Goal: Ask a question

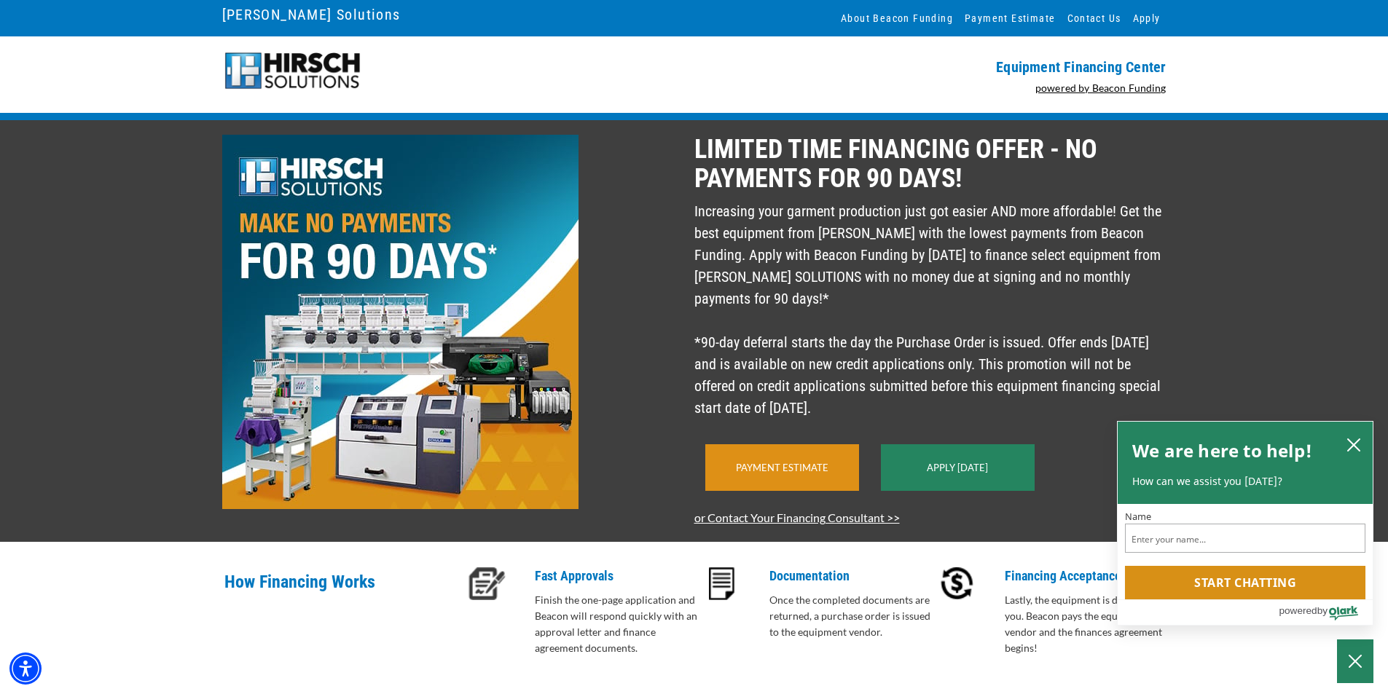
click at [797, 474] on link "Payment Estimate" at bounding box center [782, 468] width 93 height 12
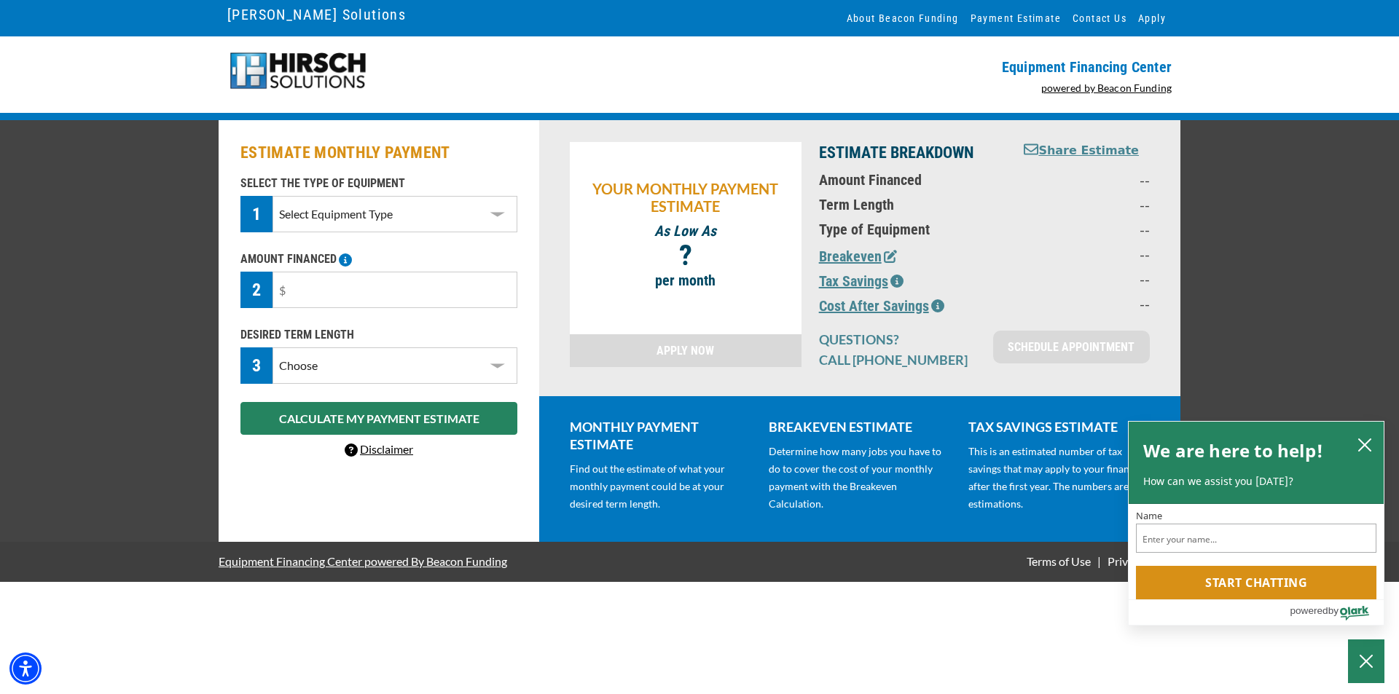
click at [495, 213] on select "Select Equipment Type DTG Printing Embroidery Screen Printing Software and Auto…" at bounding box center [395, 214] width 245 height 36
select select "1"
click at [273, 196] on select "Select Equipment Type DTG Printing Embroidery Screen Printing Software and Auto…" at bounding box center [395, 214] width 245 height 36
click at [1163, 536] on input "Name" at bounding box center [1256, 537] width 240 height 31
paste input "How much is the TMBP2-SC cost"
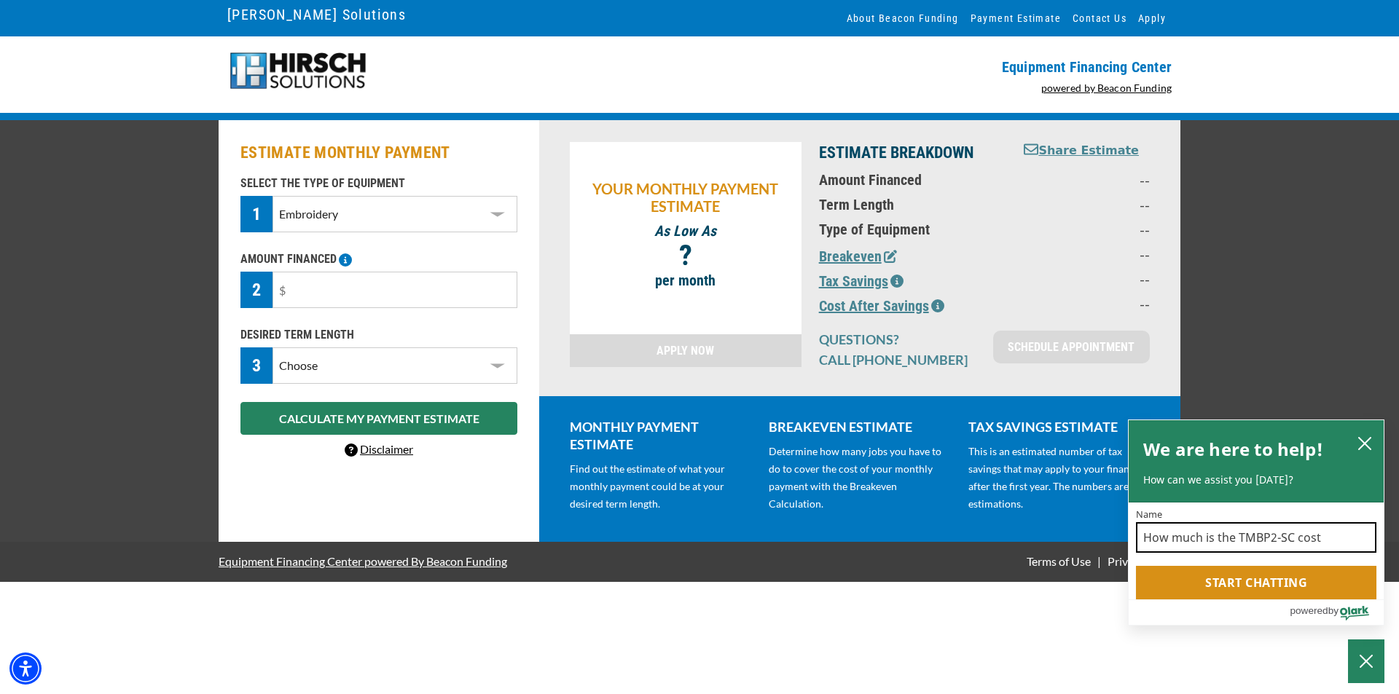
type input "How much is the TMBP2-SC cost"
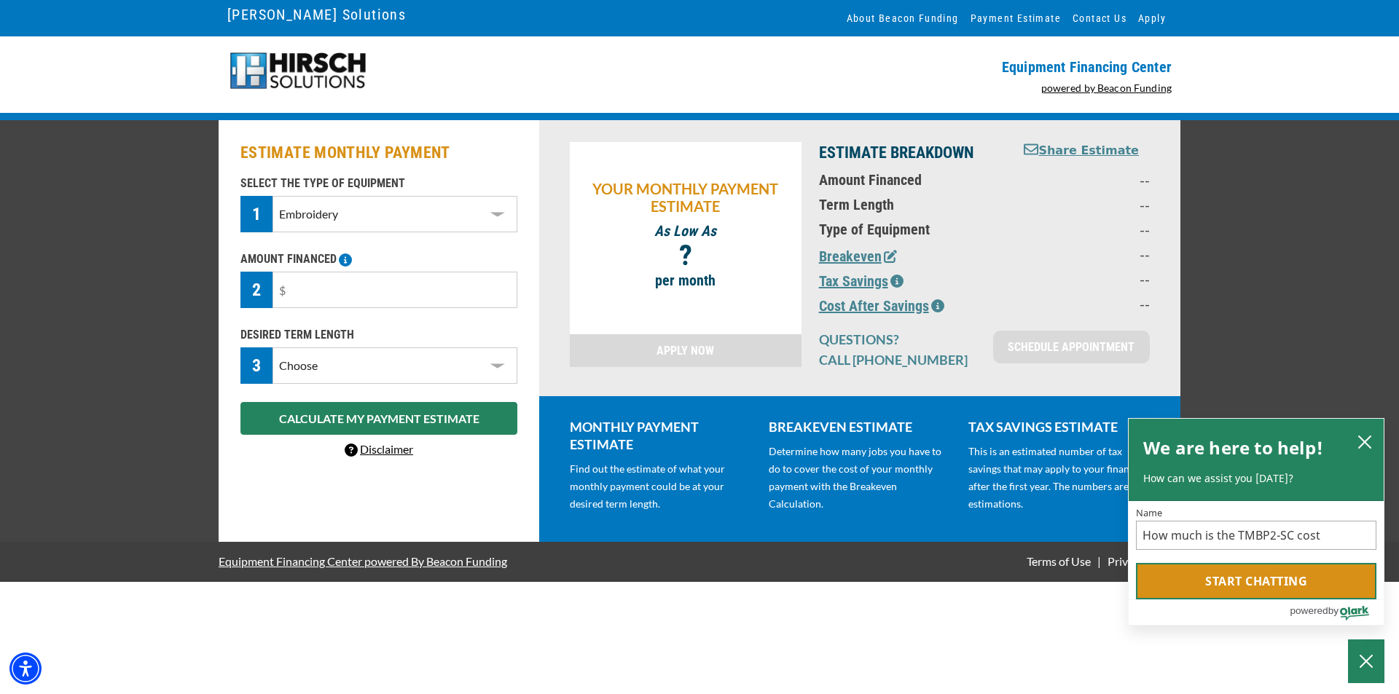
click at [1230, 580] on button "Start chatting" at bounding box center [1256, 581] width 240 height 36
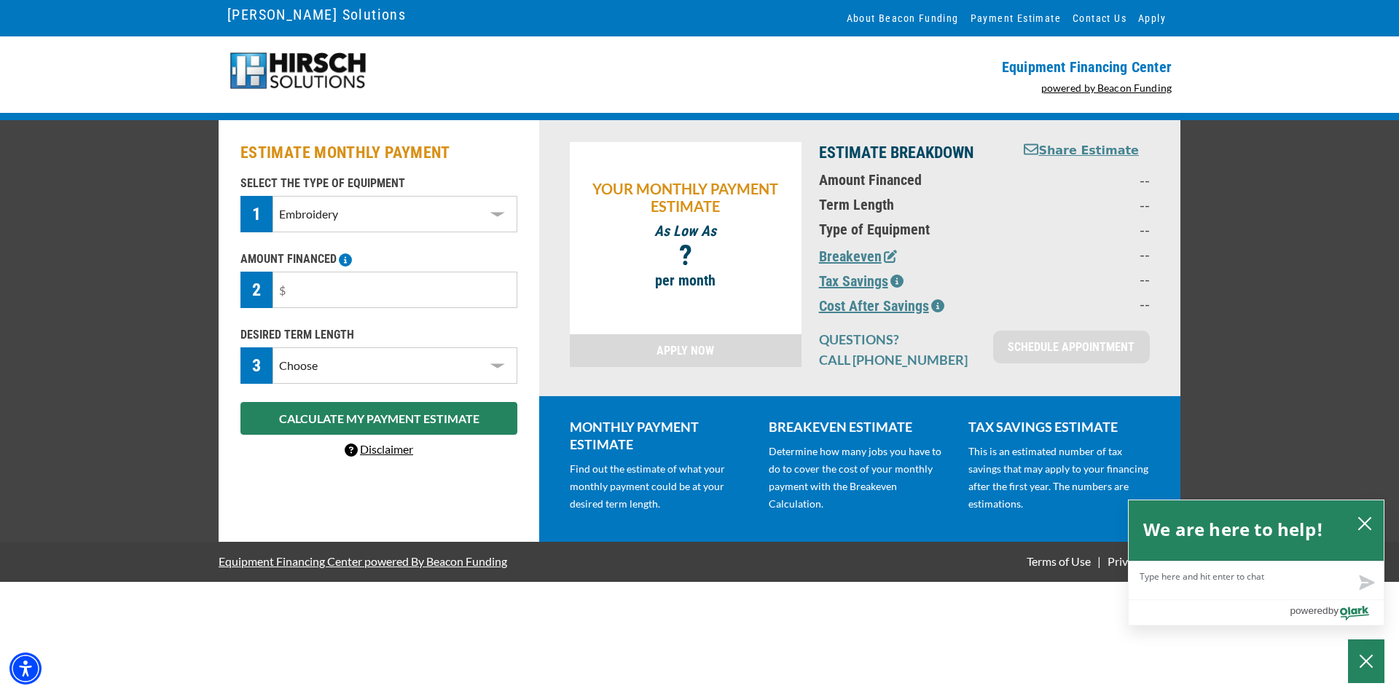
click at [1204, 581] on textarea "Live Chat Now" at bounding box center [1256, 581] width 255 height 38
type textarea "H"
type textarea "Ho"
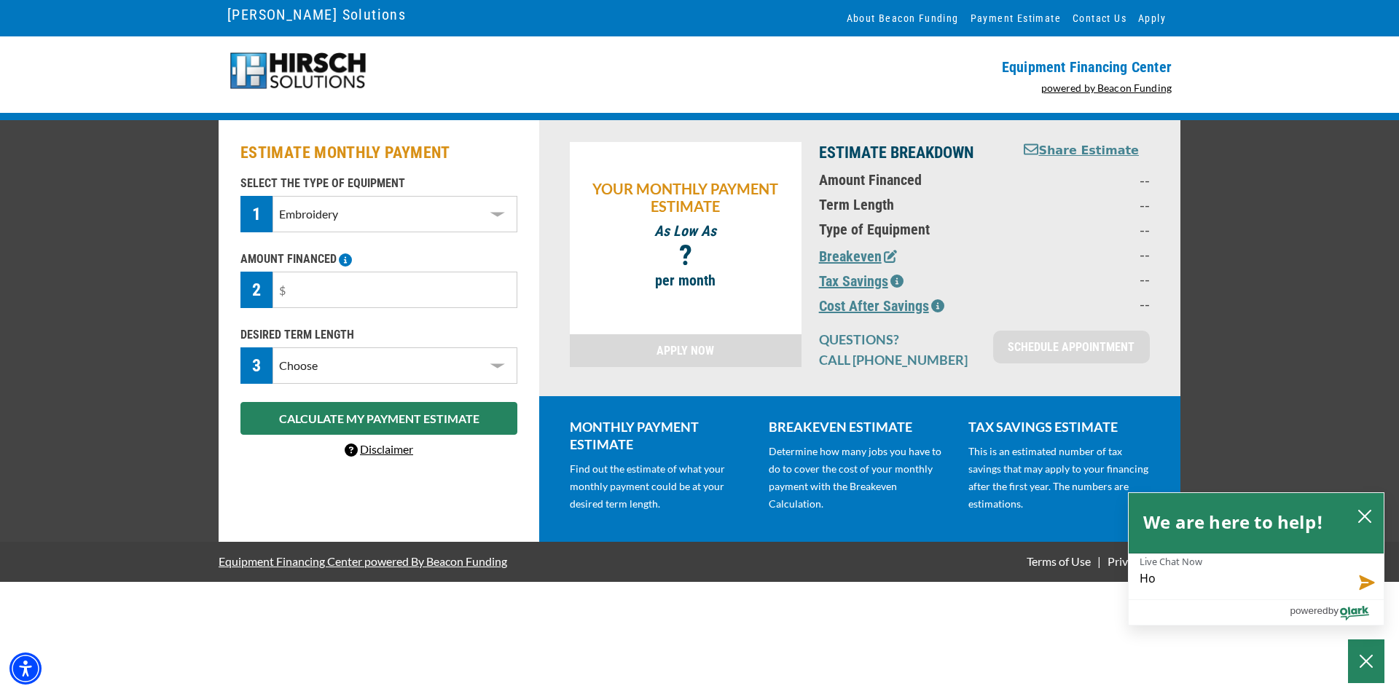
type textarea "How"
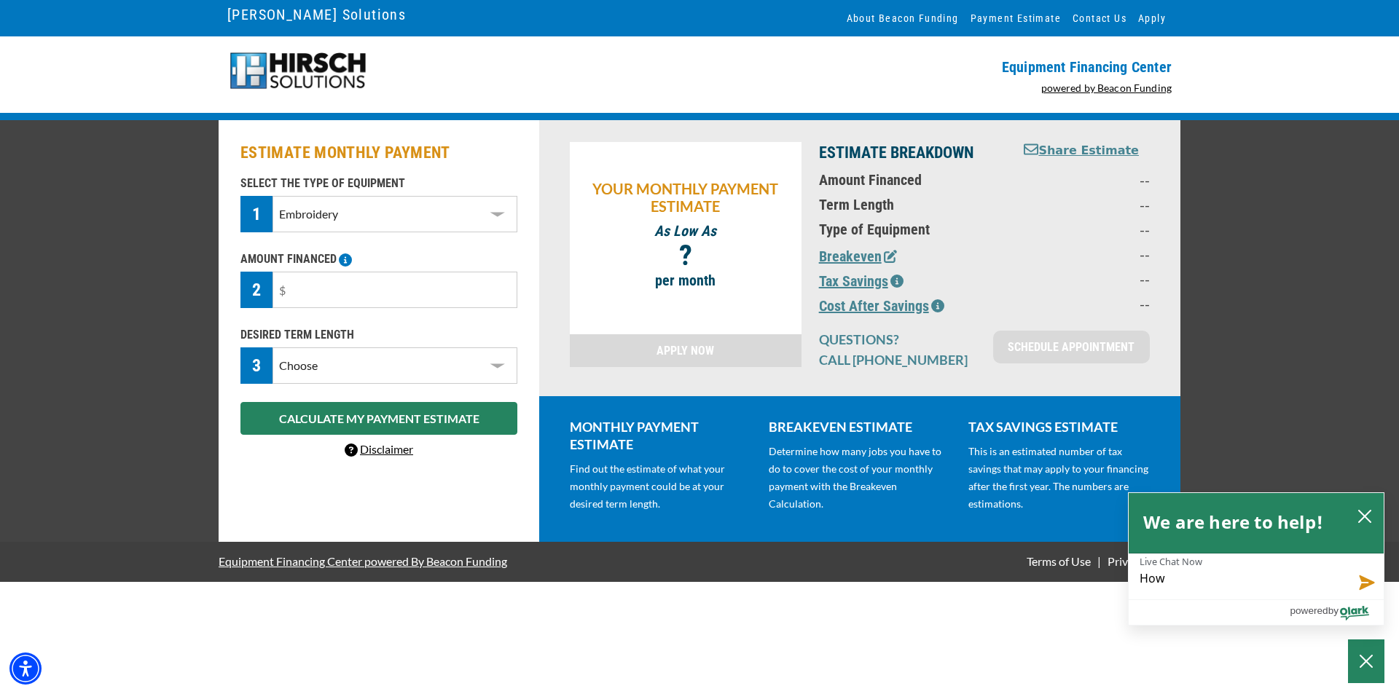
type textarea "How"
type textarea "How m"
type textarea "How mu"
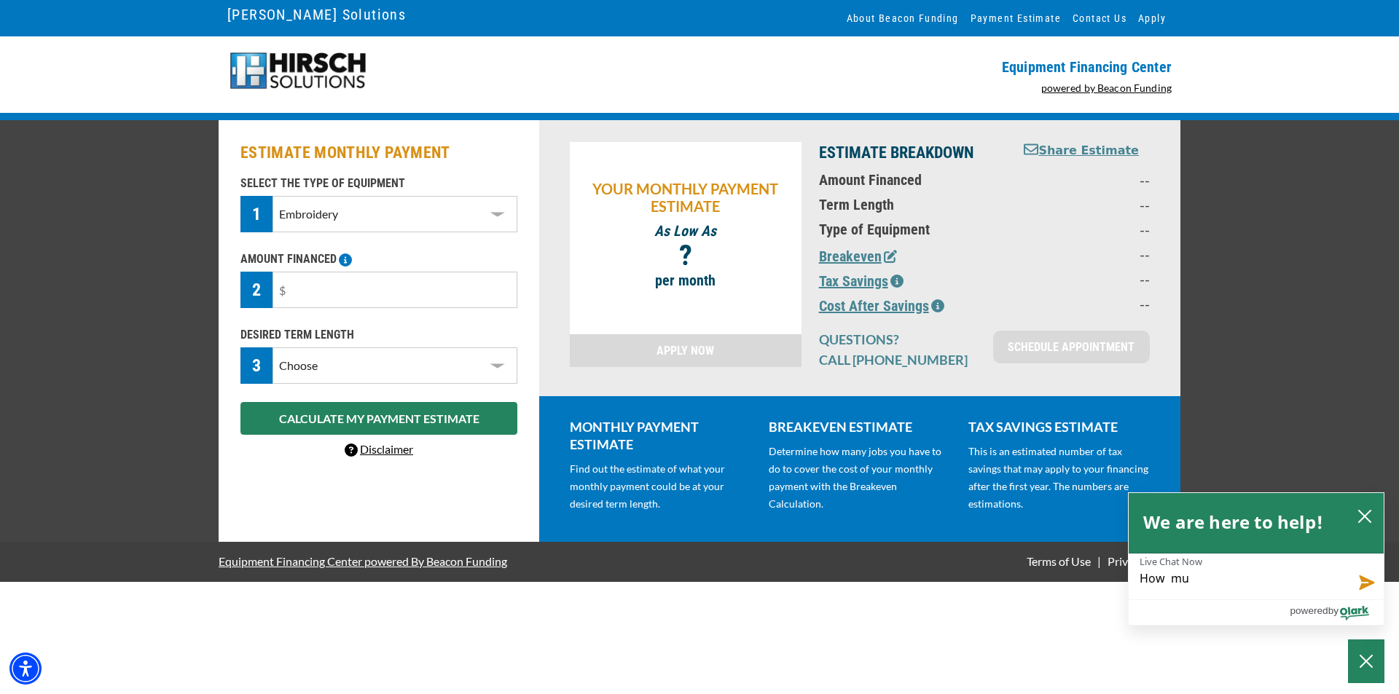
type textarea "How muc"
type textarea "How much"
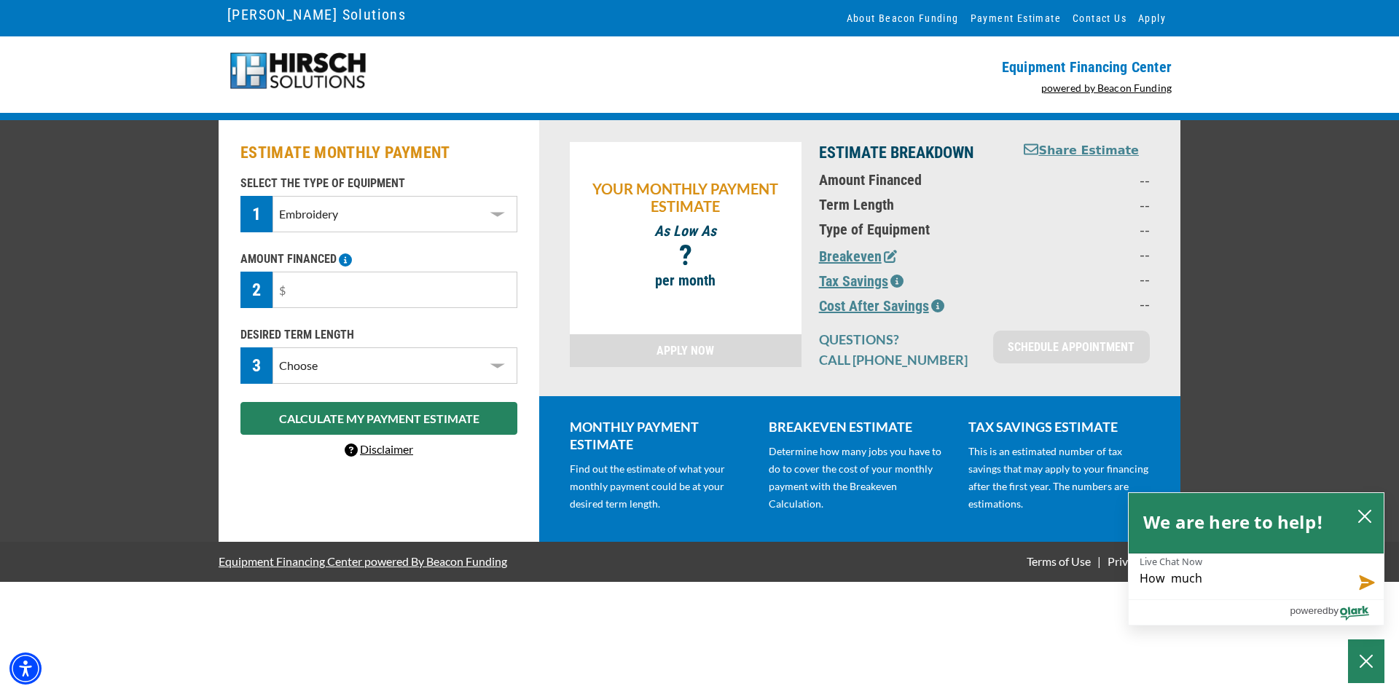
type textarea "How much"
type textarea "How much d"
type textarea "How much do"
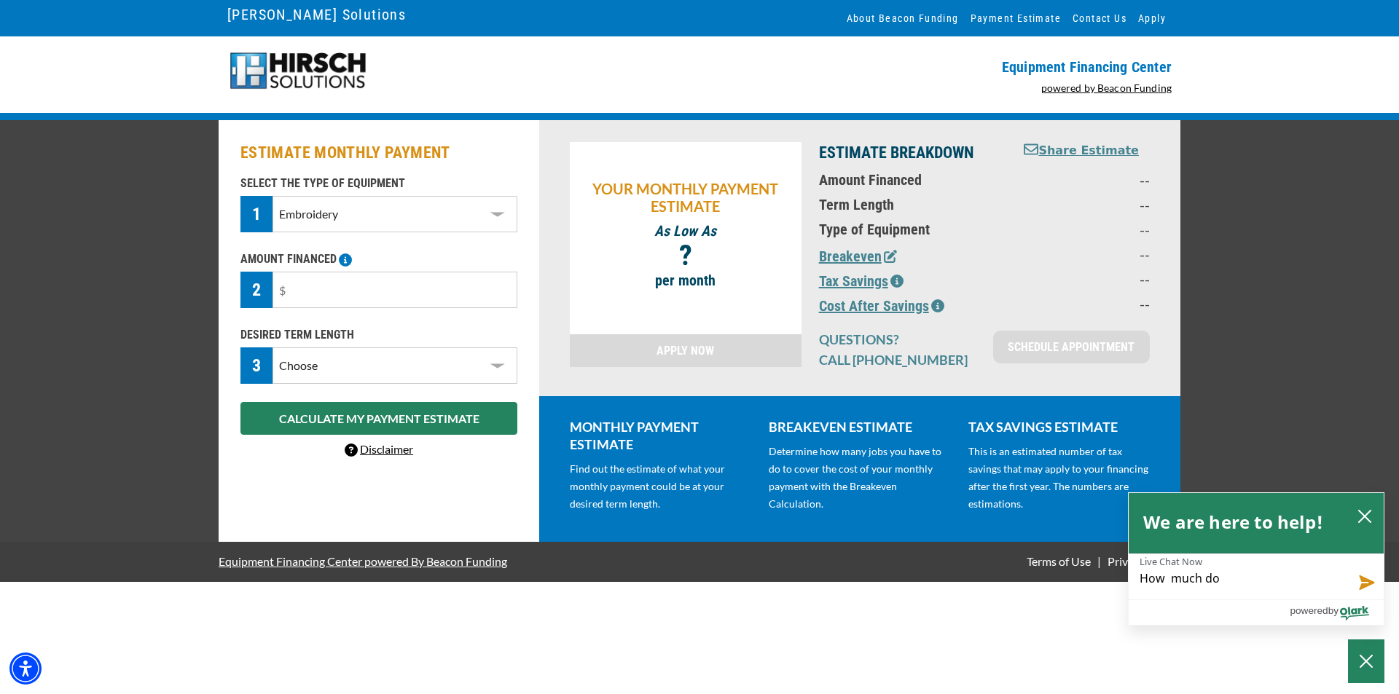
type textarea "How much doe"
type textarea "How much does"
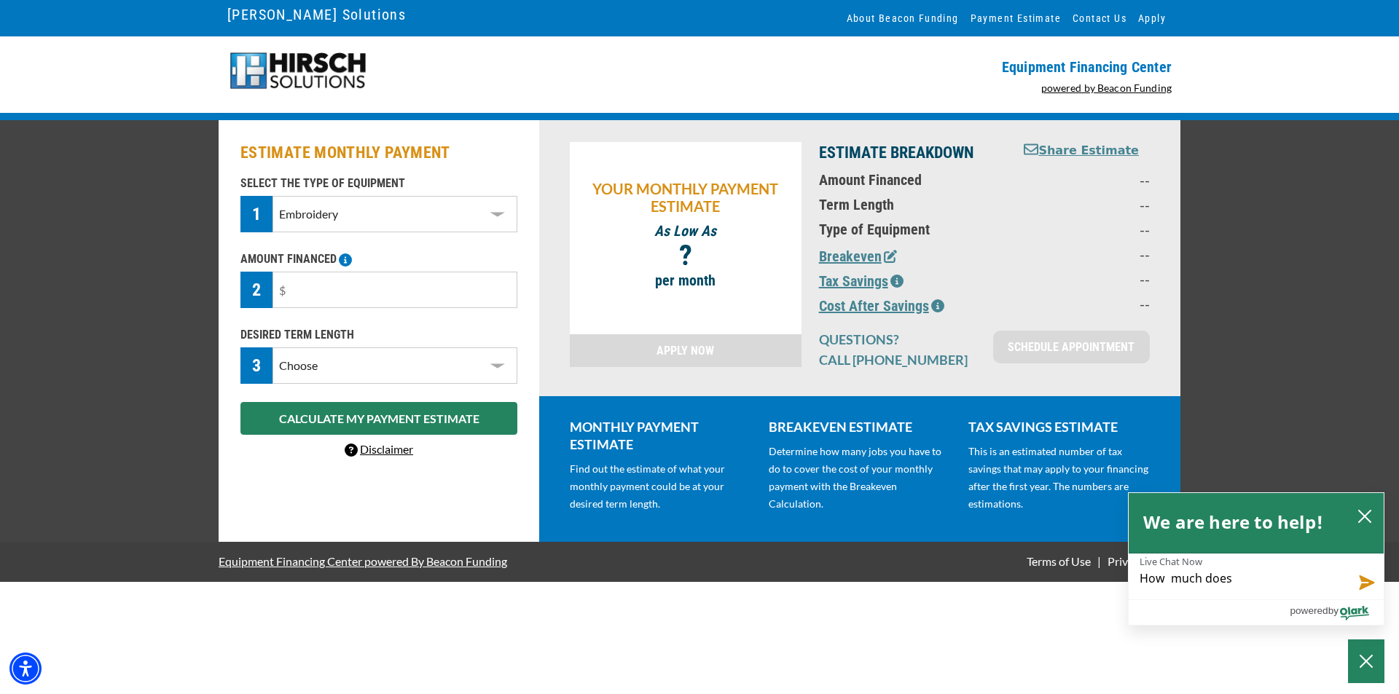
type textarea "How much does"
type textarea "How much does t"
type textarea "How much does th"
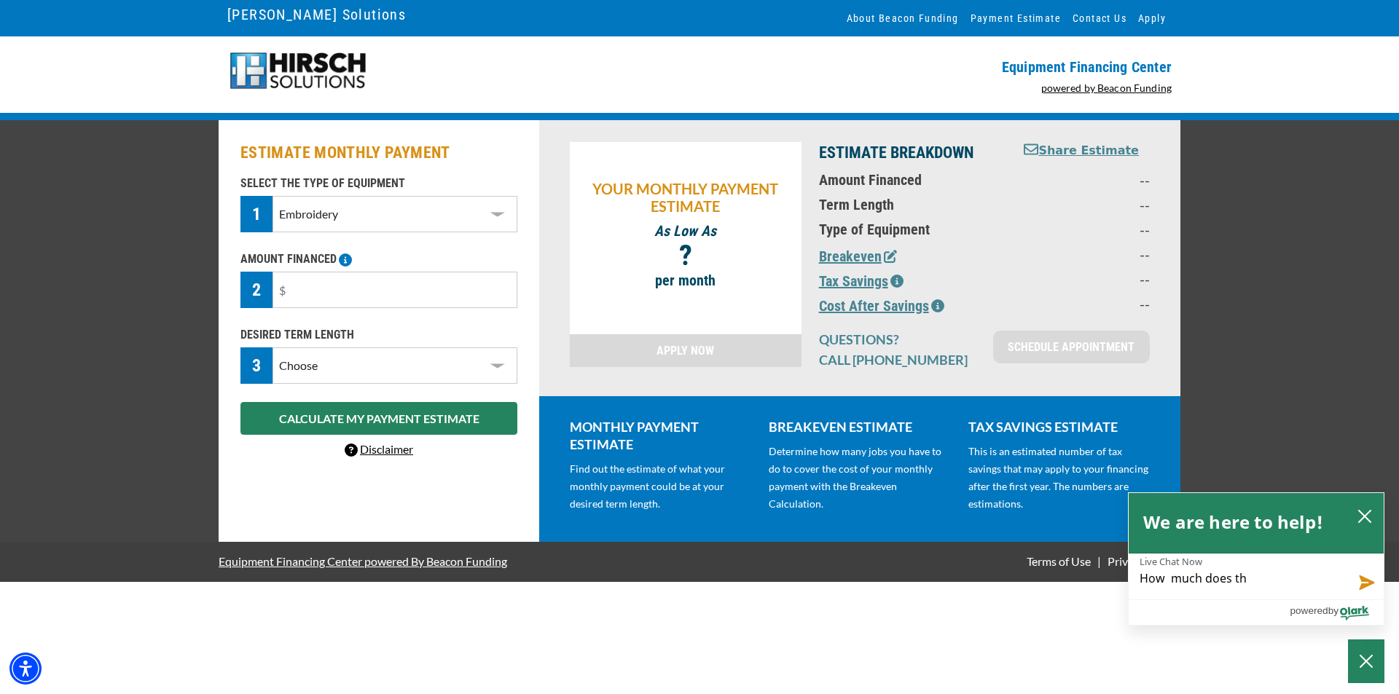
type textarea "How much does the"
type textarea "How much does the T"
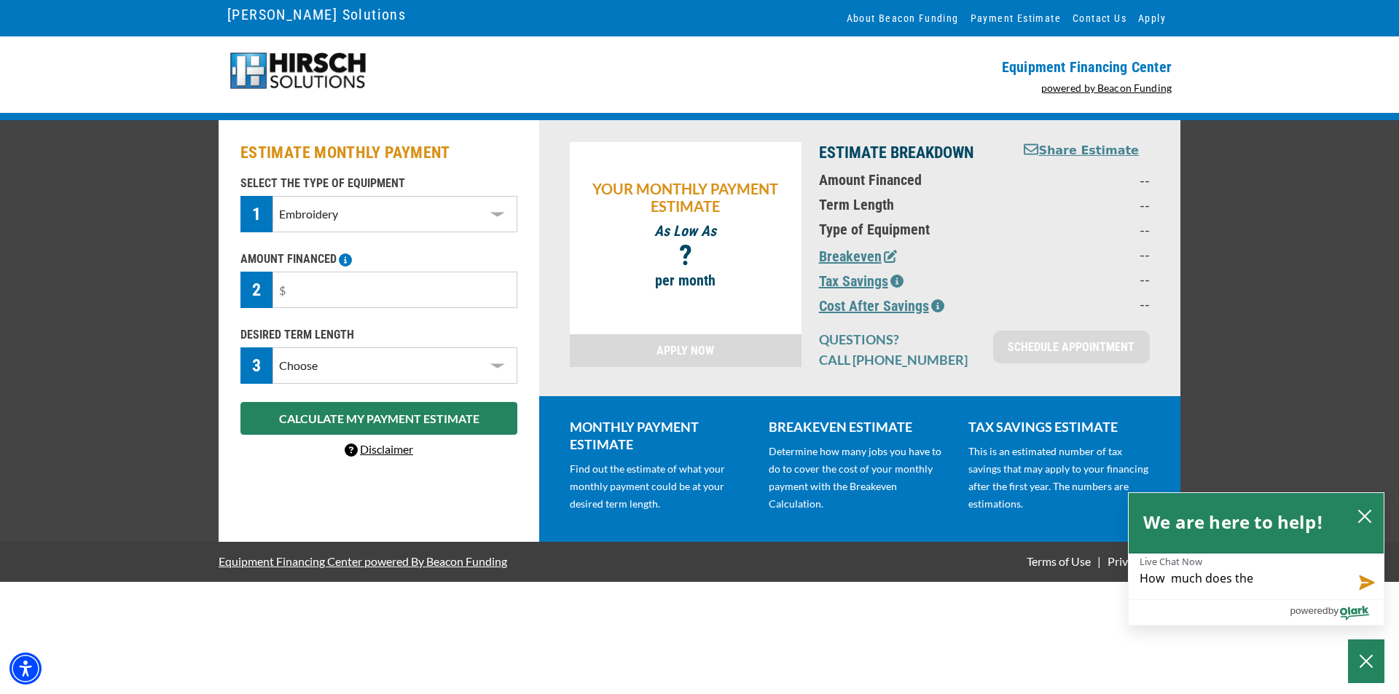
type textarea "How much does the T"
type textarea "How much does the TB"
type textarea "How much does the TBB"
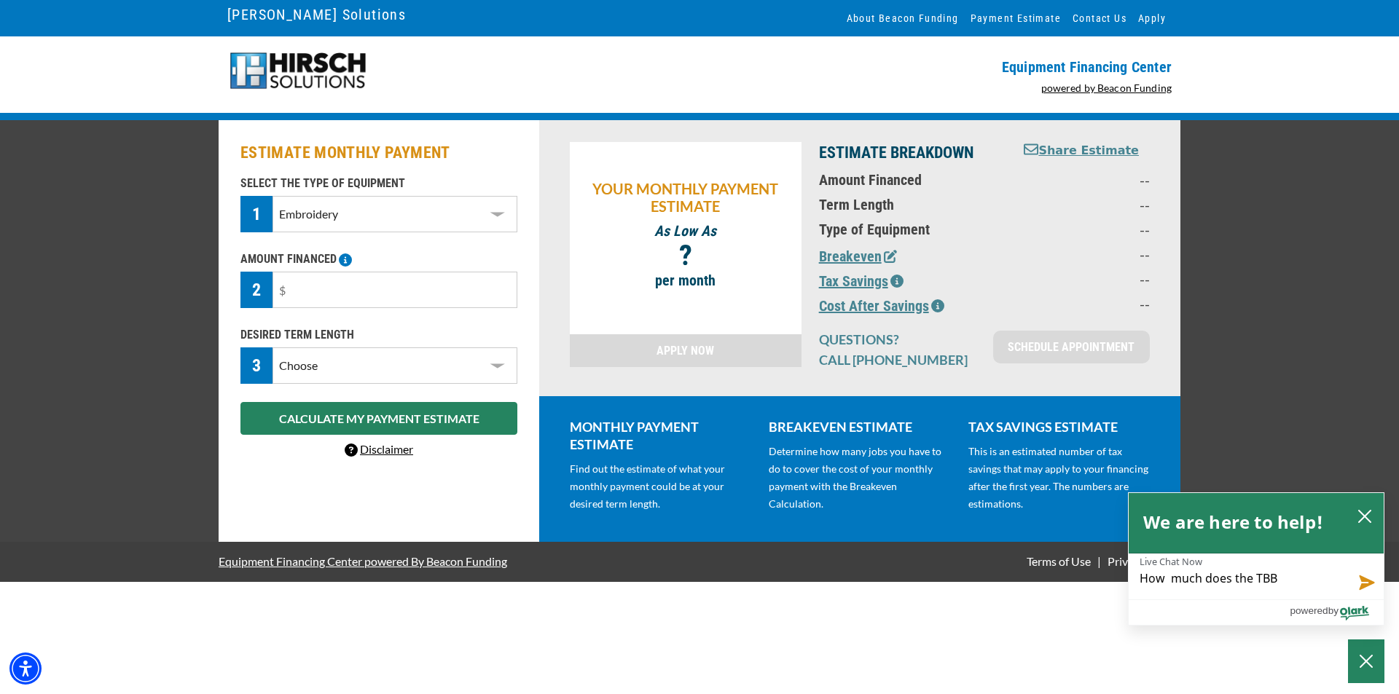
type textarea "How much does the TBBR"
type textarea "How much does the TBBR2"
type textarea "How much does the TBBR2-"
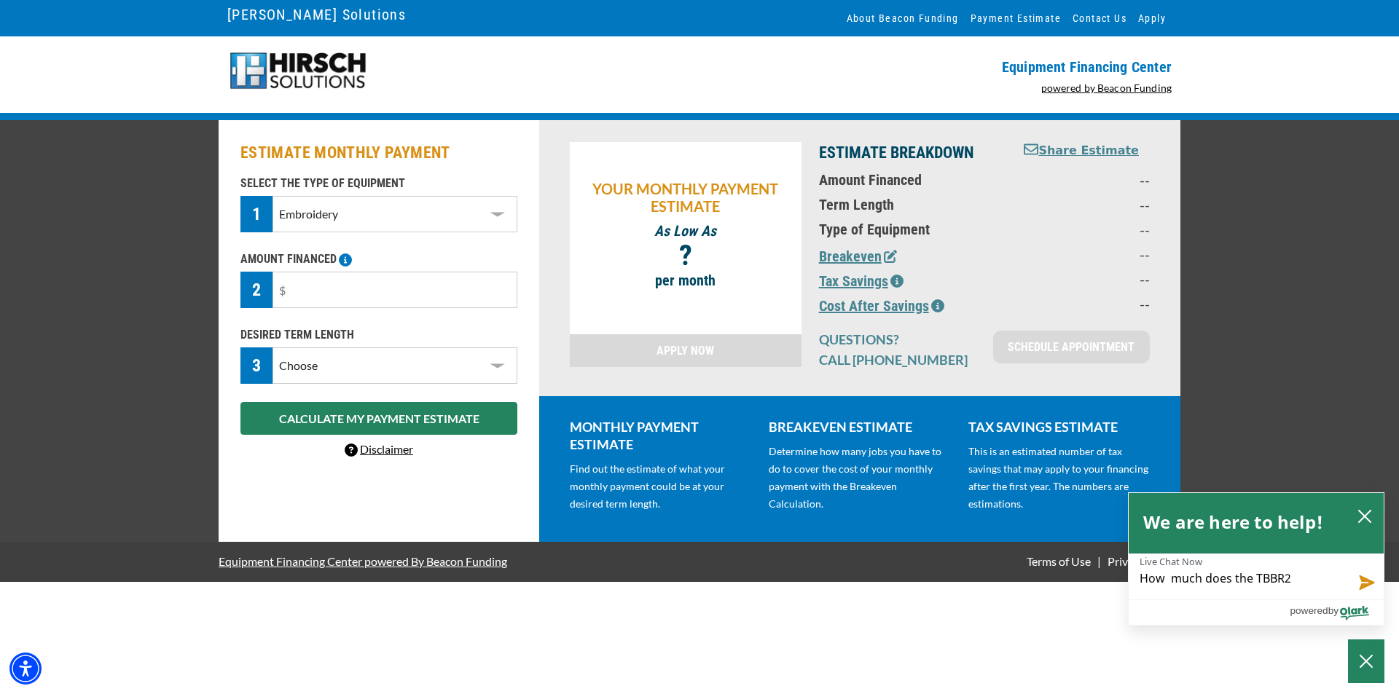
type textarea "How much does the TBBR2-"
type textarea "How much does the TBBR2-S"
type textarea "How much does the TBBR2-Sc"
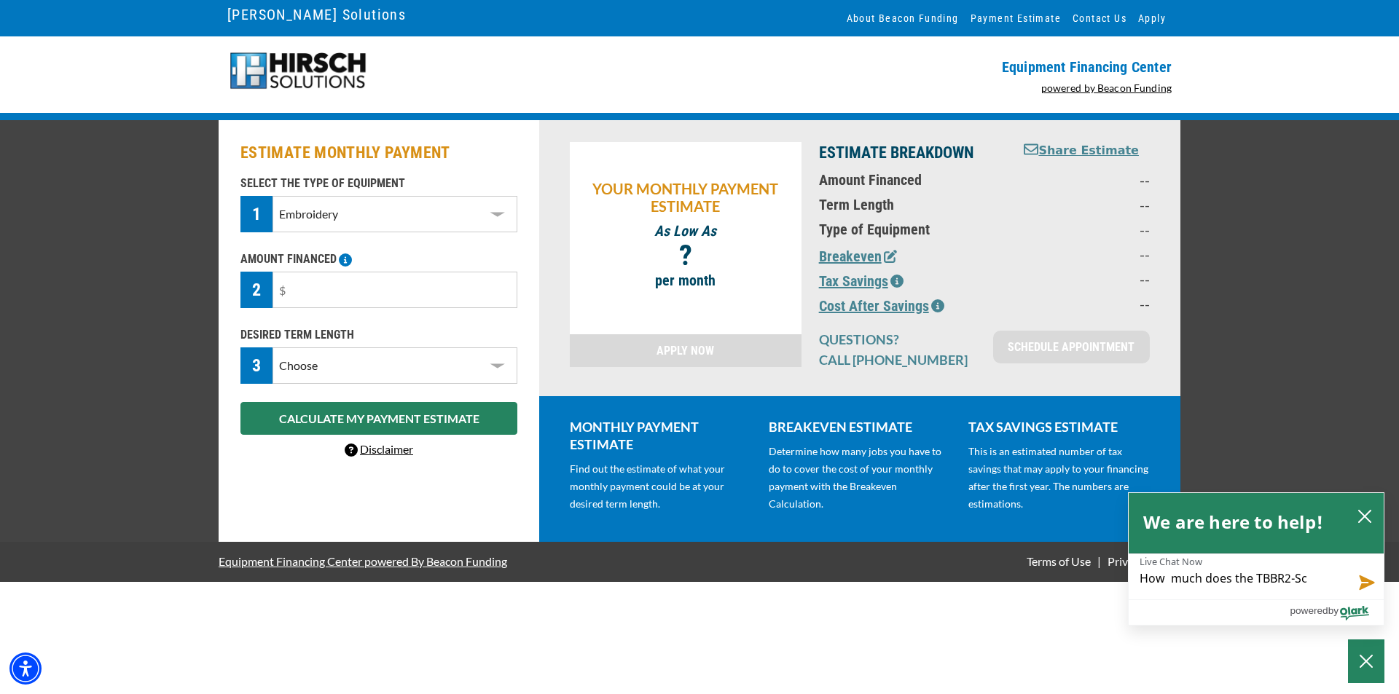
type textarea "How much does the TBBR2-Sc"
type textarea "How much does the TBBR2-Sc c"
type textarea "How much does the TBBR2-Sc co"
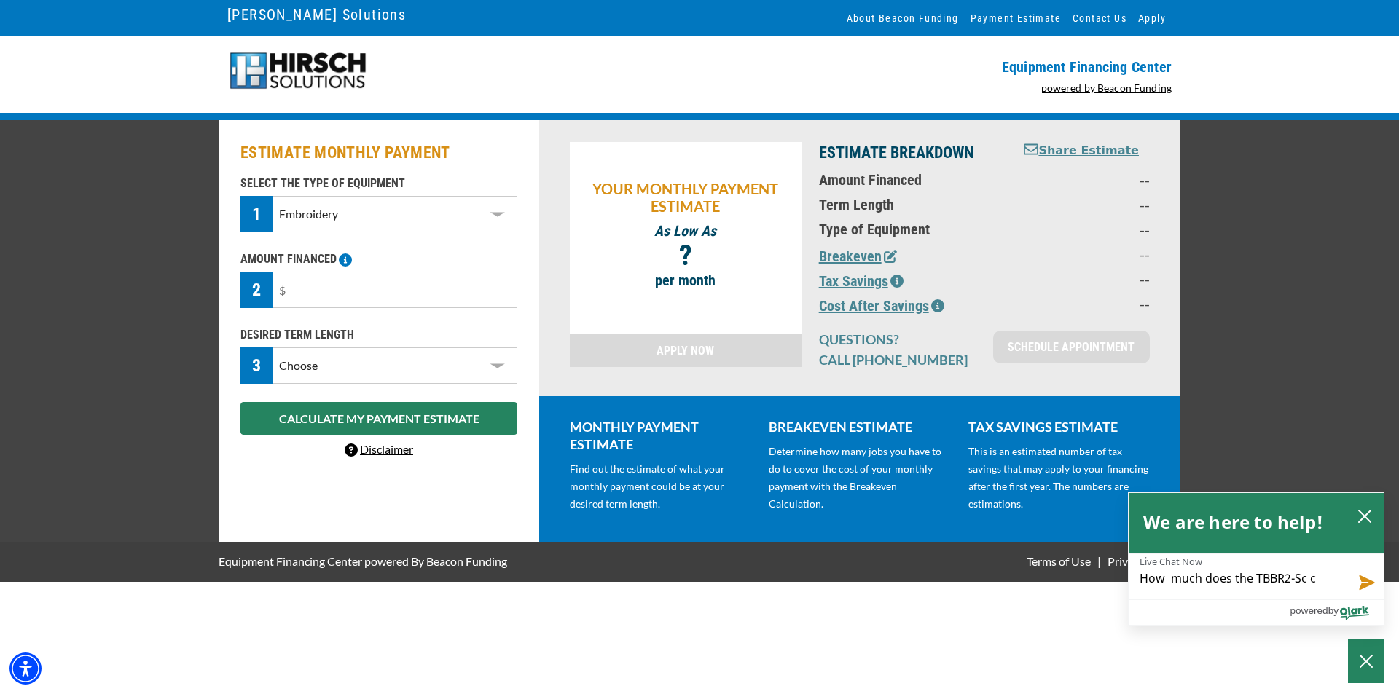
type textarea "How much does the TBBR2-Sc co"
type textarea "How much does the TBBR2-Sc cos"
type textarea "How much does the TBBR2-Sc cost"
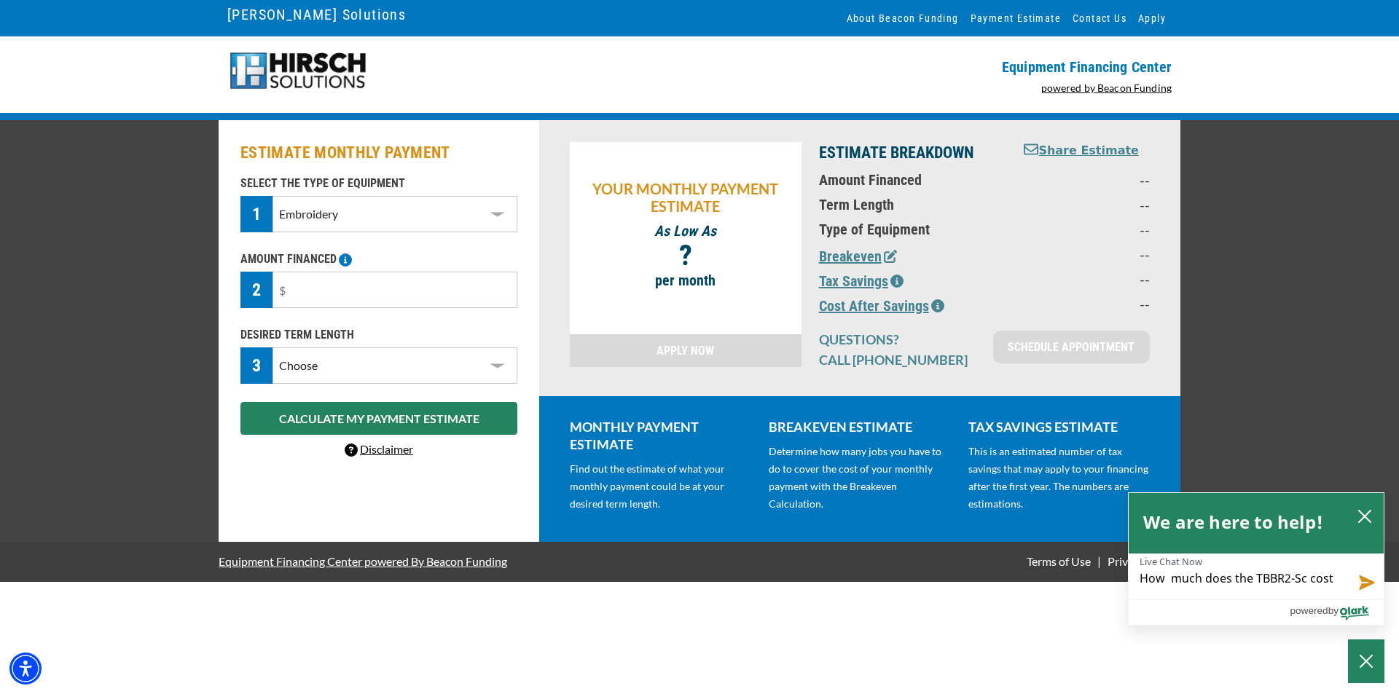
type textarea "How much does the TBBR2-Sc cost?"
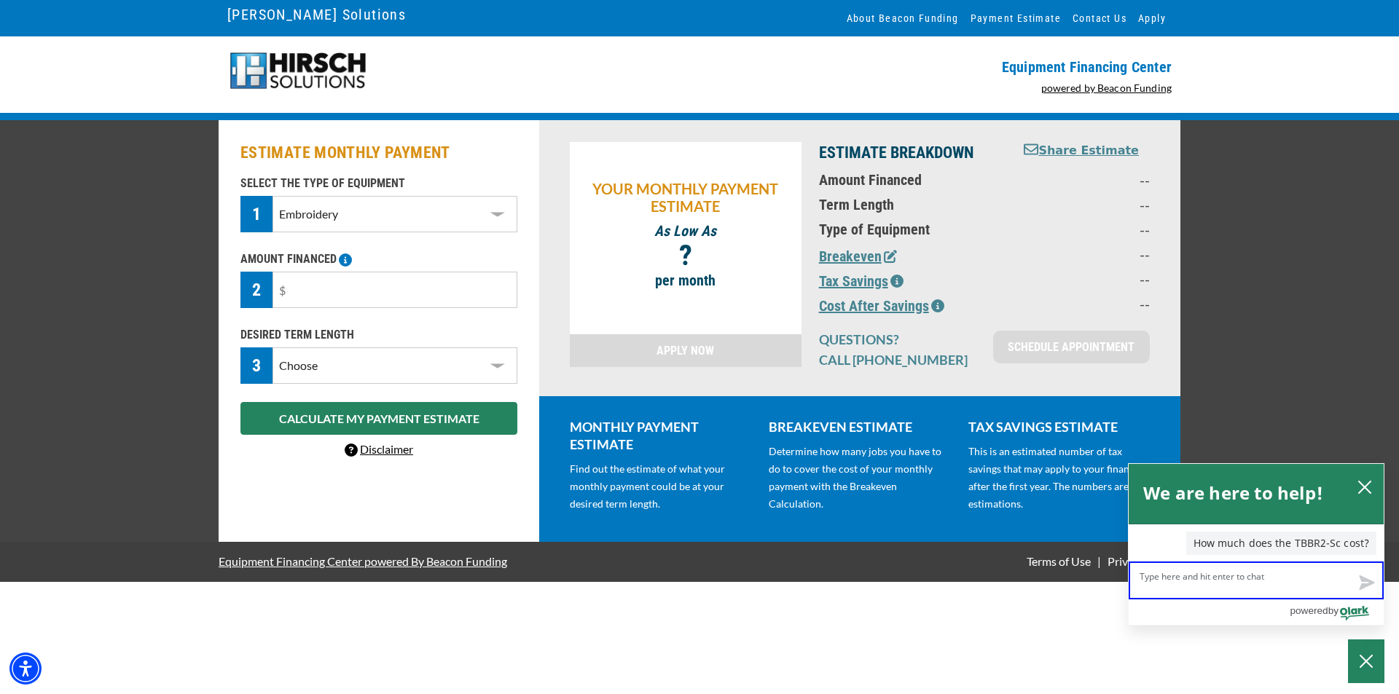
click at [1192, 581] on textarea "Live Chat Now" at bounding box center [1256, 581] width 255 height 38
type textarea "H"
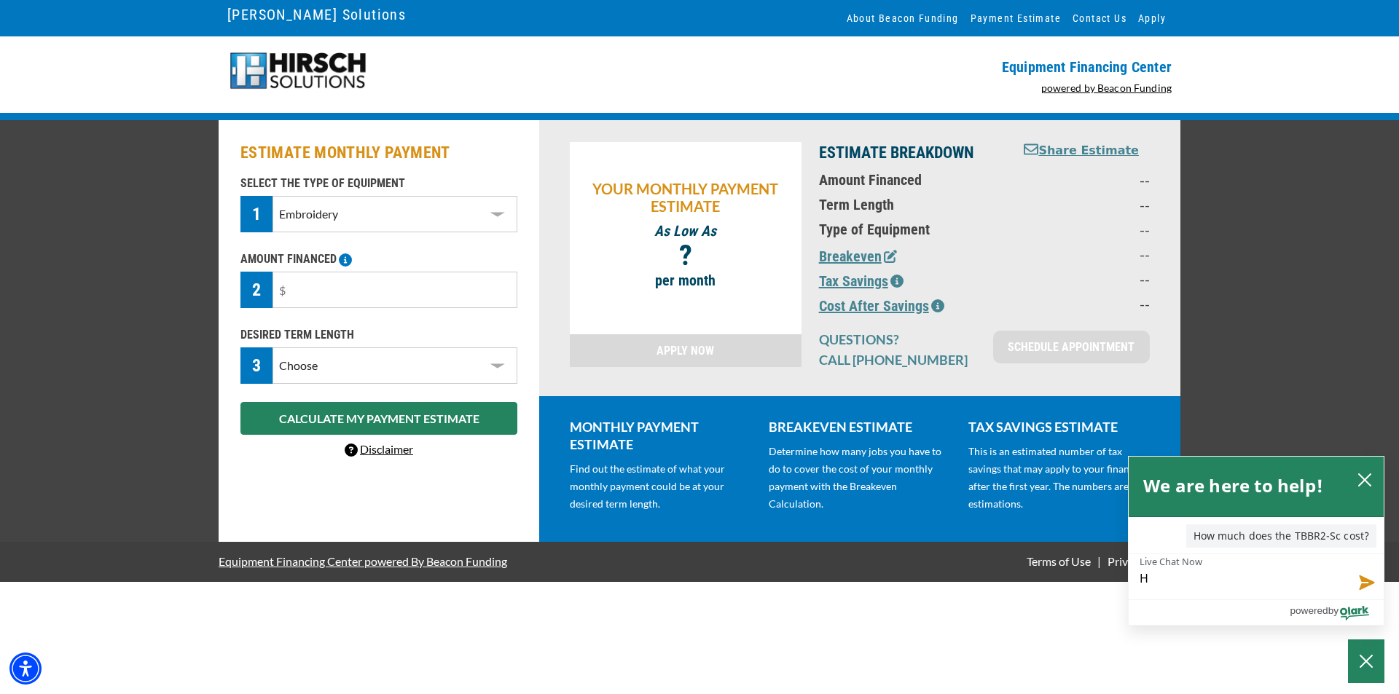
type textarea "Ho"
type textarea "Hoe"
type textarea "Ho"
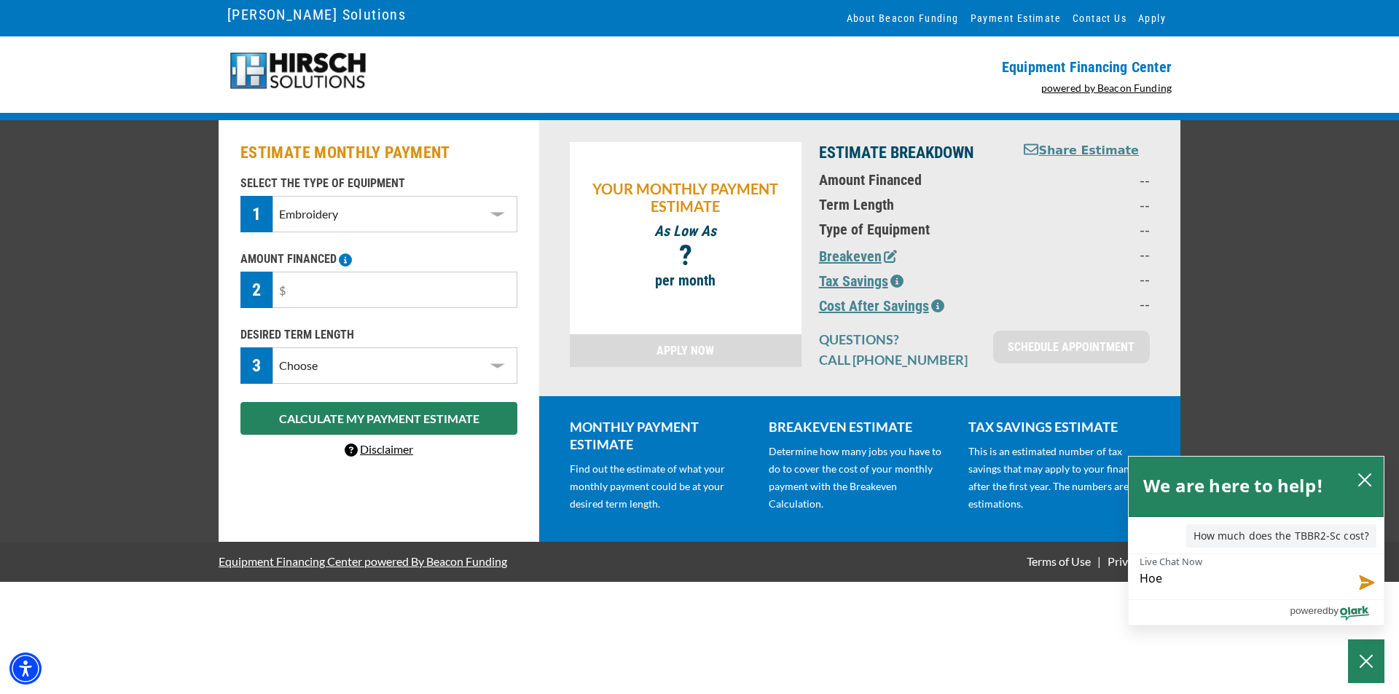
type textarea "Ho"
type textarea "How"
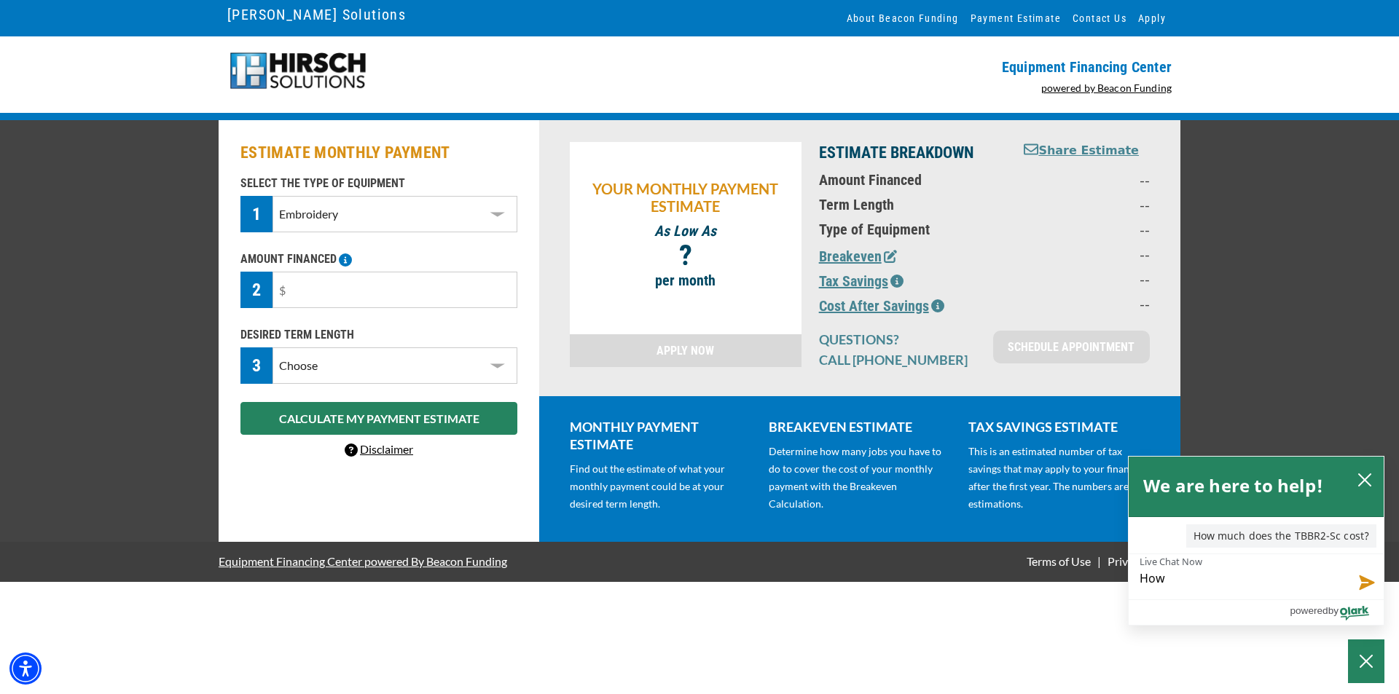
type textarea "How m"
type textarea "How mu"
type textarea "How muc"
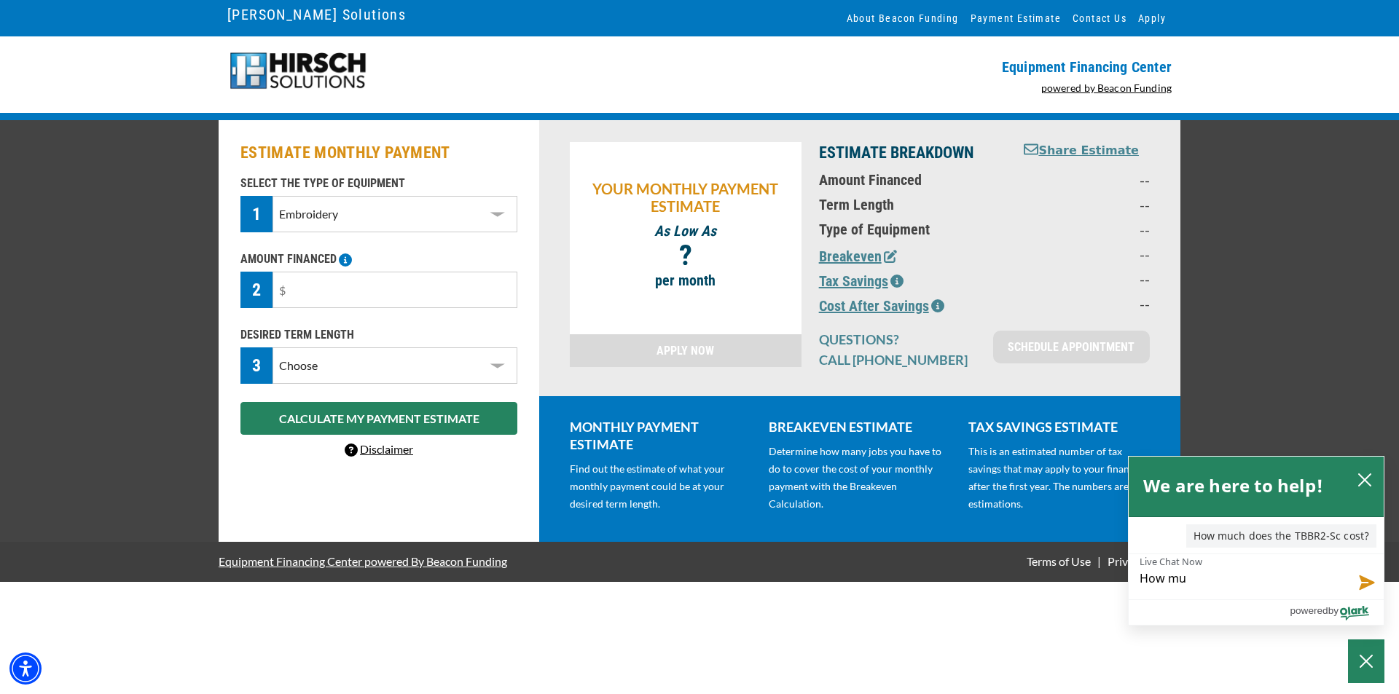
type textarea "How muc"
type textarea "How muc d"
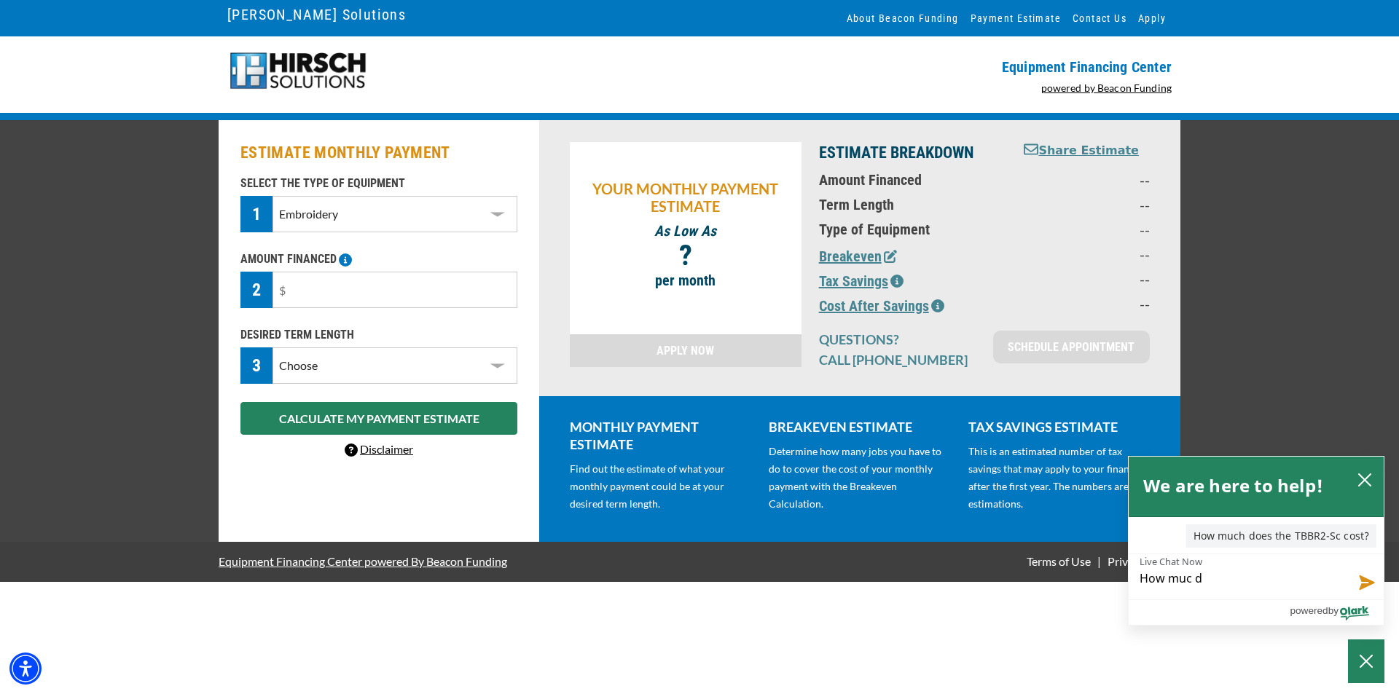
type textarea "How muc do"
type textarea "How muc doe"
type textarea "How muc does"
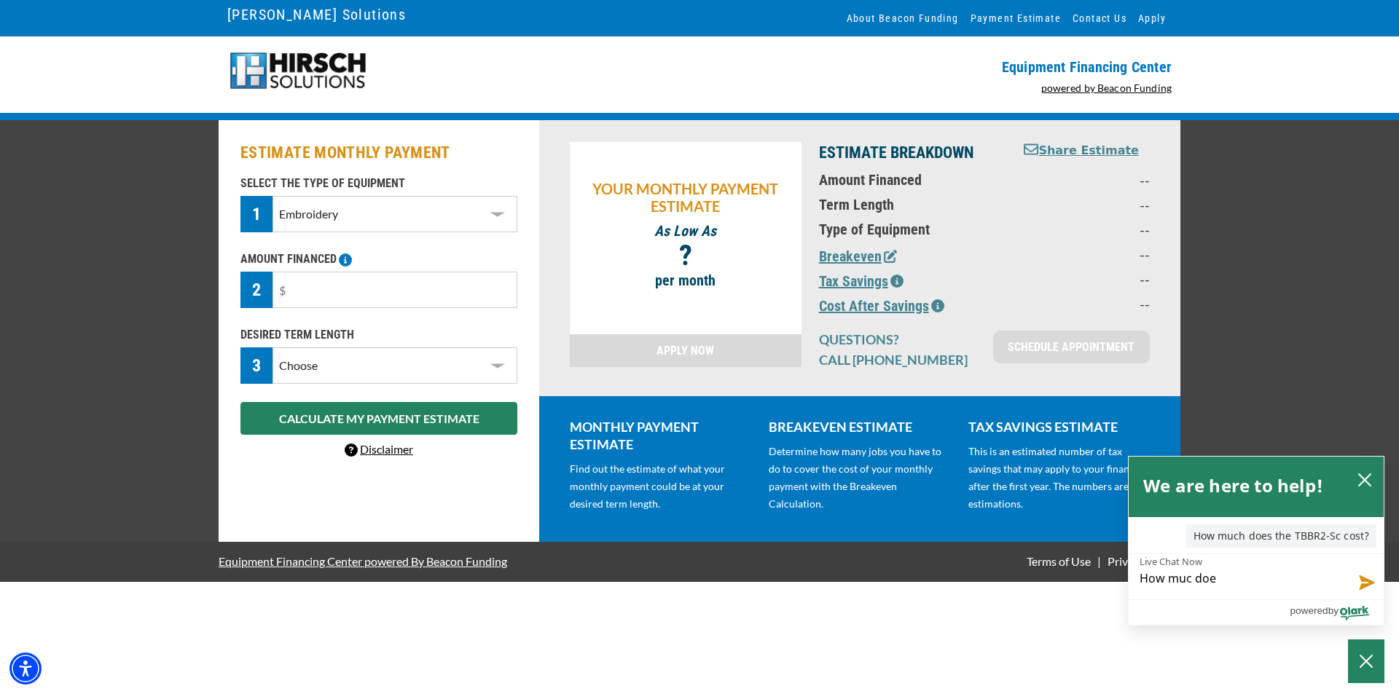
type textarea "How muc does"
type textarea "How muc doe"
type textarea "How muc do"
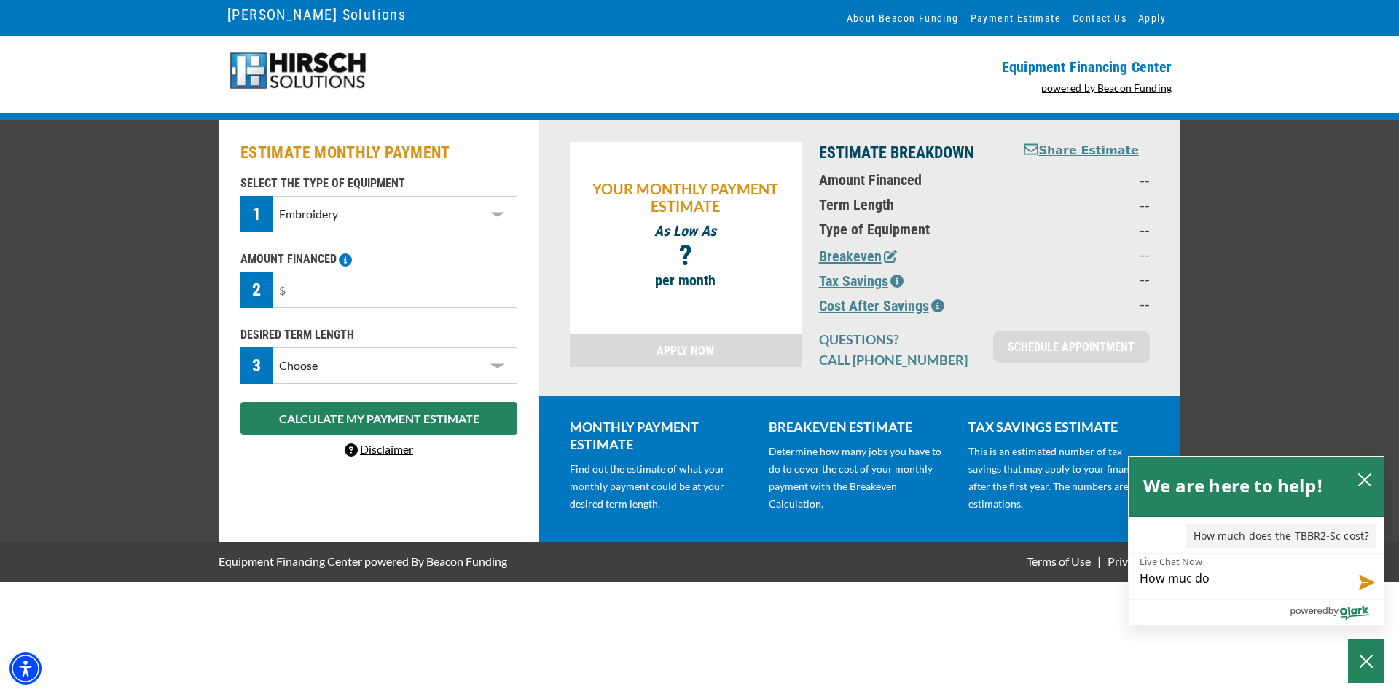
type textarea "How muc d"
type textarea "How muc"
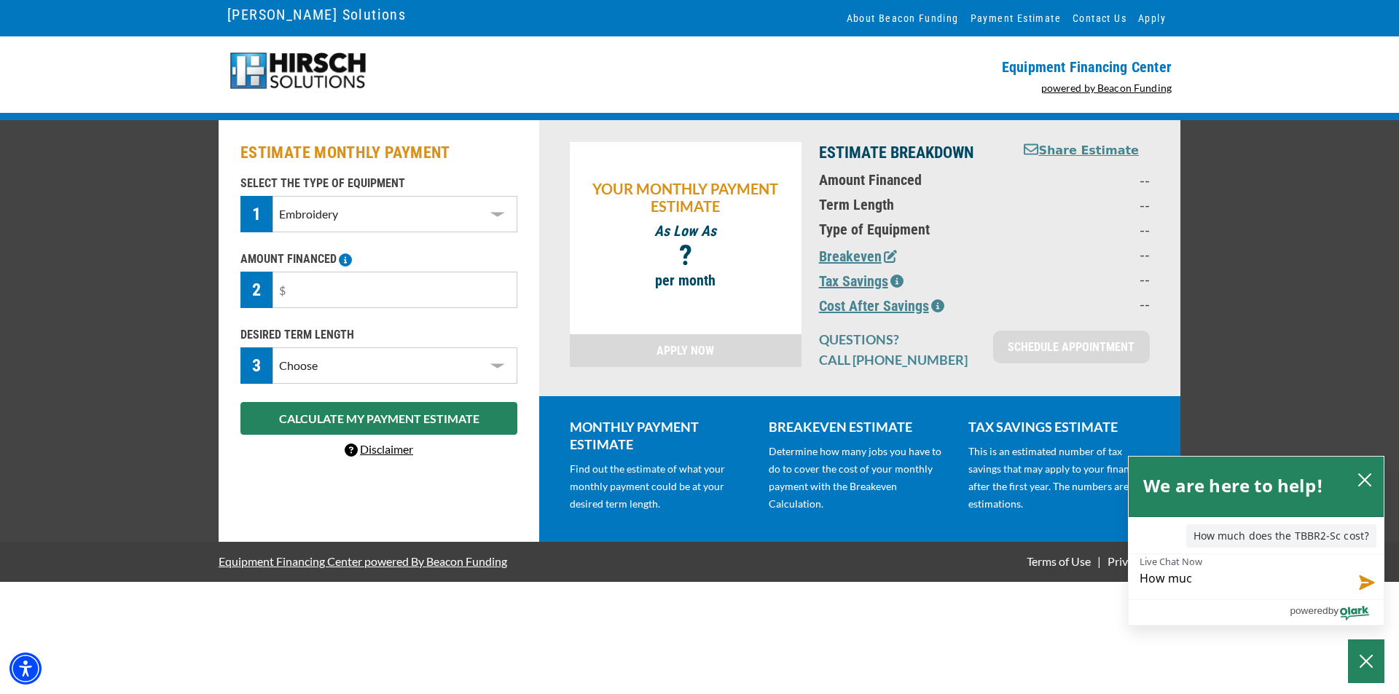
type textarea "How muc"
type textarea "How mu"
type textarea "How muc"
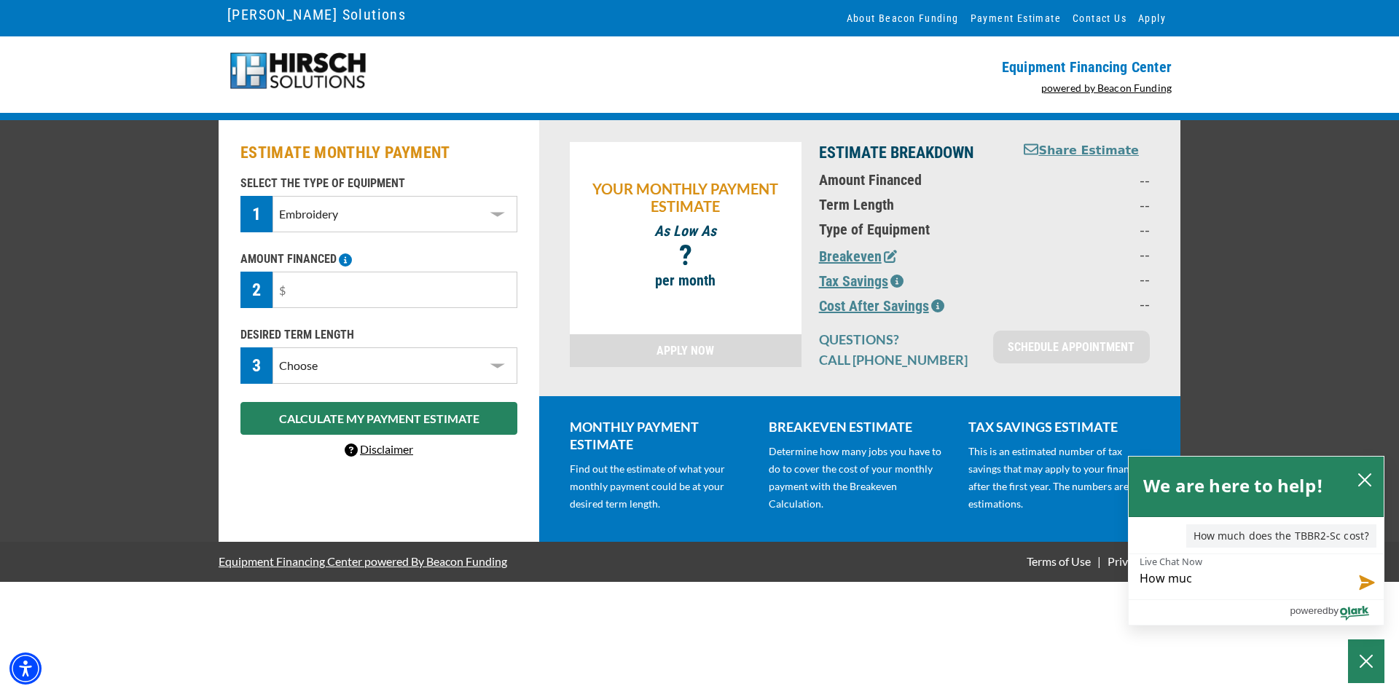
type textarea "How much"
type textarea "How much d"
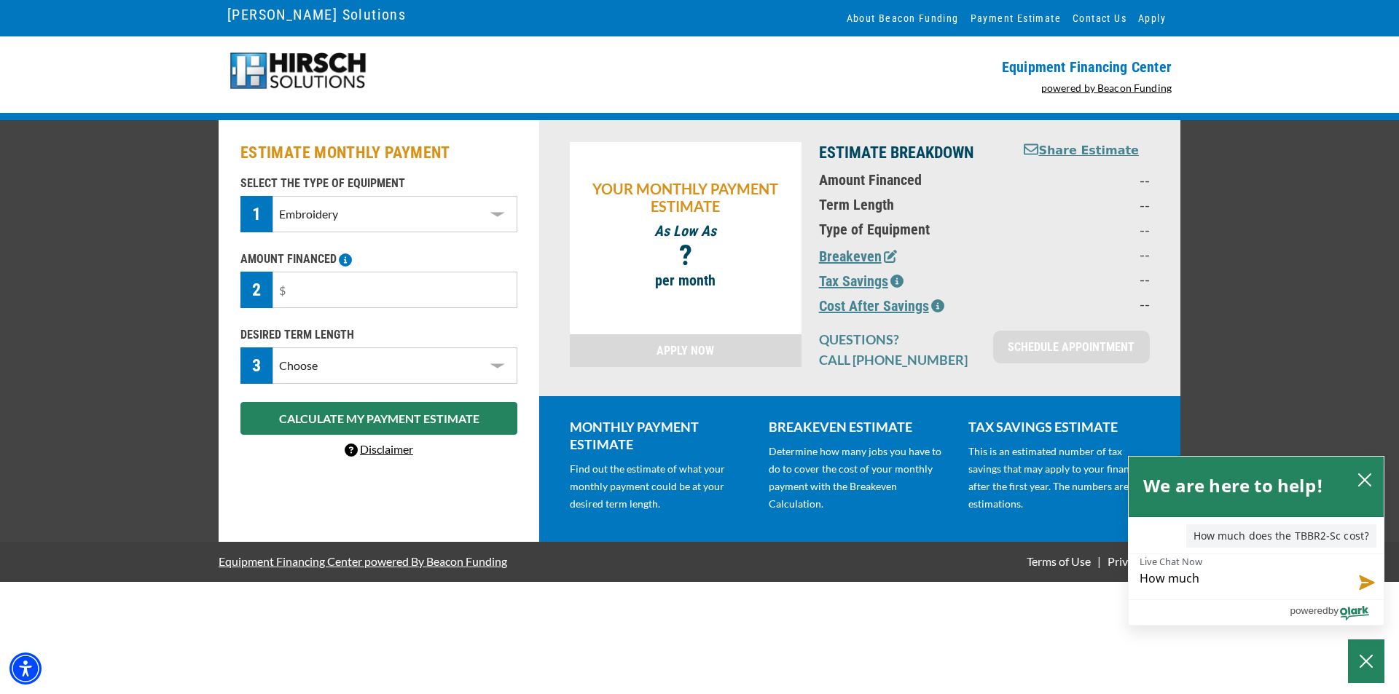
type textarea "How much d"
type textarea "How much do"
type textarea "How much doe"
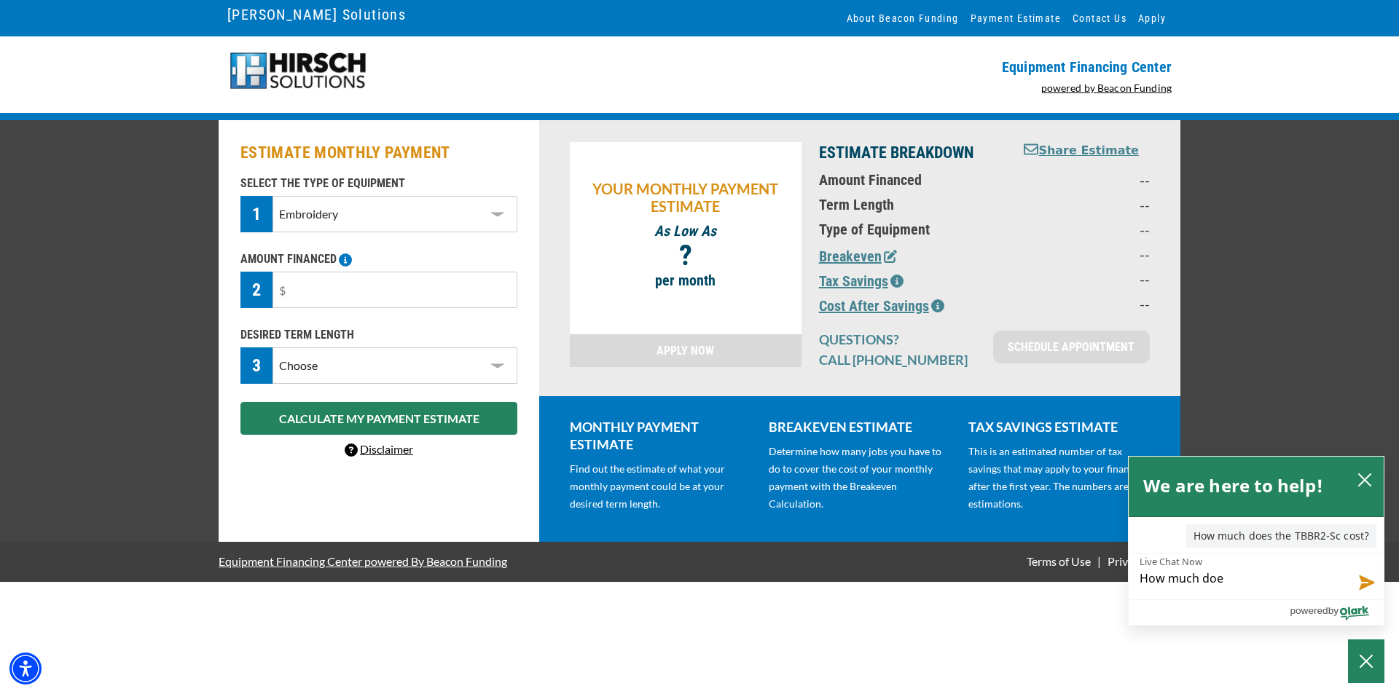
type textarea "How much does"
type textarea "How much does t"
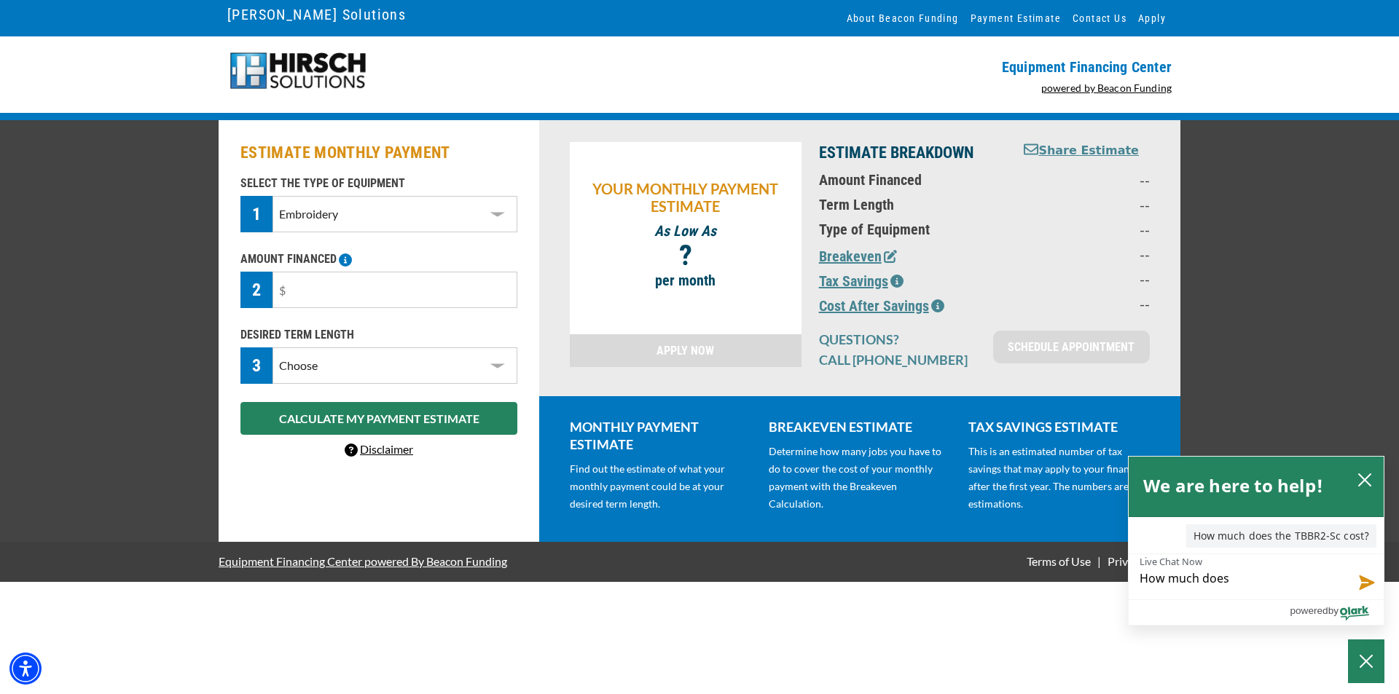
type textarea "How much does t"
type textarea "How much does th"
type textarea "How much does the"
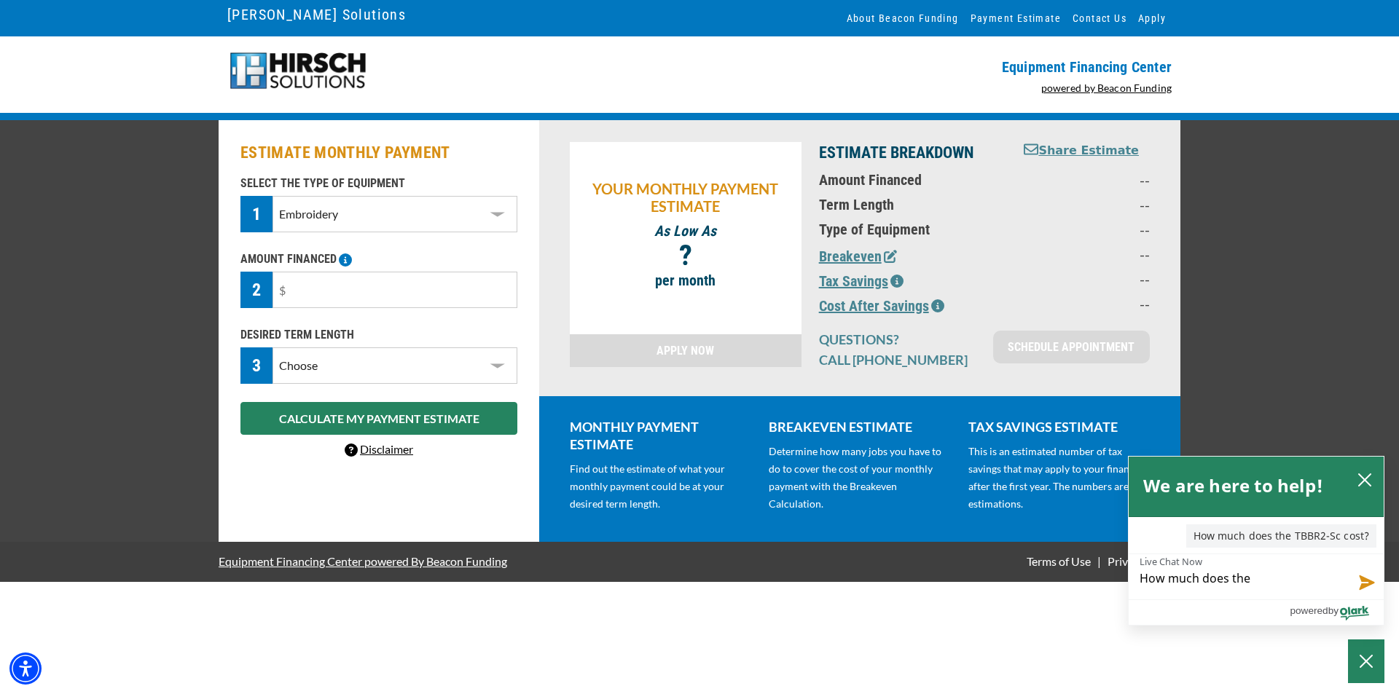
type textarea "How much does the"
type textarea "How much does the T"
type textarea "How much does the TM"
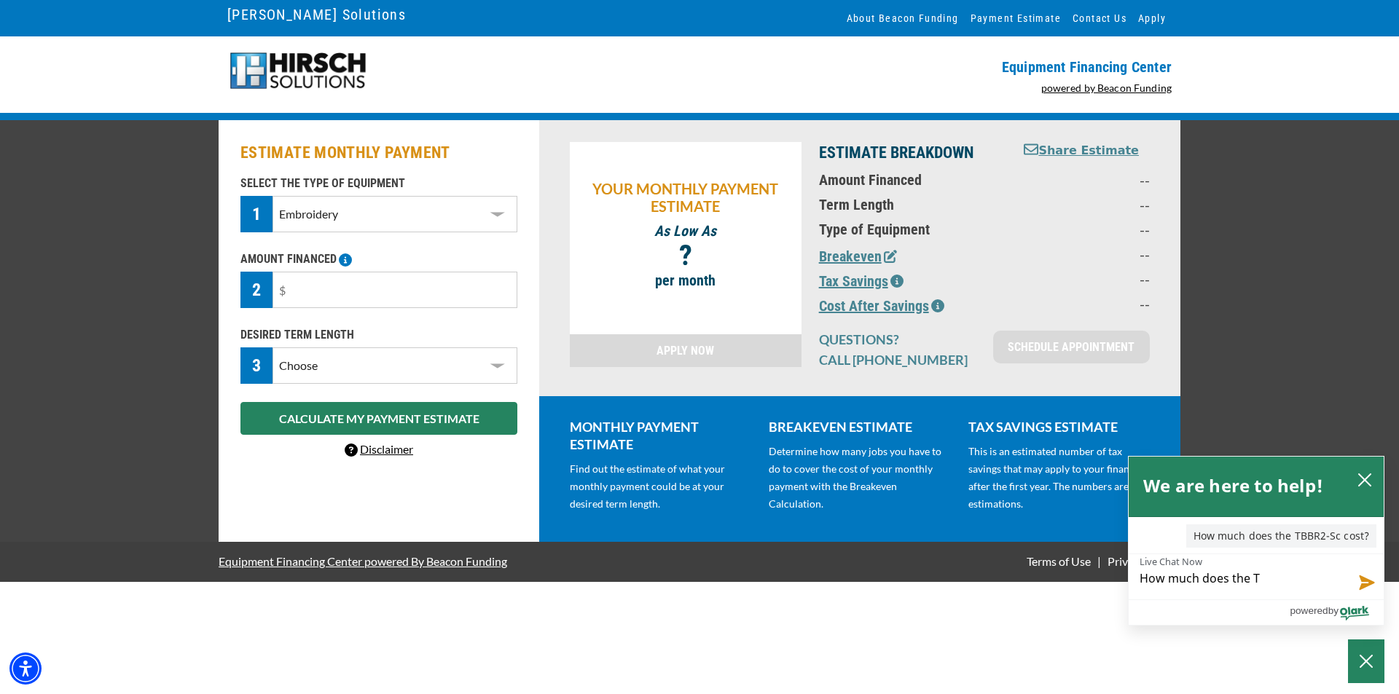
type textarea "How much does the TM"
type textarea "How much does the TMB"
type textarea "How much does the TMBR"
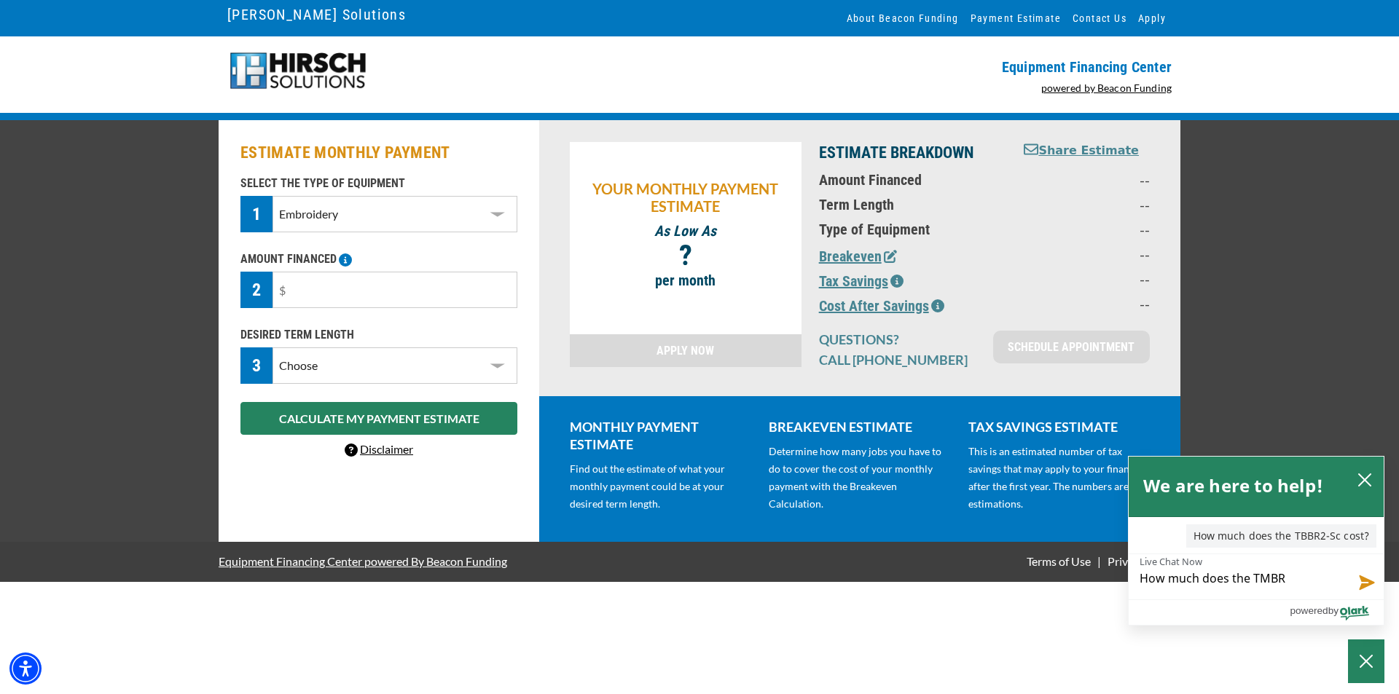
type textarea "How much does the TMBR2"
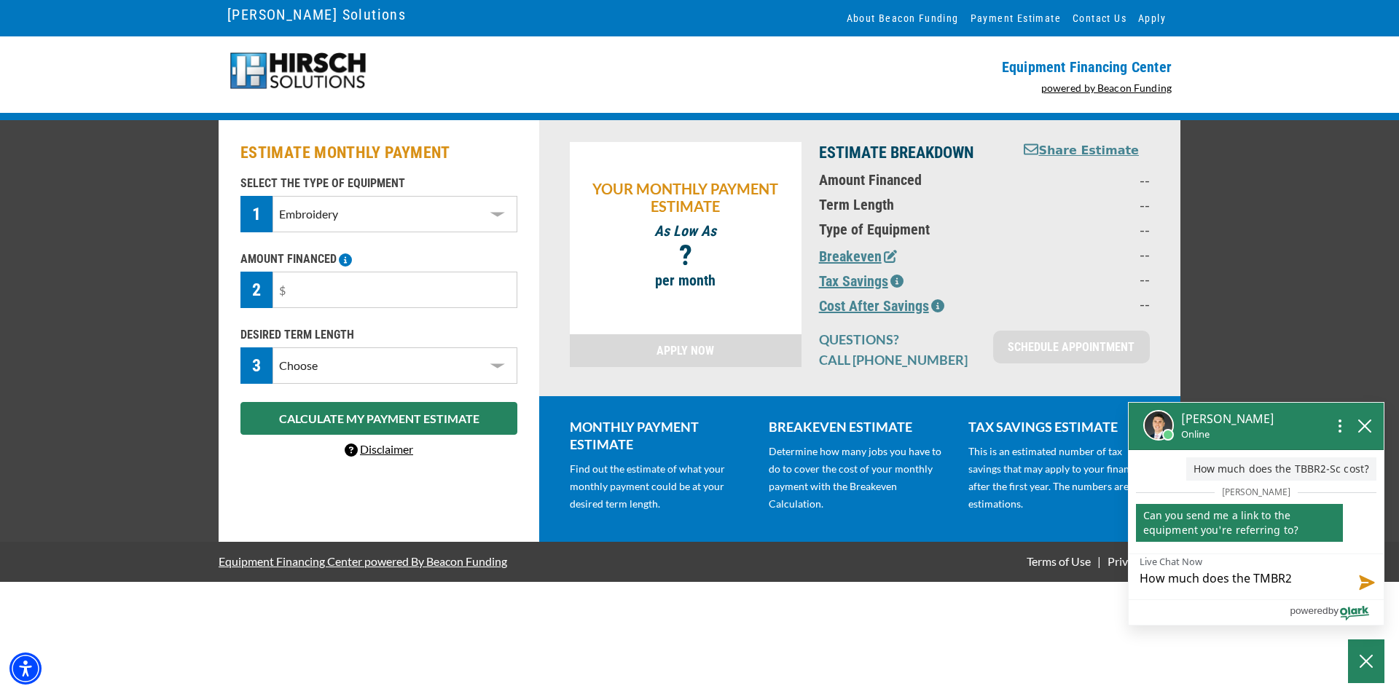
type textarea "How much does the TMBR2-"
type textarea "How much does the TMBR2-S"
type textarea "How much does the TMBR2-SC"
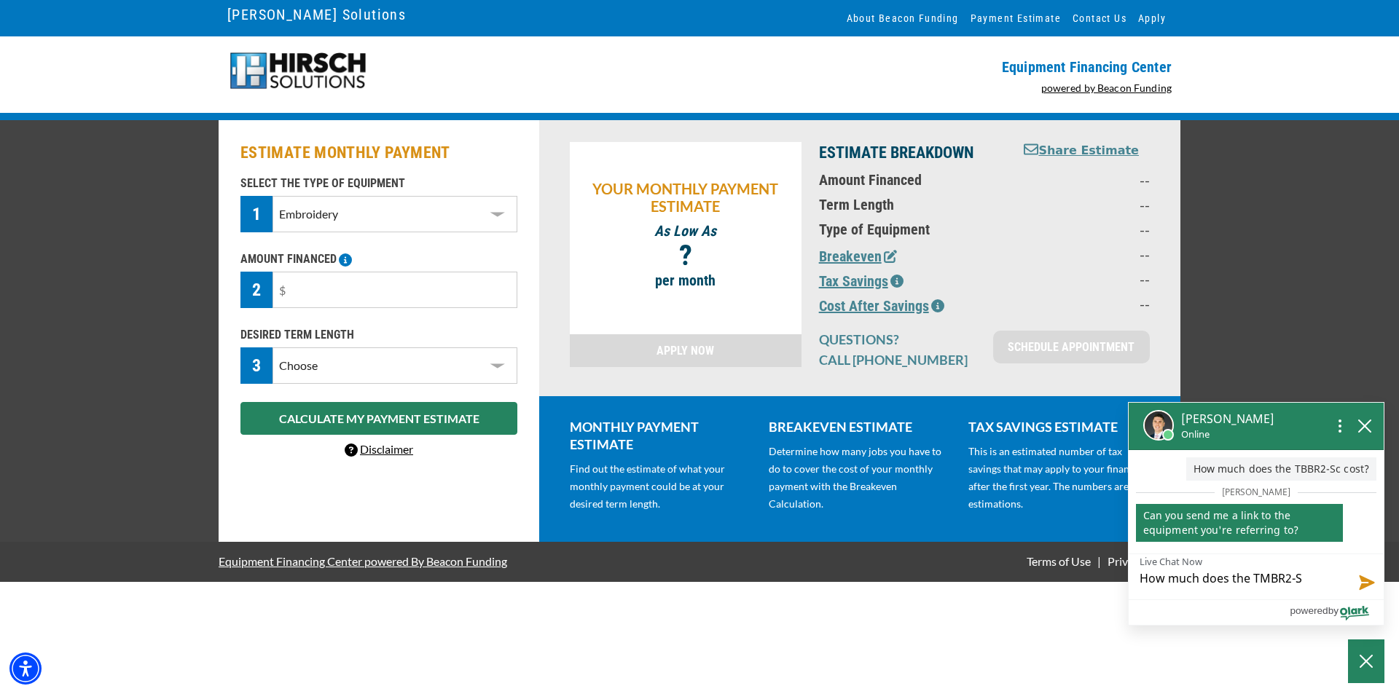
type textarea "How much does the TMBR2-SC"
type textarea "How much does the TMBR2-SC c"
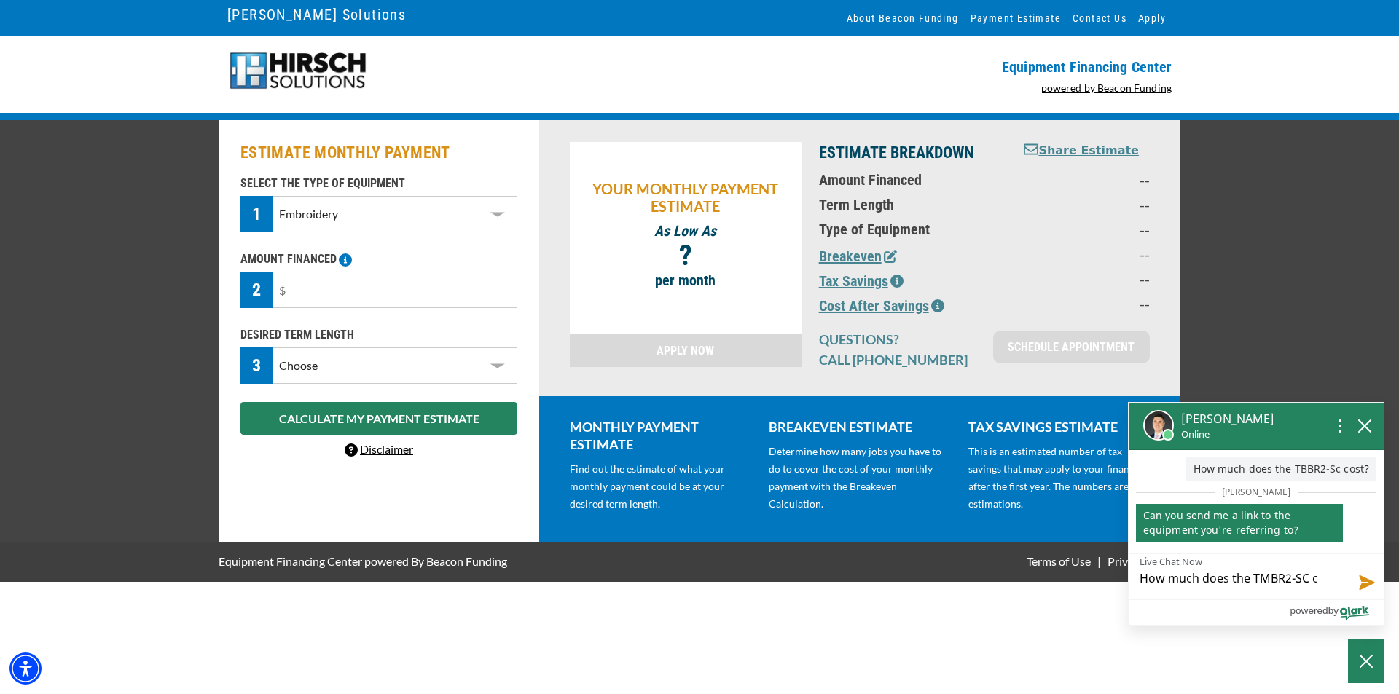
type textarea "How much does the TMBR2-SC co"
type textarea "How much does the TMBR2-SC cos"
type textarea "How much does the TMBR2-SC cost"
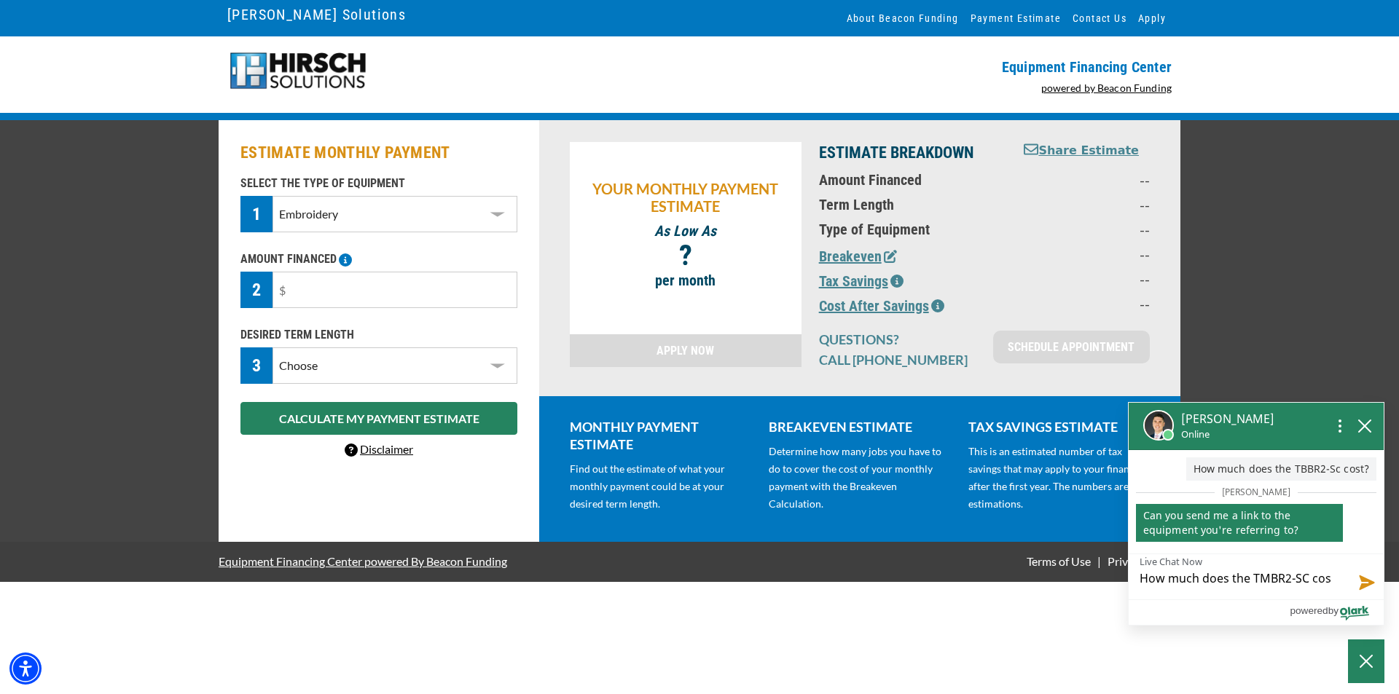
type textarea "How much does the TMBR2-SC cost"
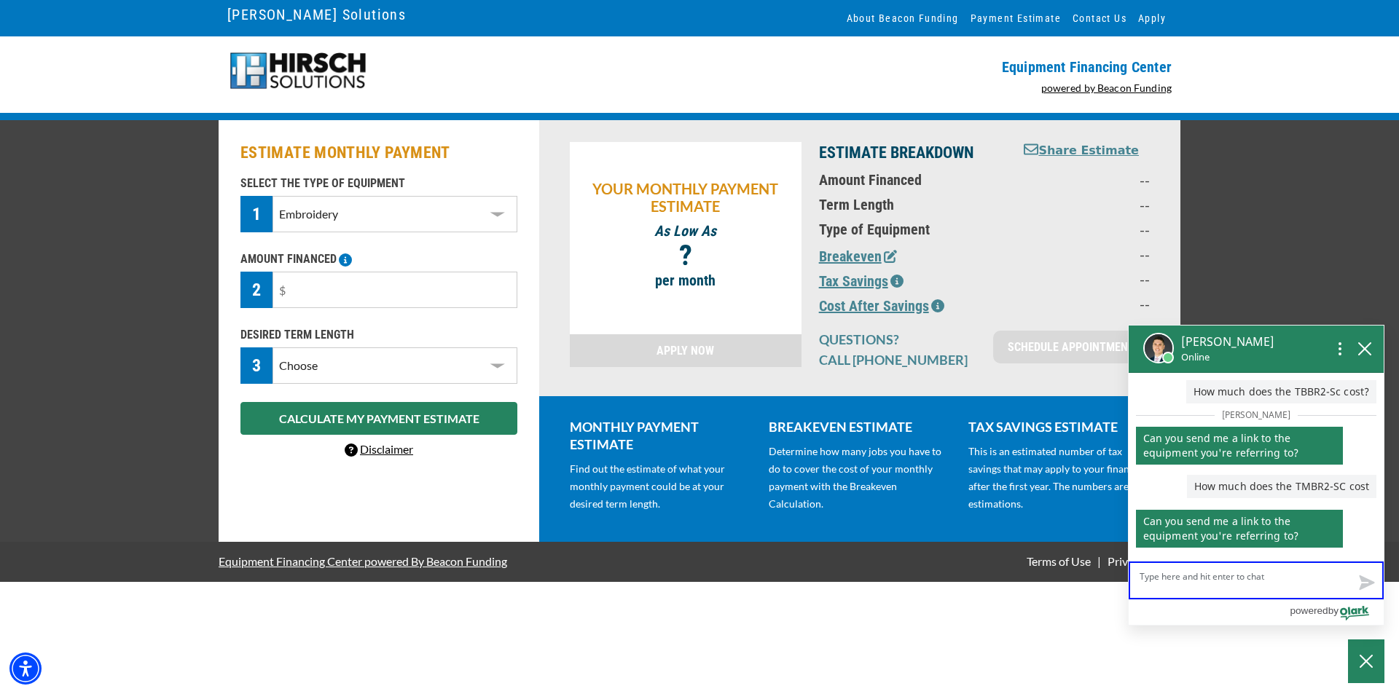
type textarea "A"
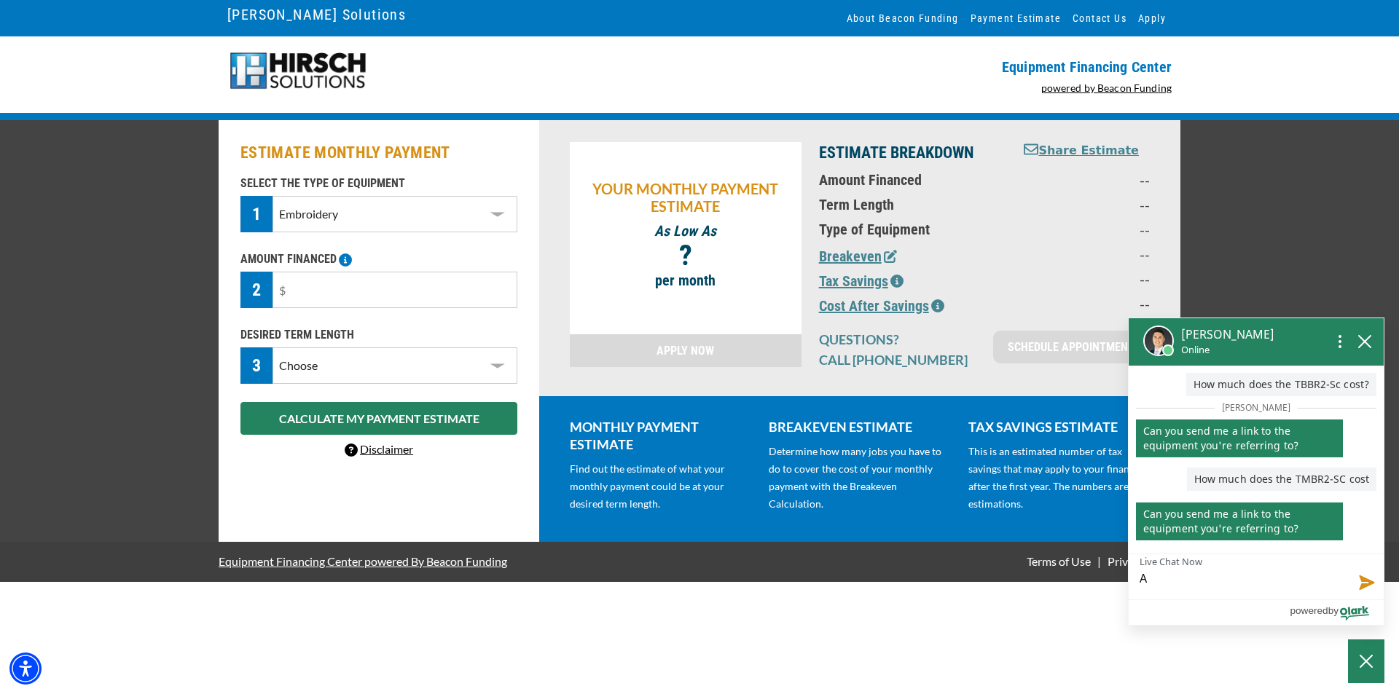
type textarea "Ar"
type textarea "Are"
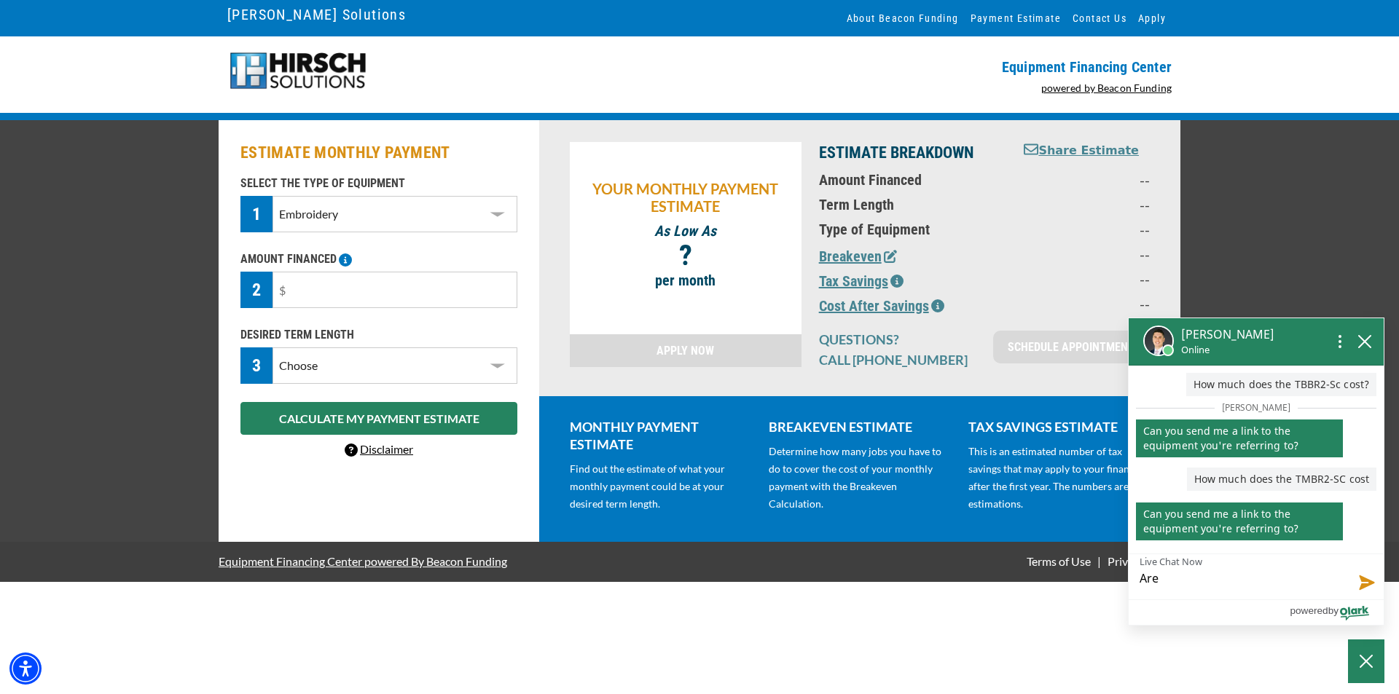
type textarea "Are"
type textarea "Are y"
type textarea "Are yo"
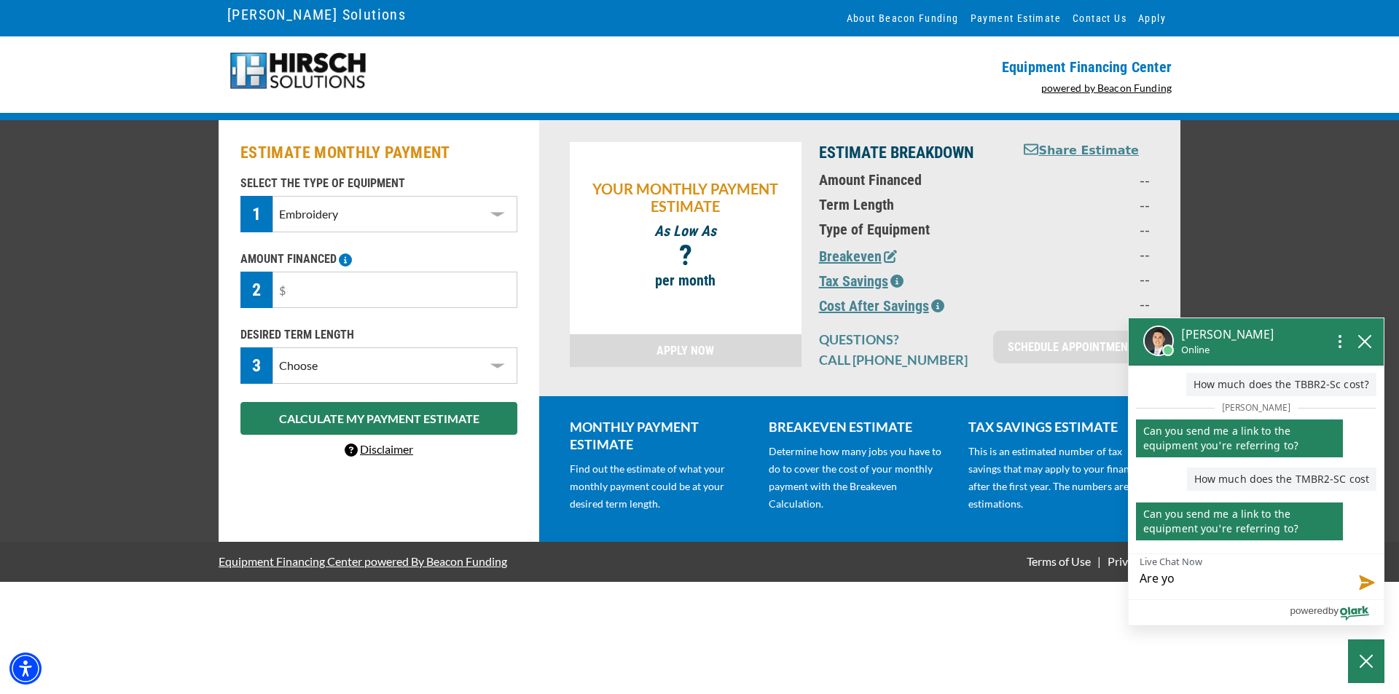
type textarea "Are you"
type textarea "Are you w"
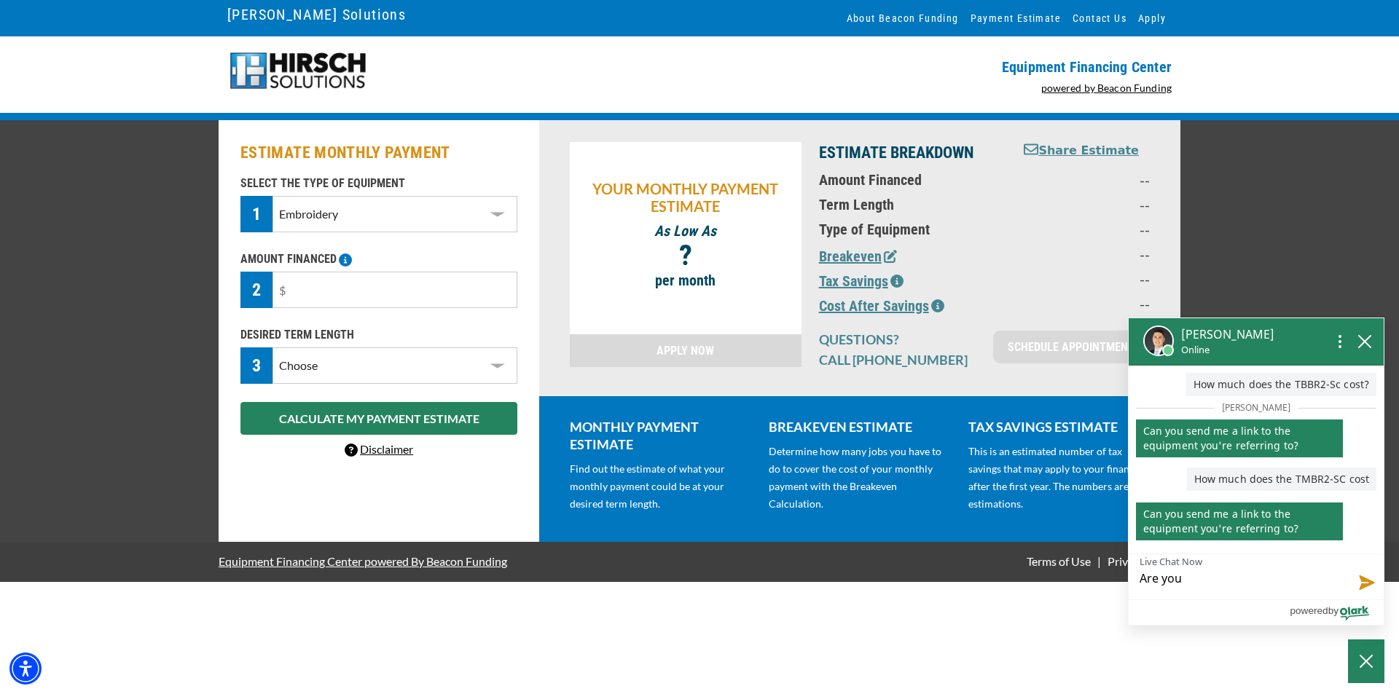
type textarea "Are you w"
type textarea "Are you wi"
type textarea "Are you wit"
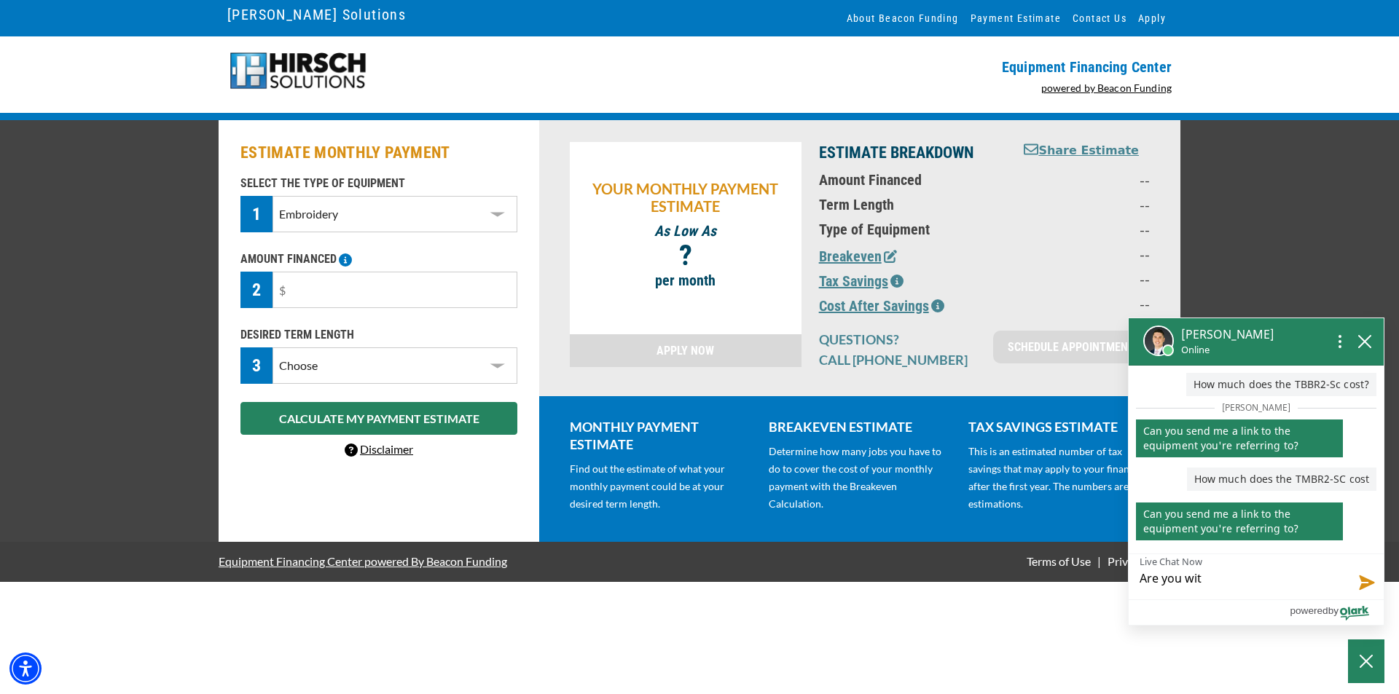
type textarea "Are you with"
type textarea "Are you with H"
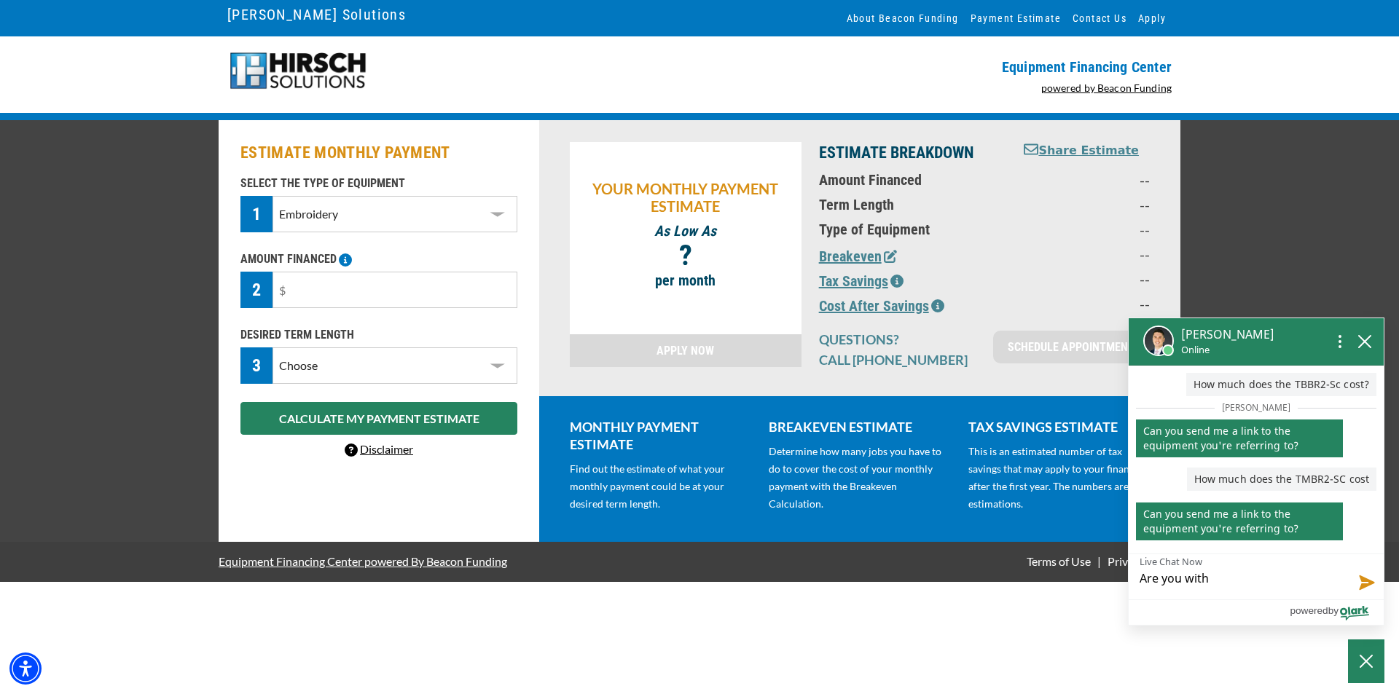
type textarea "Are you with H"
type textarea "Are you with Hi"
type textarea "Are you with Hir"
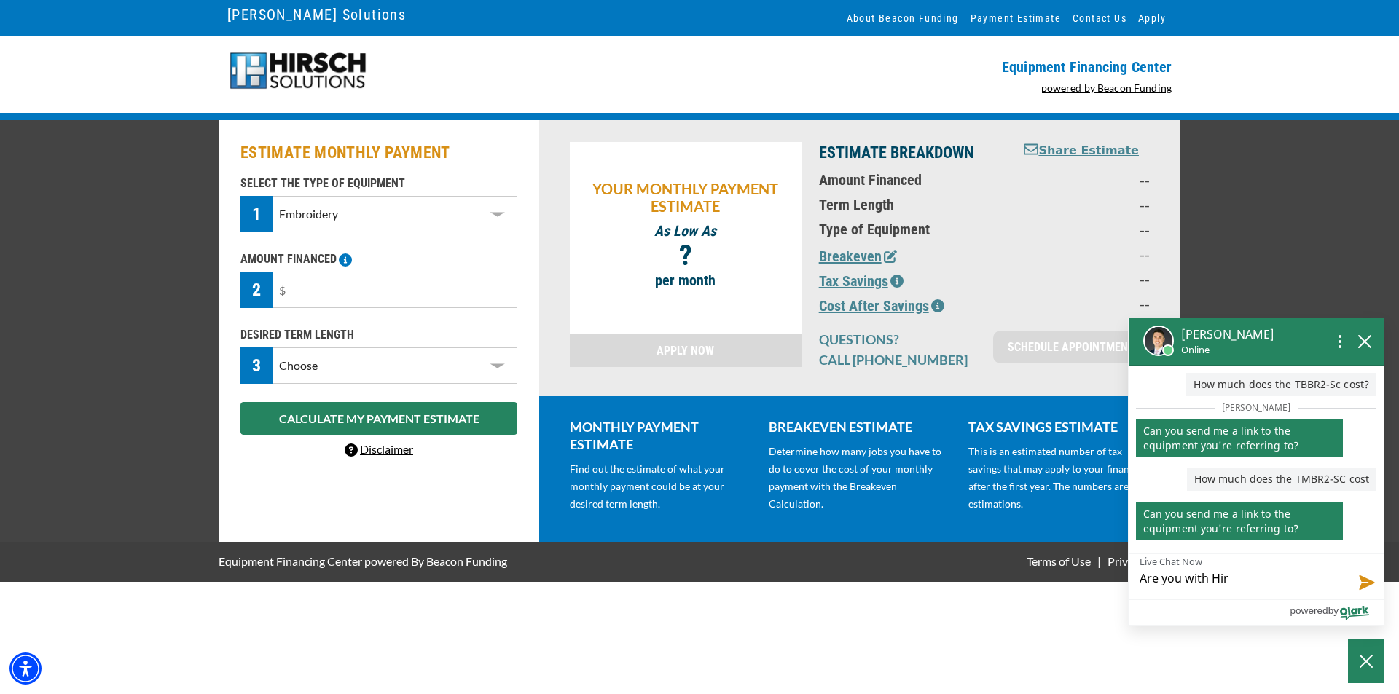
type textarea "Are you with Hirr"
type textarea "Are you with Hirrs"
type textarea "Are you with Hirrsc"
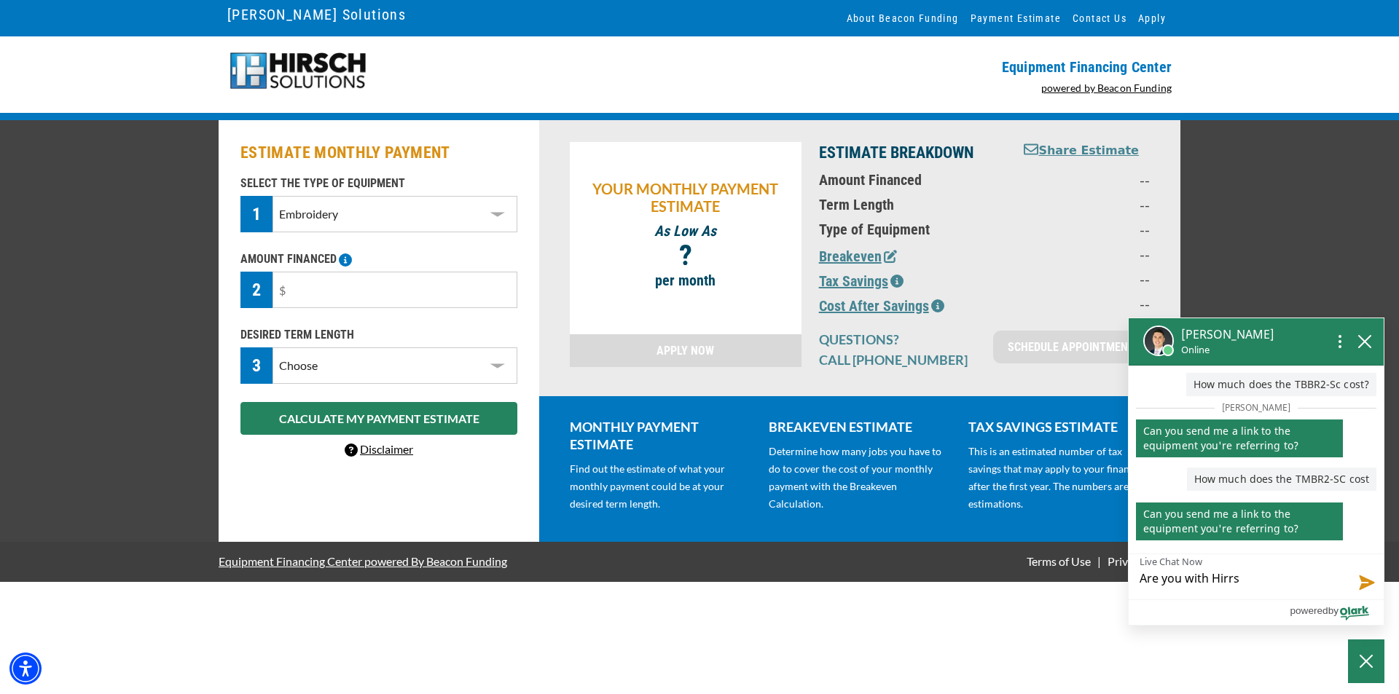
type textarea "Are you with Hirrsc"
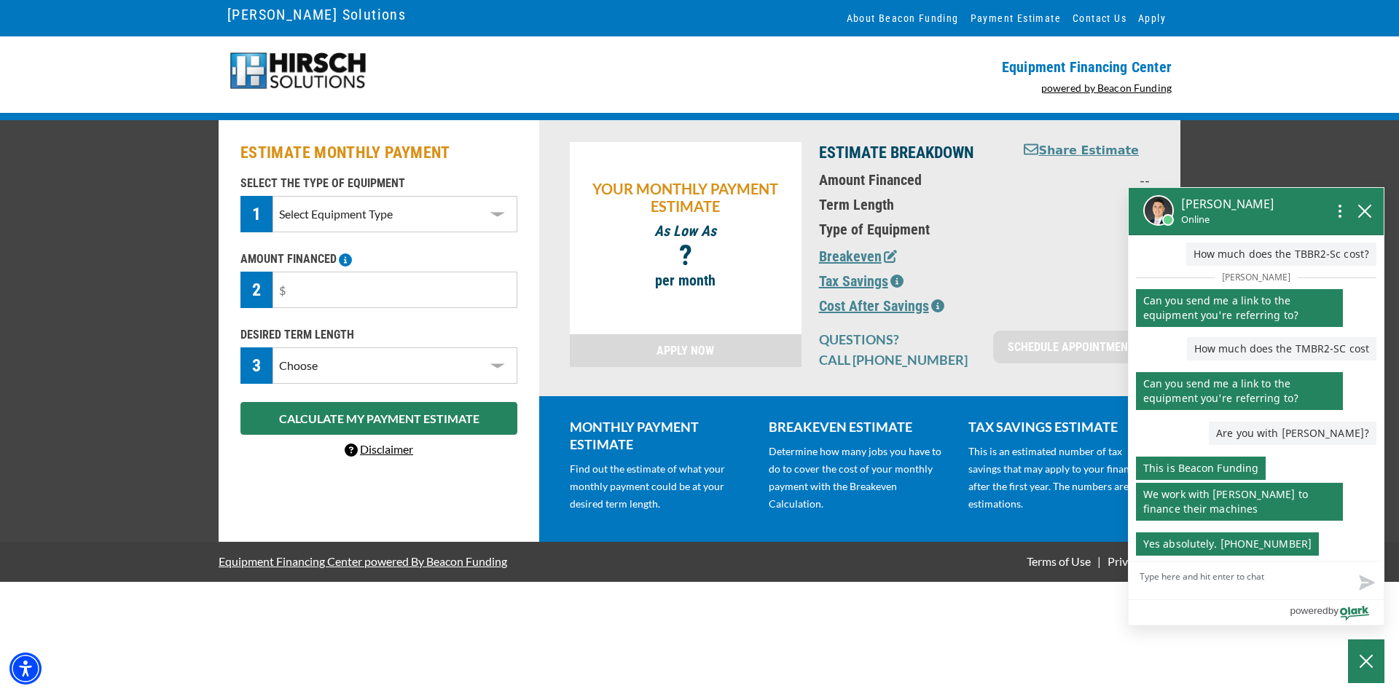
scroll to position [9, 0]
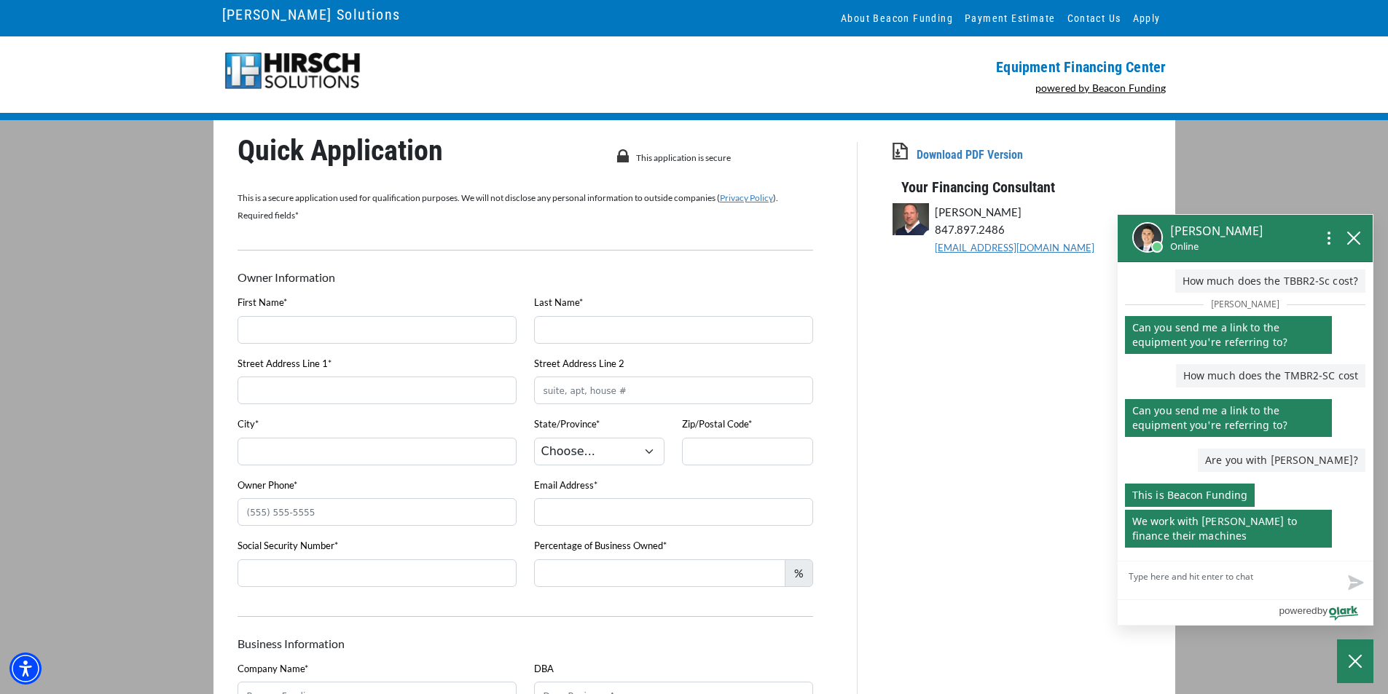
click at [1186, 581] on textarea "Live Chat Now" at bounding box center [1245, 581] width 255 height 38
type textarea "T"
type textarea "Th"
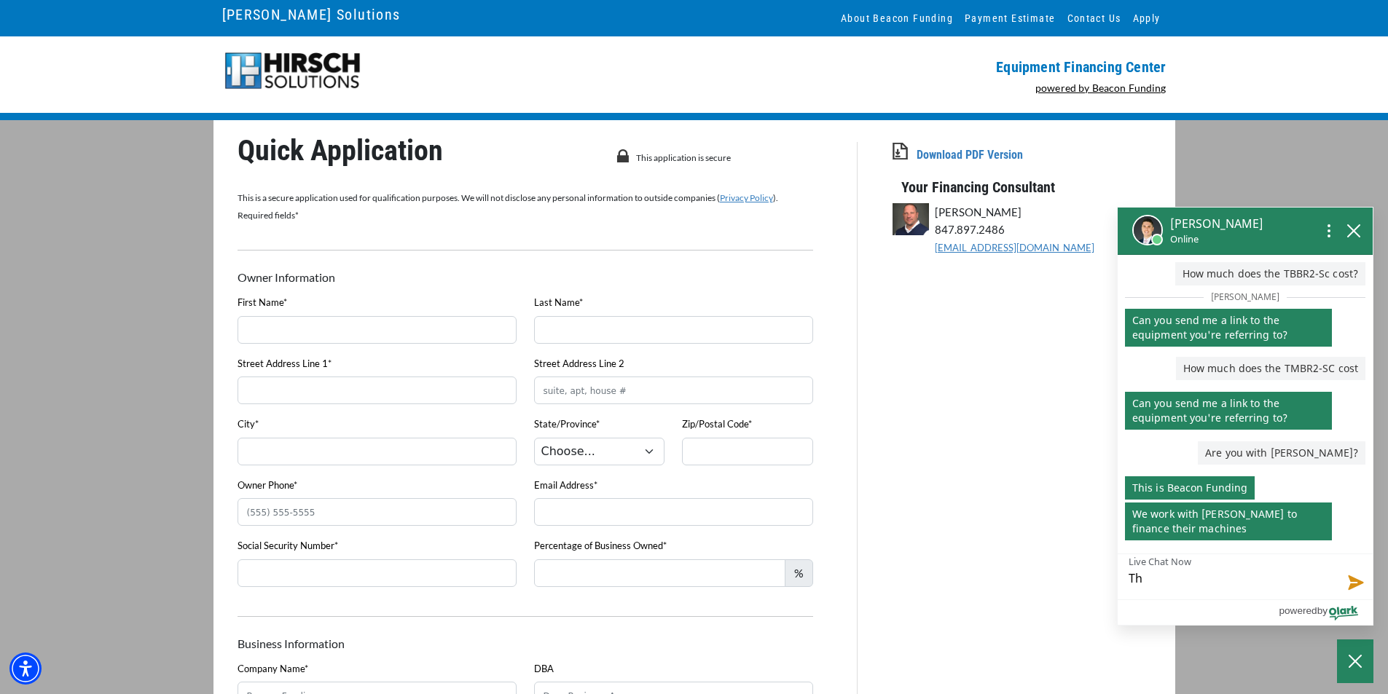
type textarea "Thi"
type textarea "This"
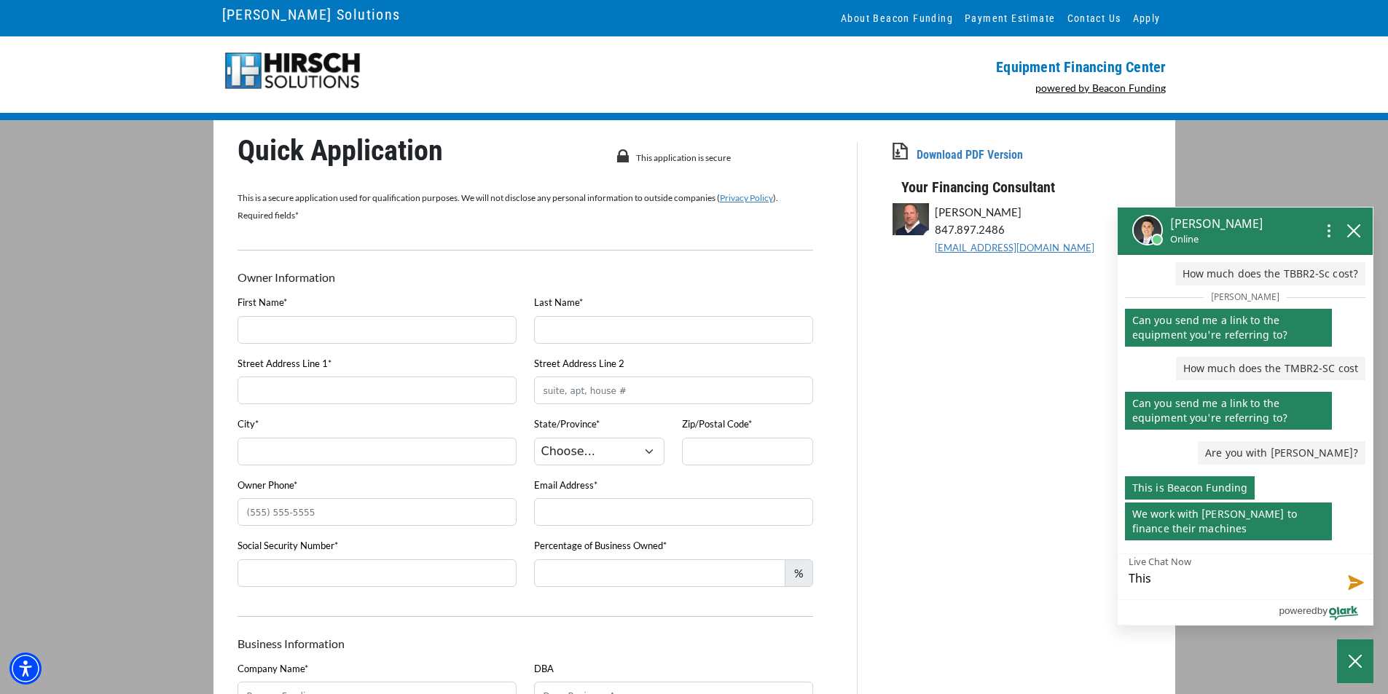
type textarea "This i"
type textarea "This is"
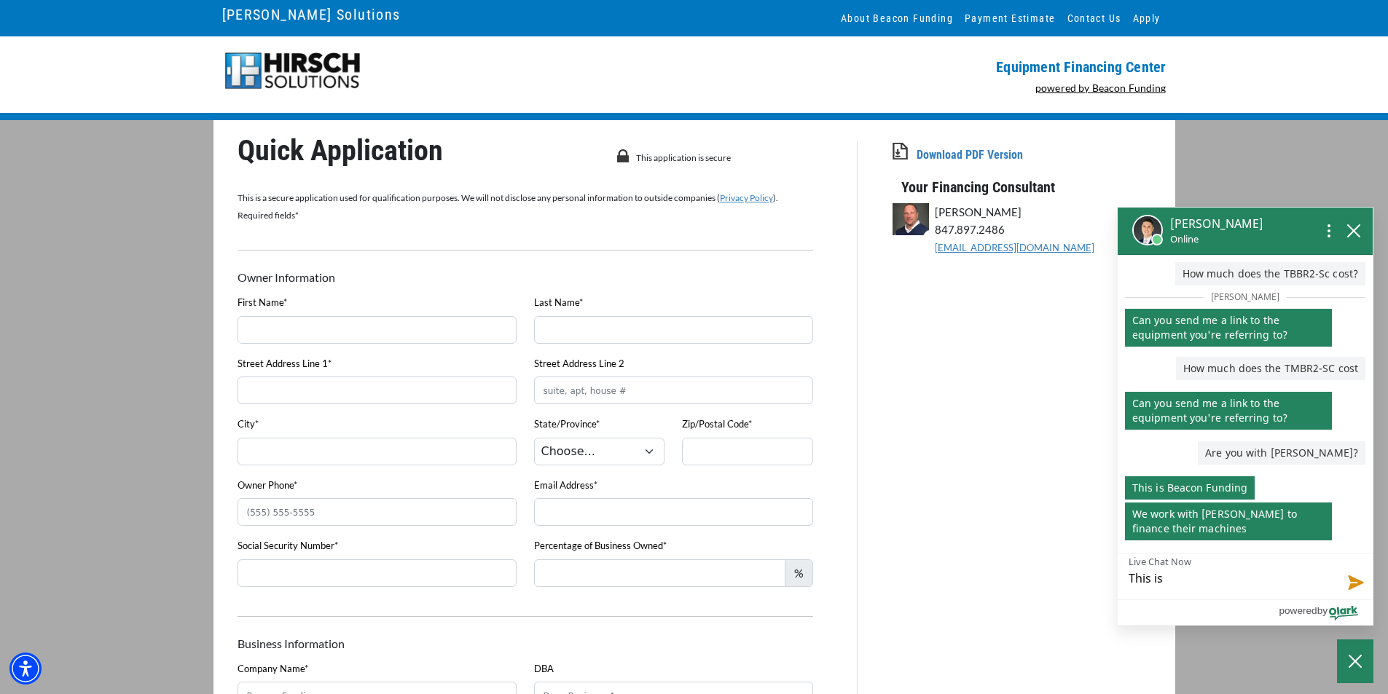
type textarea "This is D"
type textarea "This is Do"
type textarea "This is Dor"
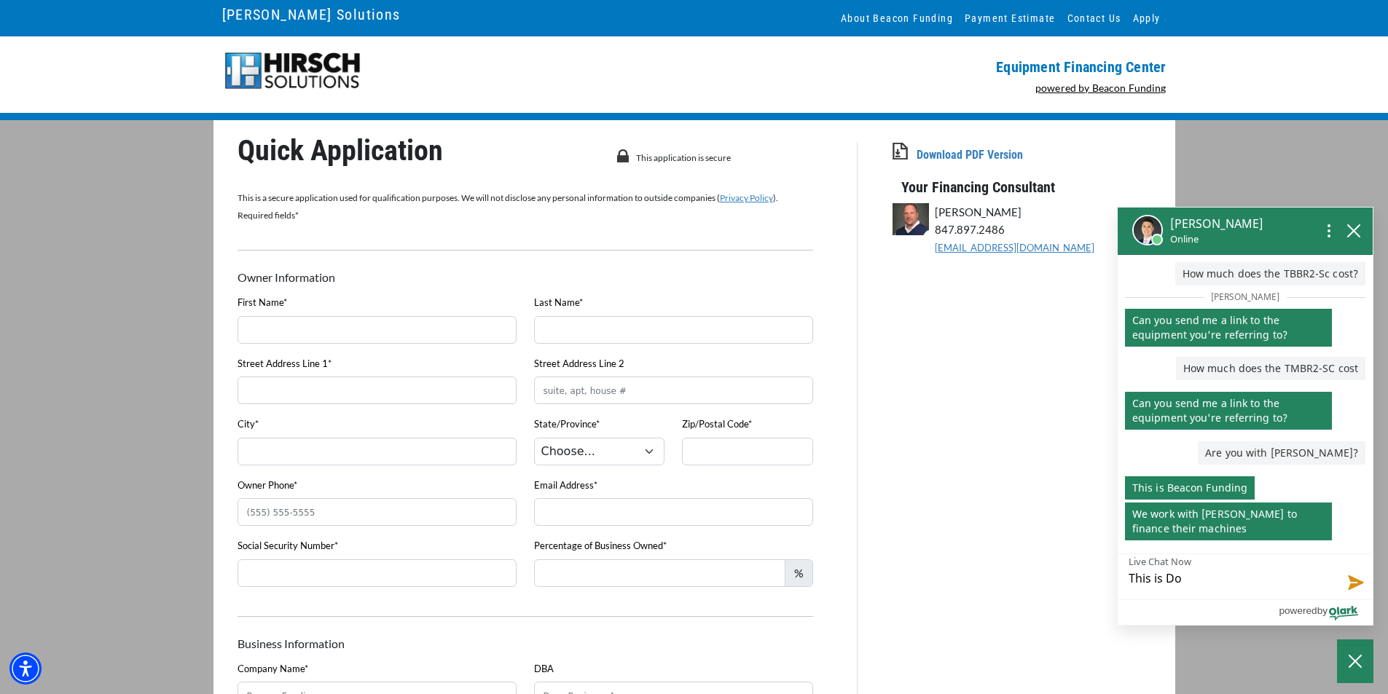
type textarea "This is Dor"
type textarea "This is Dora"
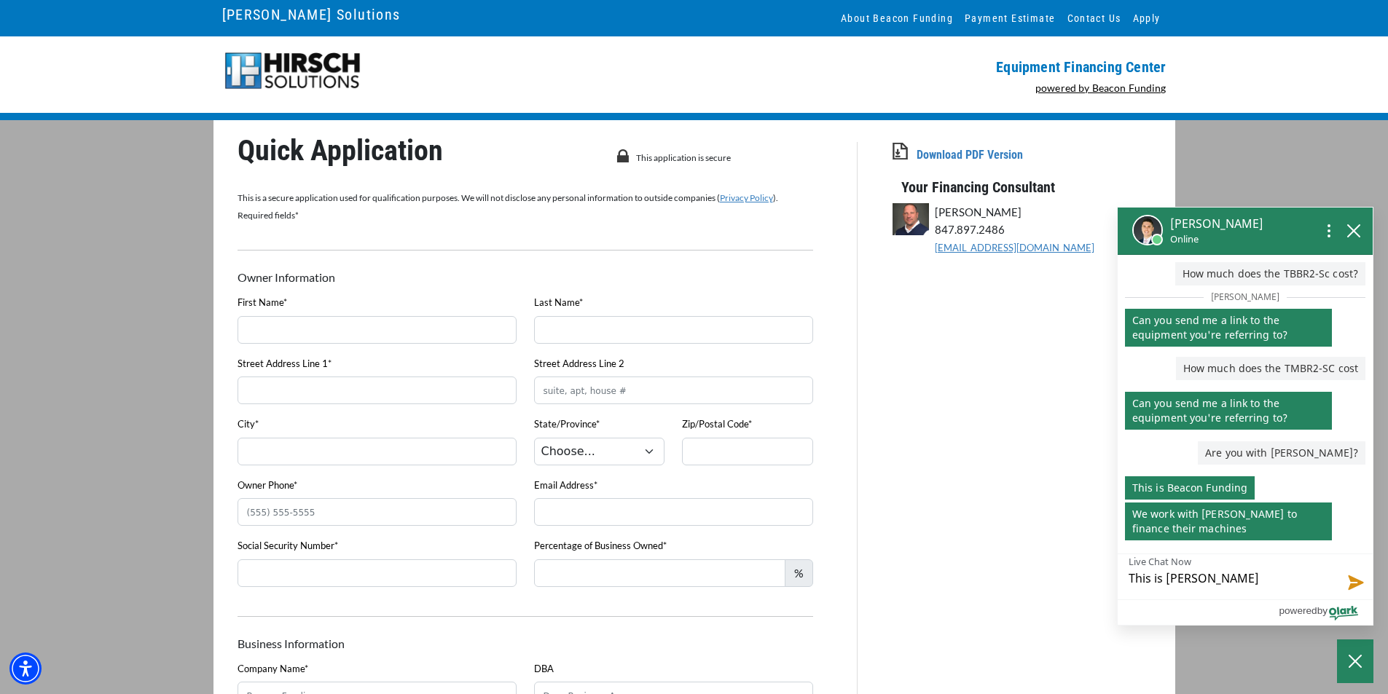
type textarea "This is Dora S"
type textarea "This is Dora Sn"
type textarea "This is Dora Snl"
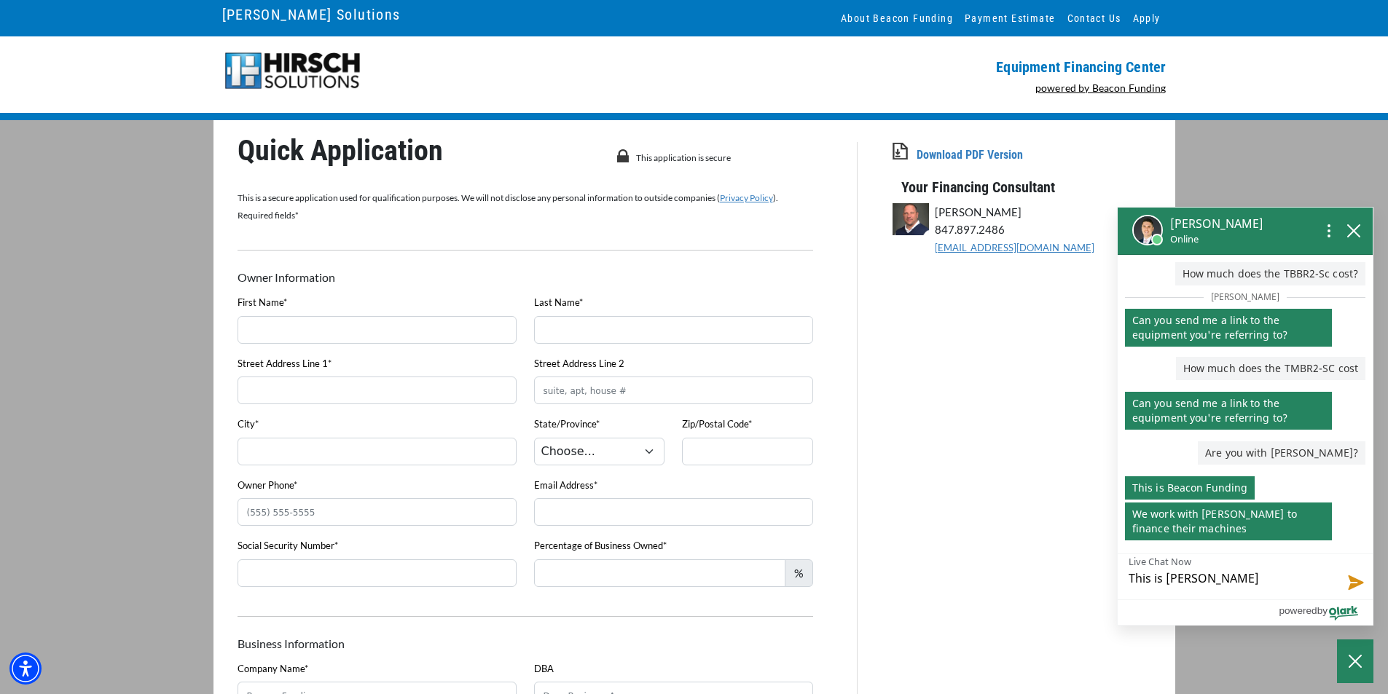
type textarea "This is Dora Snl"
type textarea "This is Dora Snll"
type textarea "This is Dora Snl"
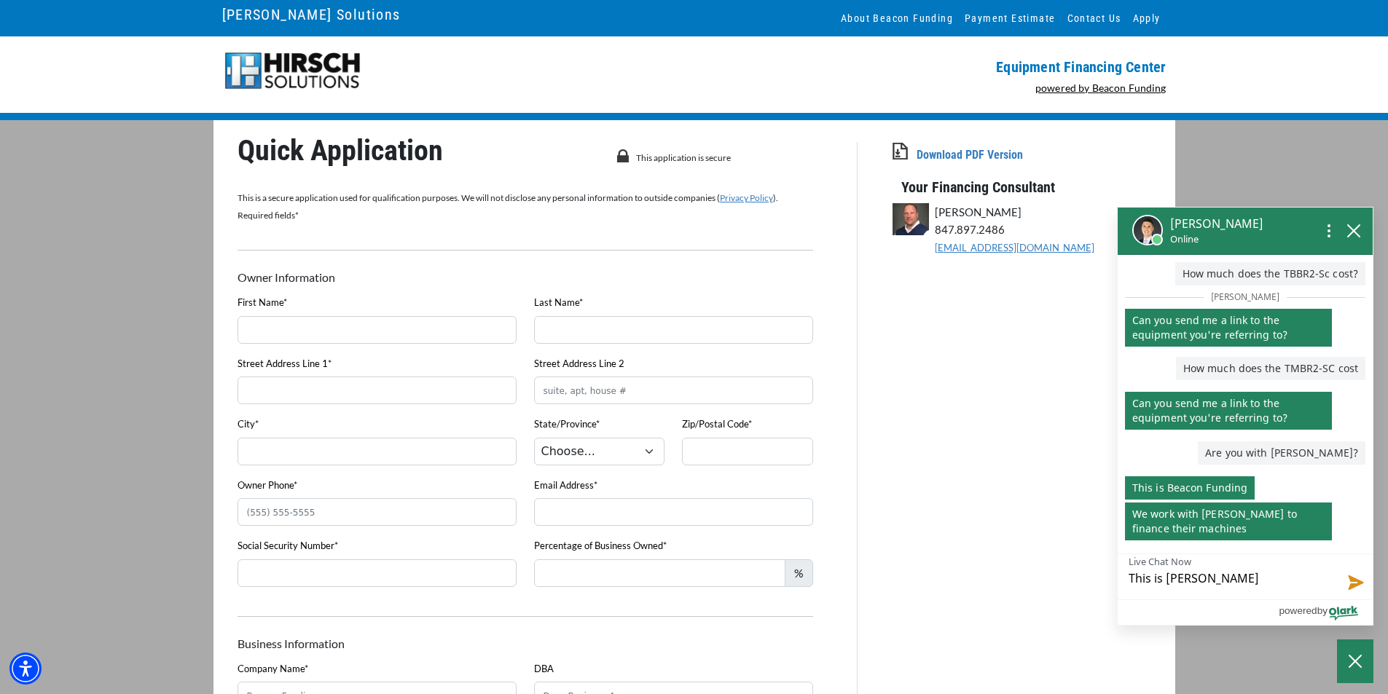
type textarea "This is Dora Sn"
type textarea "This is Dora Sne"
type textarea "This is Dora Snel"
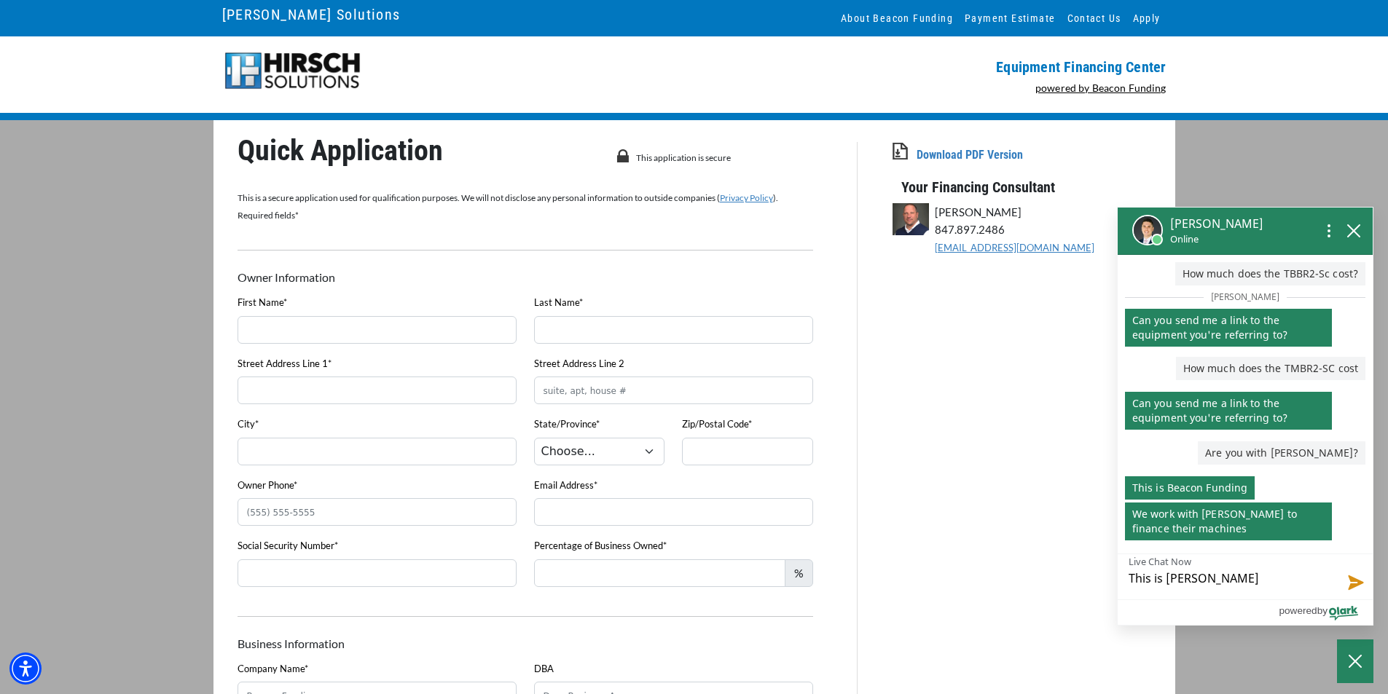
type textarea "This is Dora Snel"
type textarea "This is Dora Snell"
type textarea "This is Dora Snell."
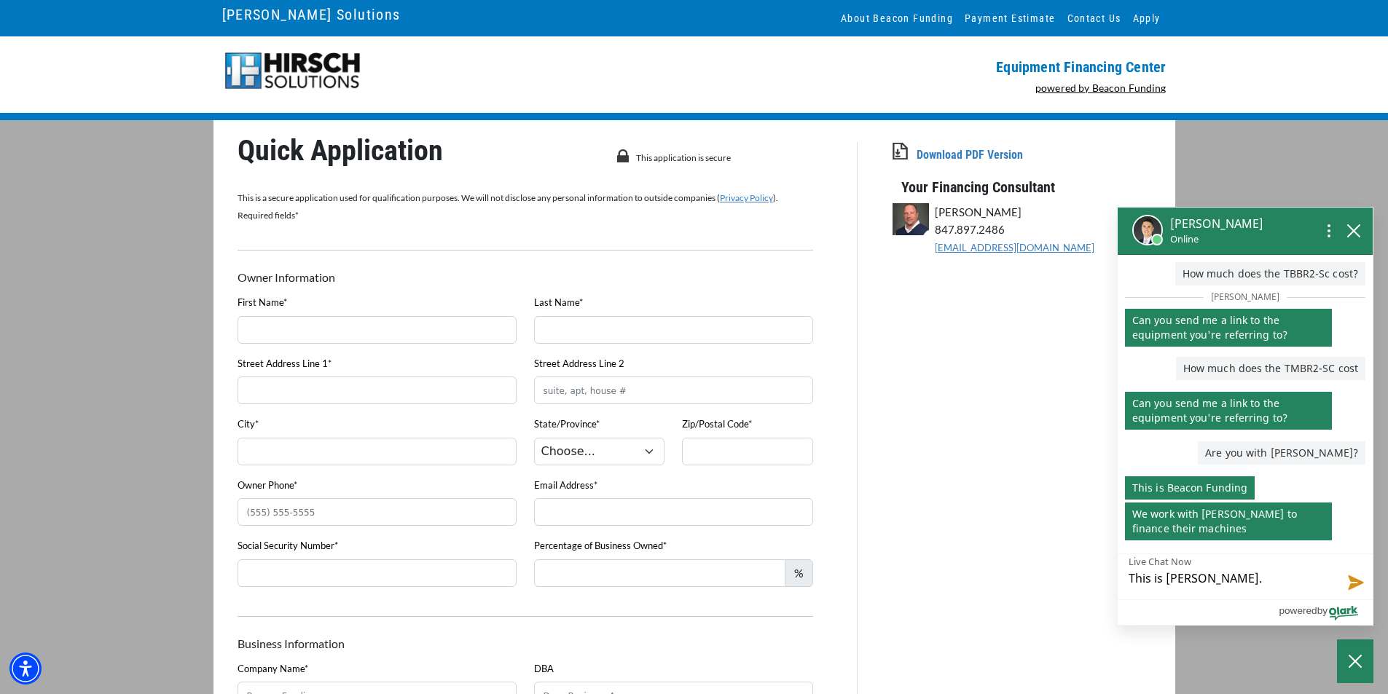
type textarea "This is Dora Snell."
type textarea "This is Dora Snell. I"
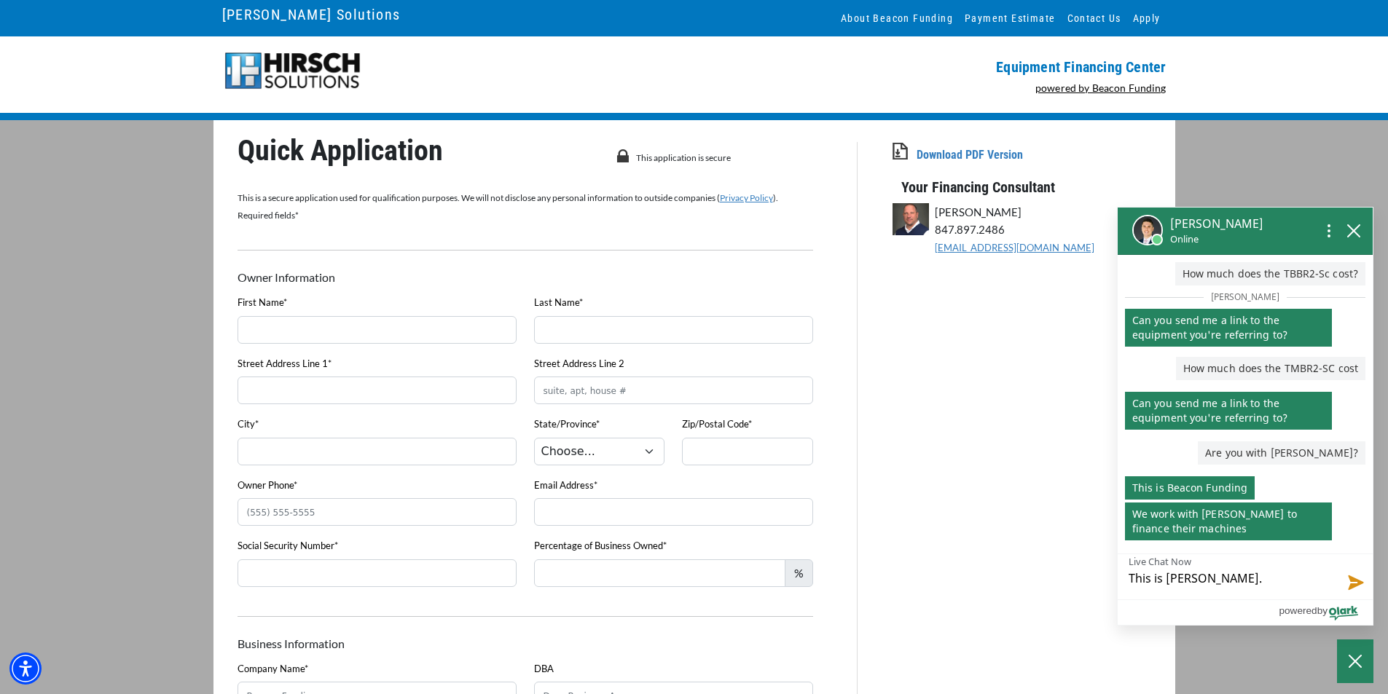
type textarea "This is Dora Snell. I"
type textarea "This is Dora Snell. I b"
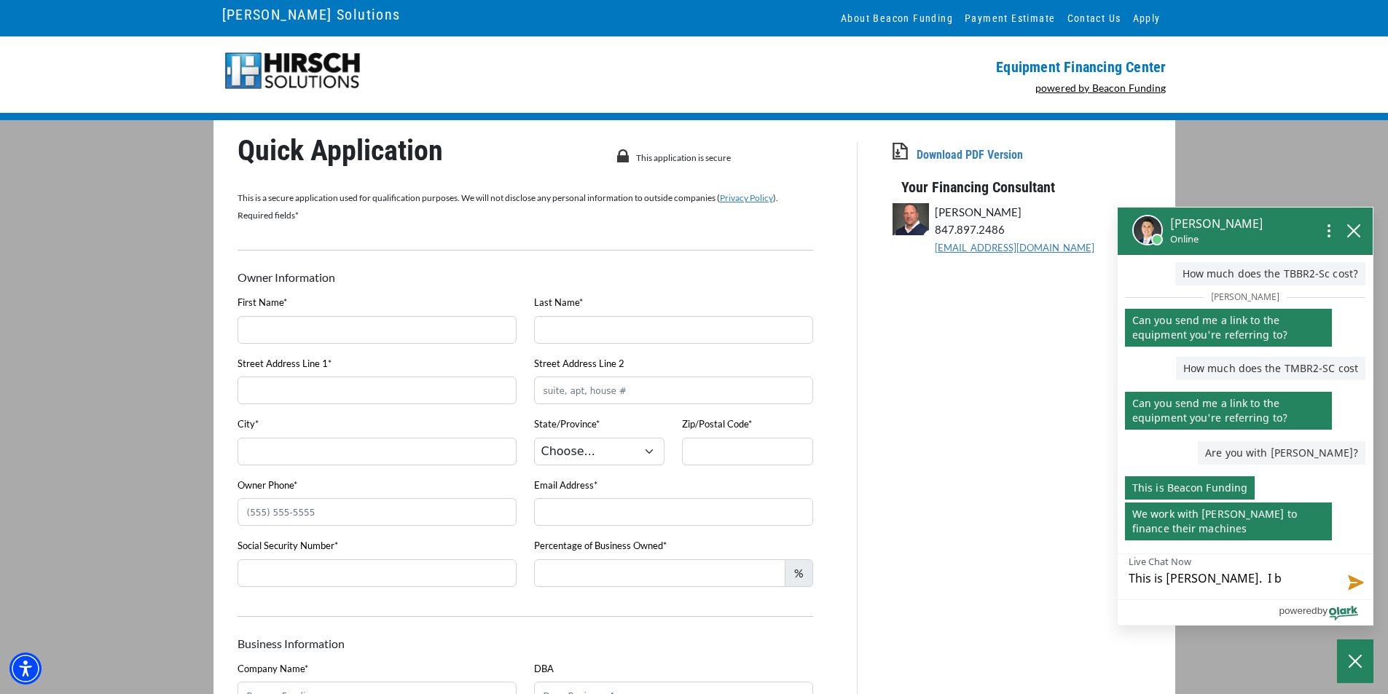
type textarea "This is Dora Snell. I be"
type textarea "This is Dora Snell. I bel"
type textarea "This is Dora Snell. I be"
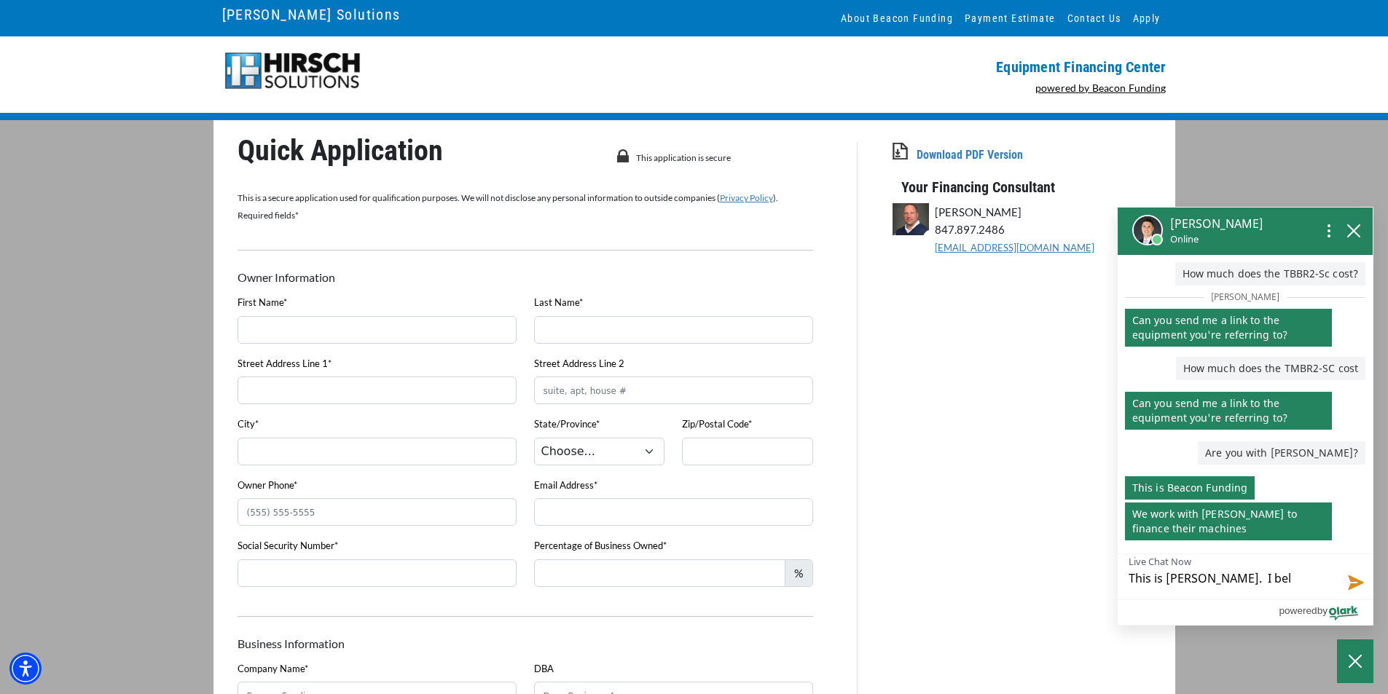
type textarea "This is Dora Snell. I be"
type textarea "This is Dora Snell. I b"
type textarea "This is Dora Snell. I"
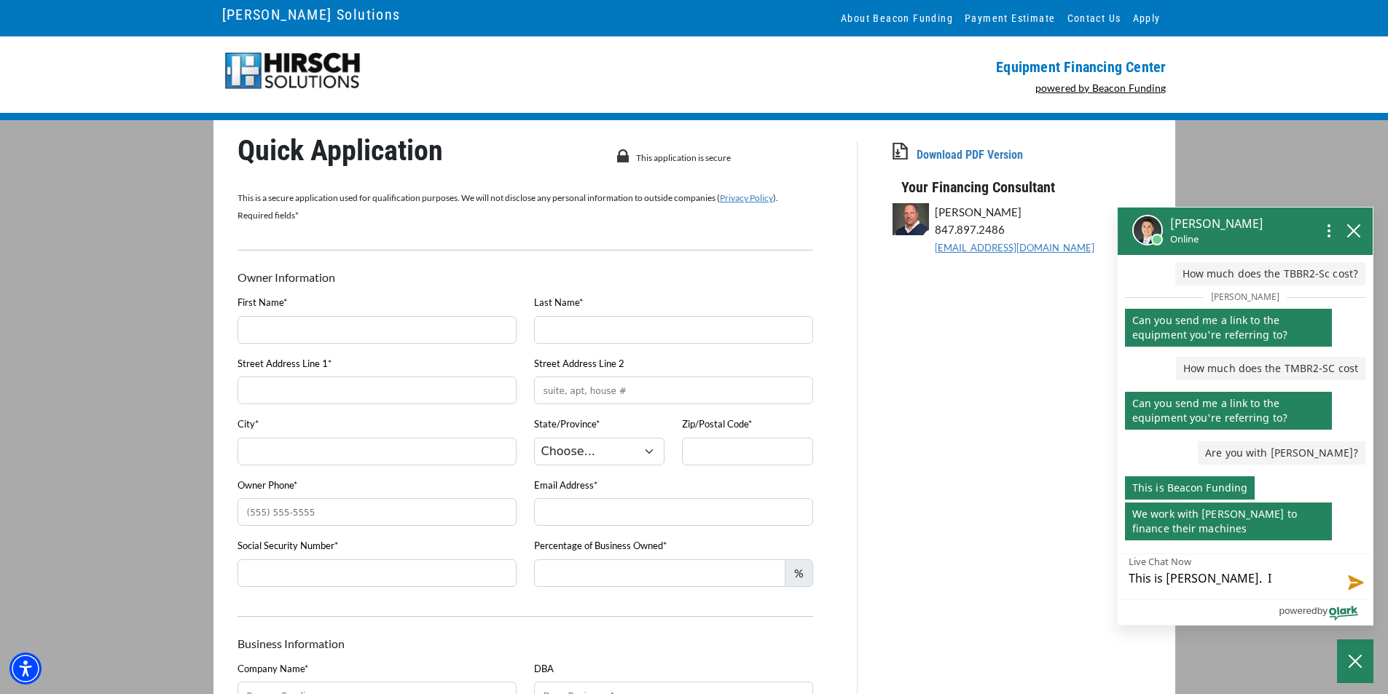
type textarea "This is Dora Snell. I"
type textarea "This is Dora Snell."
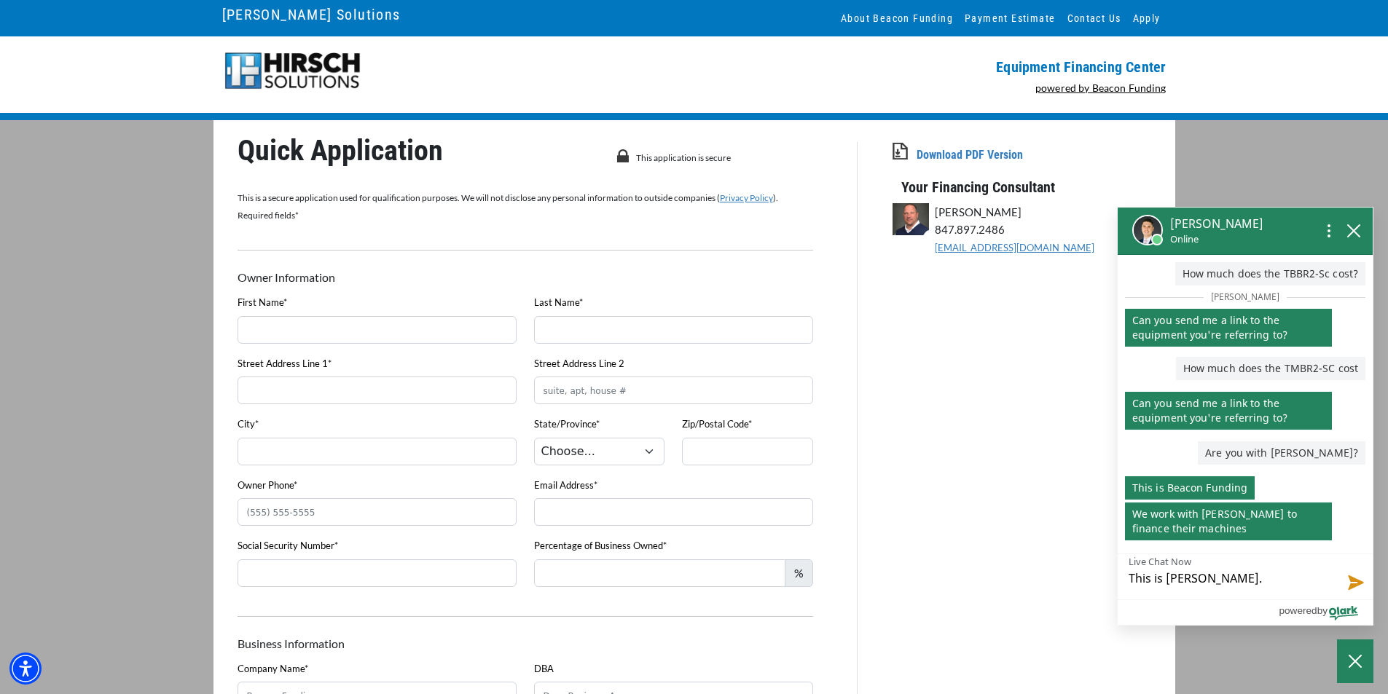
type textarea "This is Dora Snell."
type textarea "This is Dora Snell"
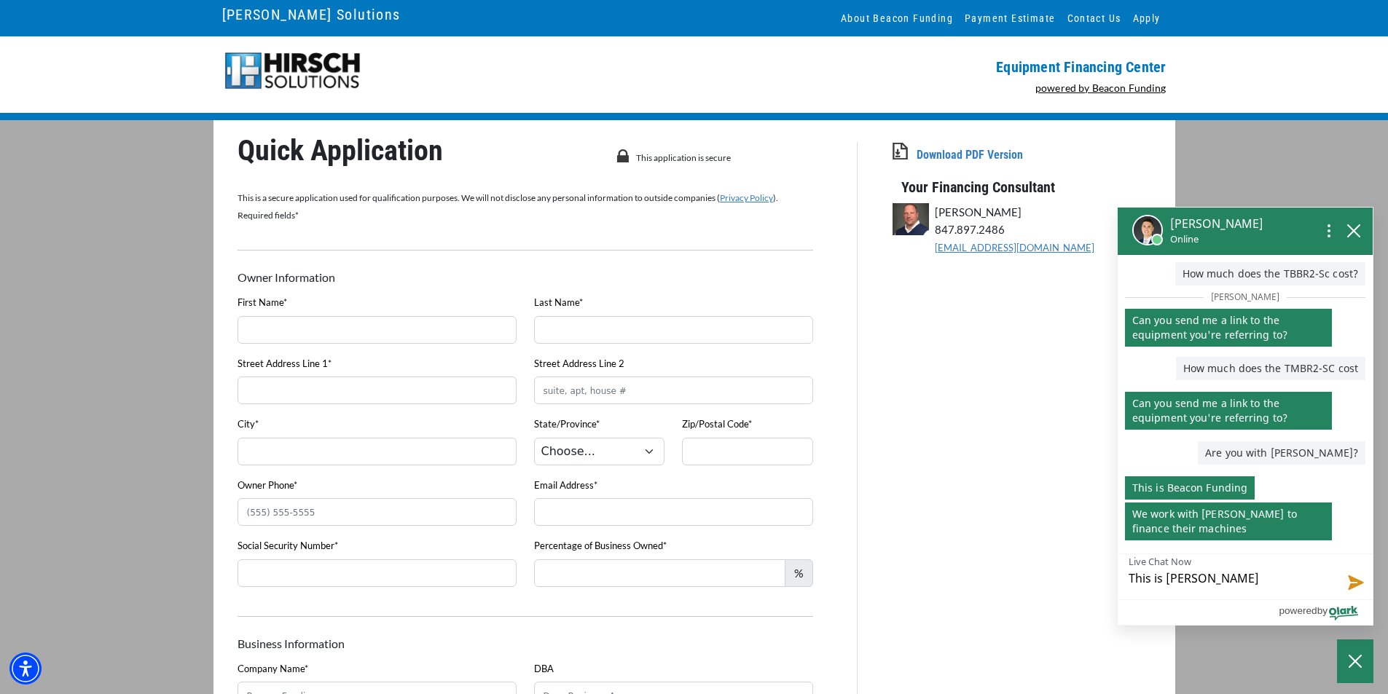
type textarea "This is Dora Snell"
type textarea "This is Dora Snell w"
type textarea "This is Dora Snell wi"
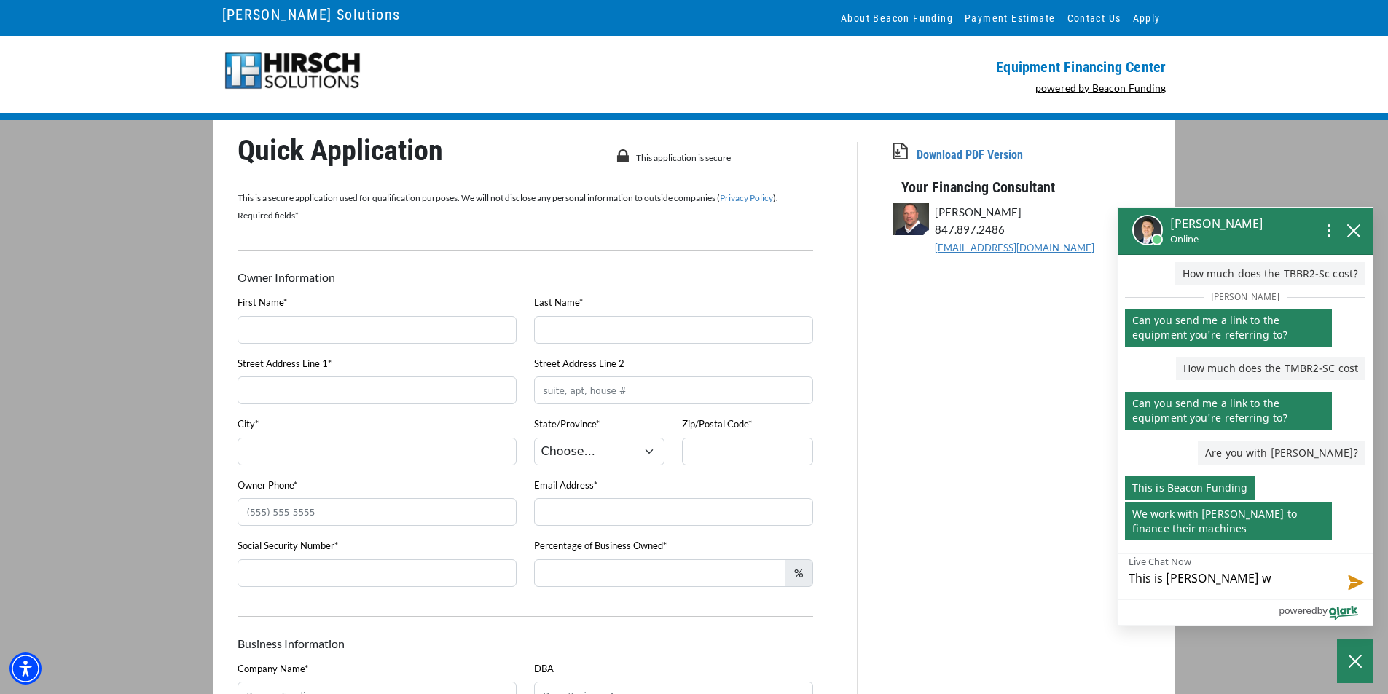
type textarea "This is Dora Snell wi"
type textarea "This is Dora Snell wit"
type textarea "This is Dora Snell with"
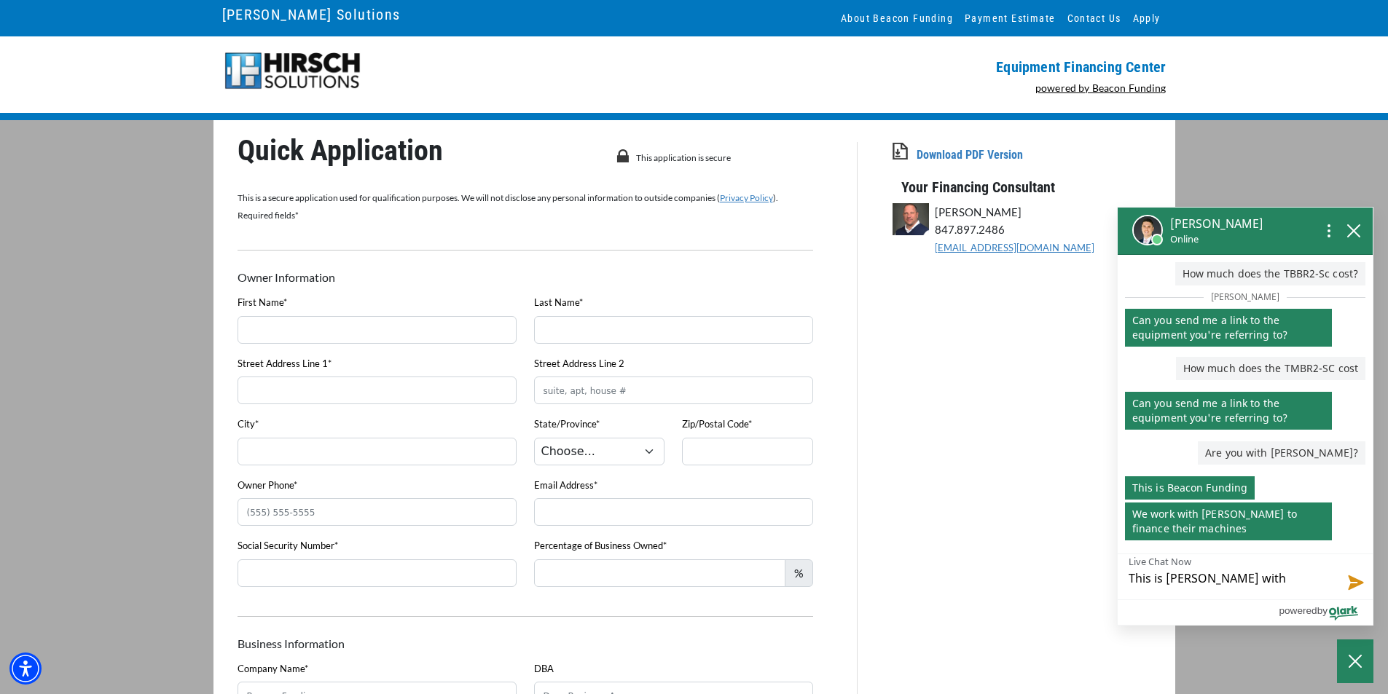
type textarea "This is Dora Snell with"
type textarea "This is Dora Snell with T"
type textarea "This is Dora Snell with TD"
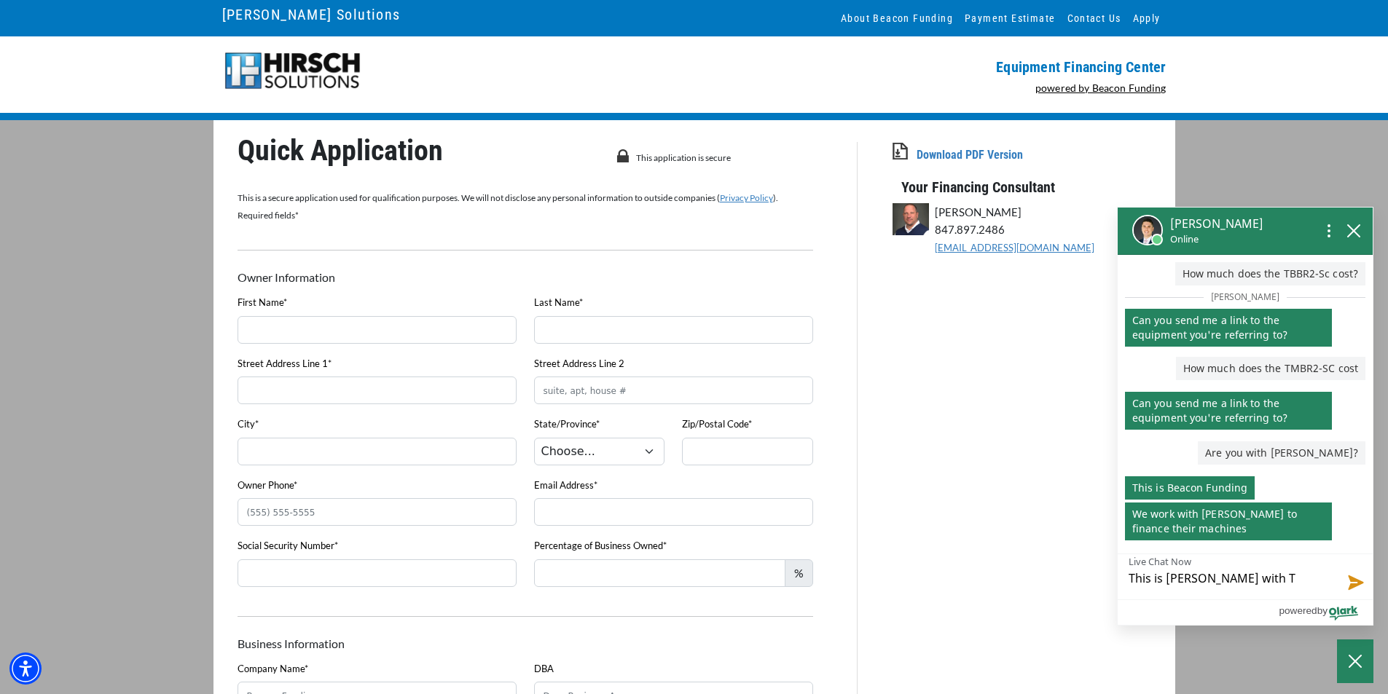
type textarea "This is Dora Snell with TD"
type textarea "This is Dora Snell with TDT"
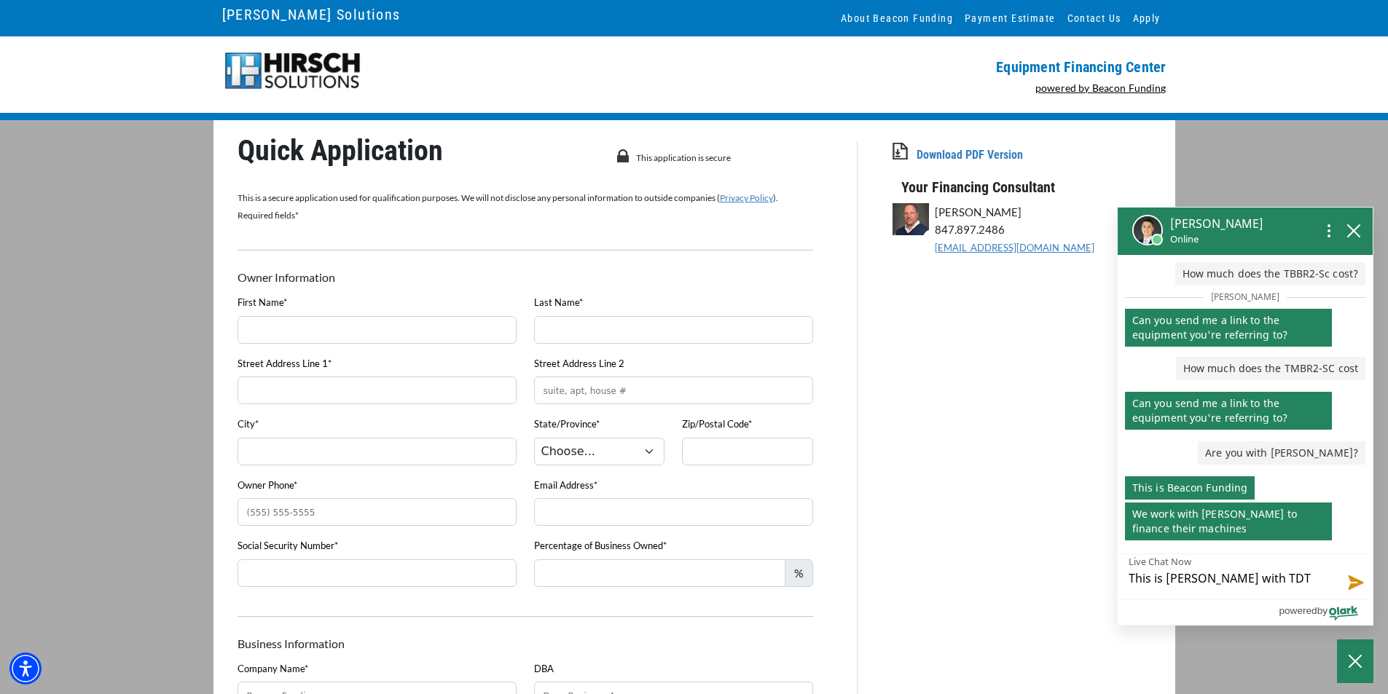
type textarea "This is Dora Snell with TDT E"
type textarea "This is Dora Snell with TDT Em"
type textarea "This is Dora Snell with TDT Emb"
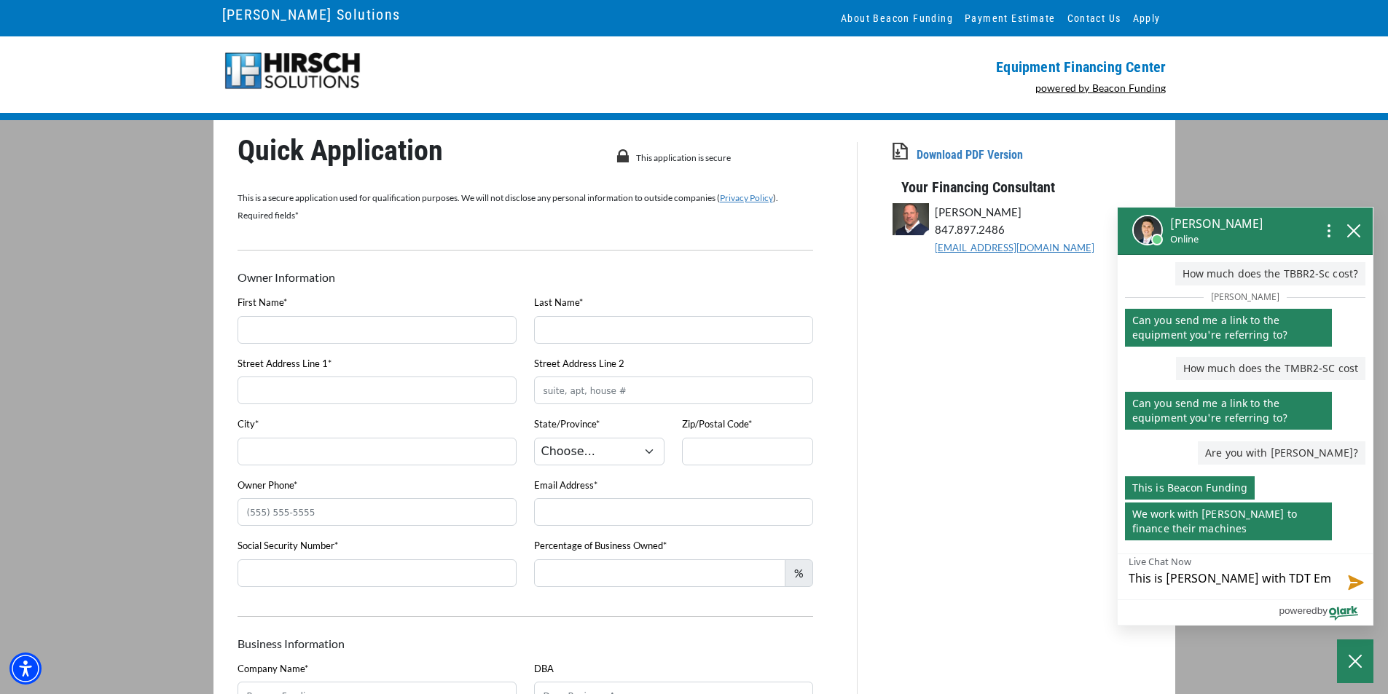
type textarea "This is Dora Snell with TDT Emb"
type textarea "This is Dora Snell with TDT Embr"
type textarea "This is Dora Snell with TDT Embro"
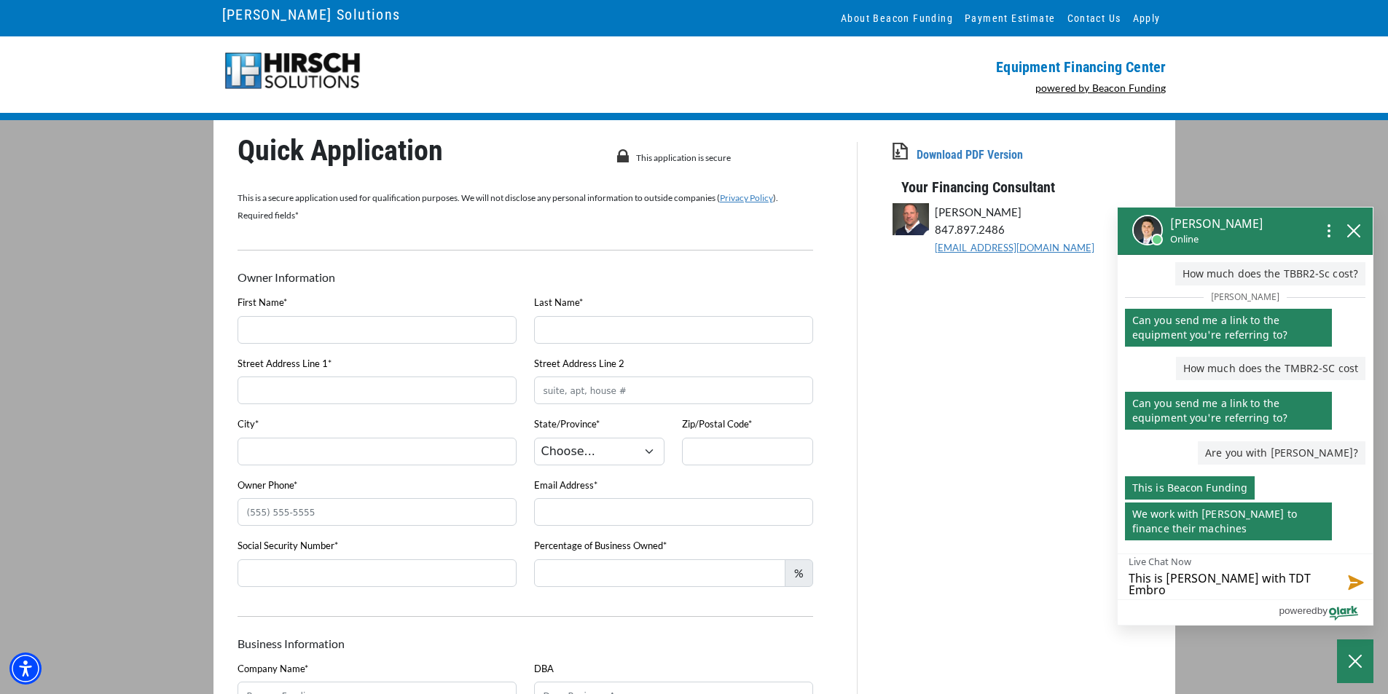
type textarea "This is Dora Snell with TDT Embroi"
type textarea "This is Dora Snell with TDT Embroid"
type textarea "This is Dora Snell with TDT Embroide"
type textarea "This is Dora Snell with TDT Embroider"
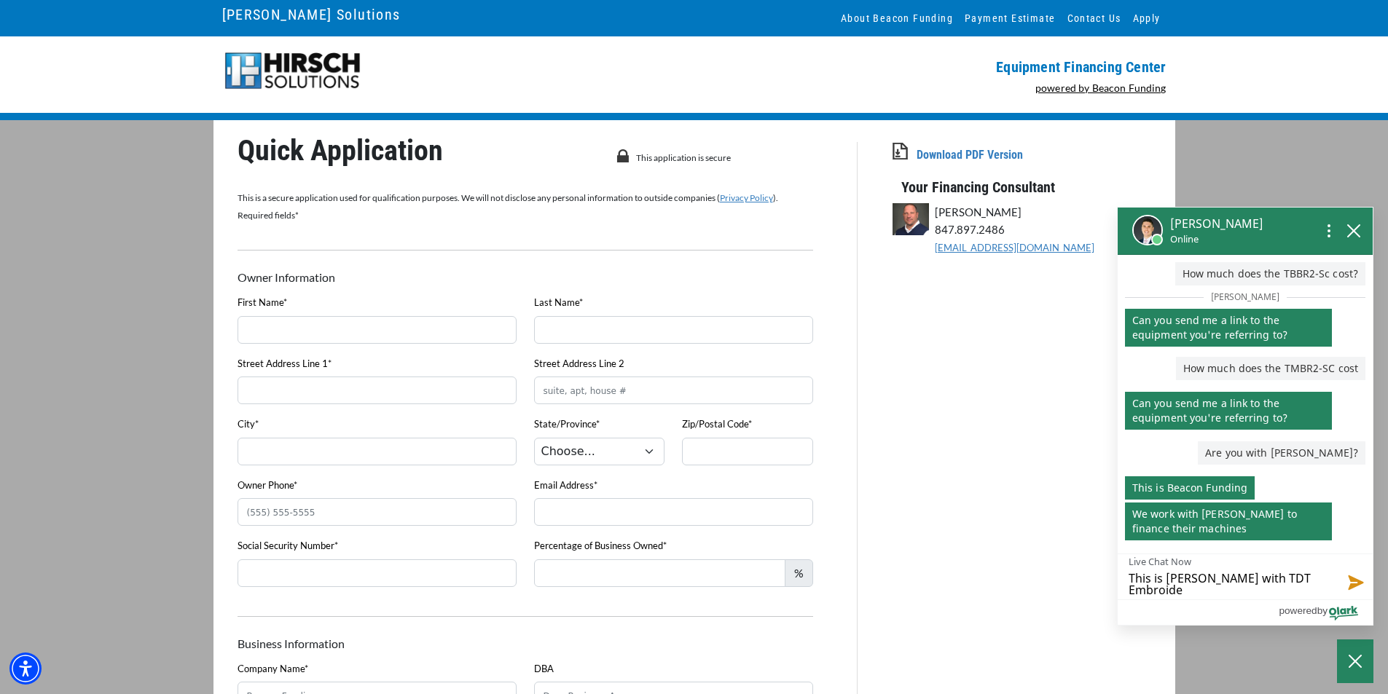
type textarea "This is Dora Snell with TDT Embroider"
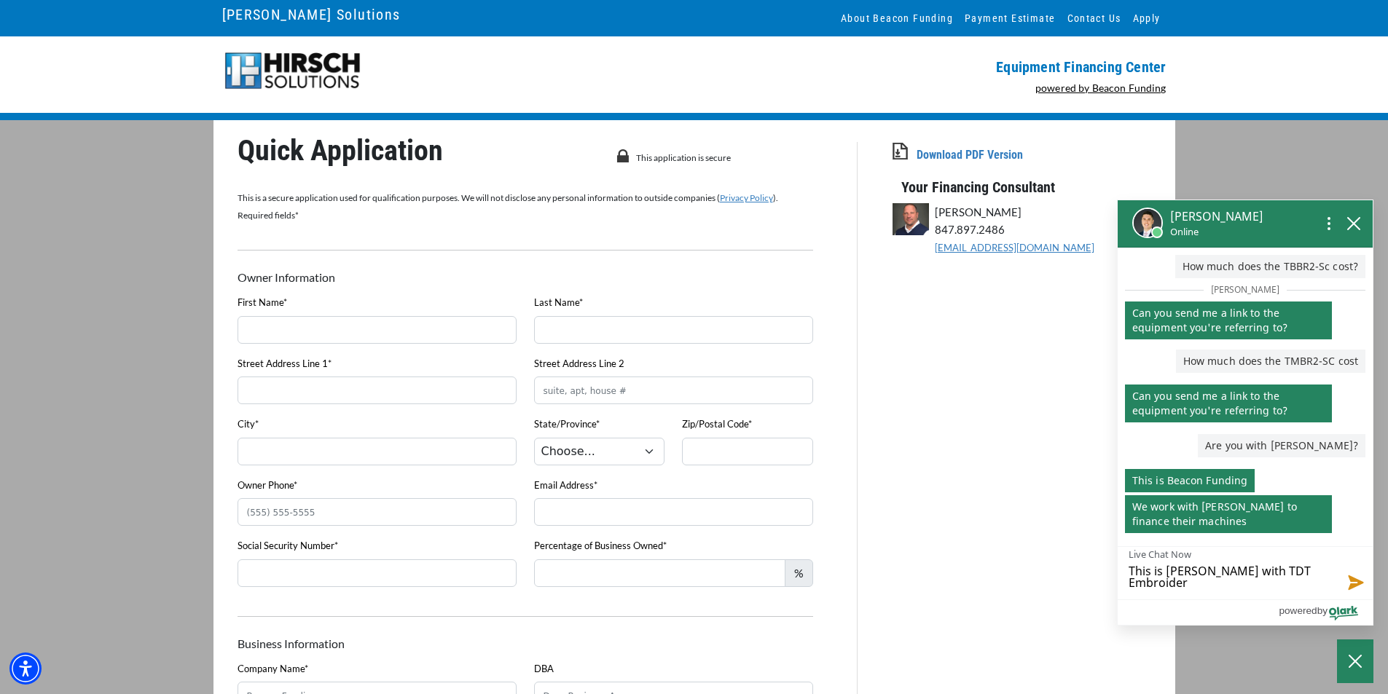
type textarea "This is Dora Snell with TDT Embroidery"
type textarea "This is Dora Snell with TDT Embroidery."
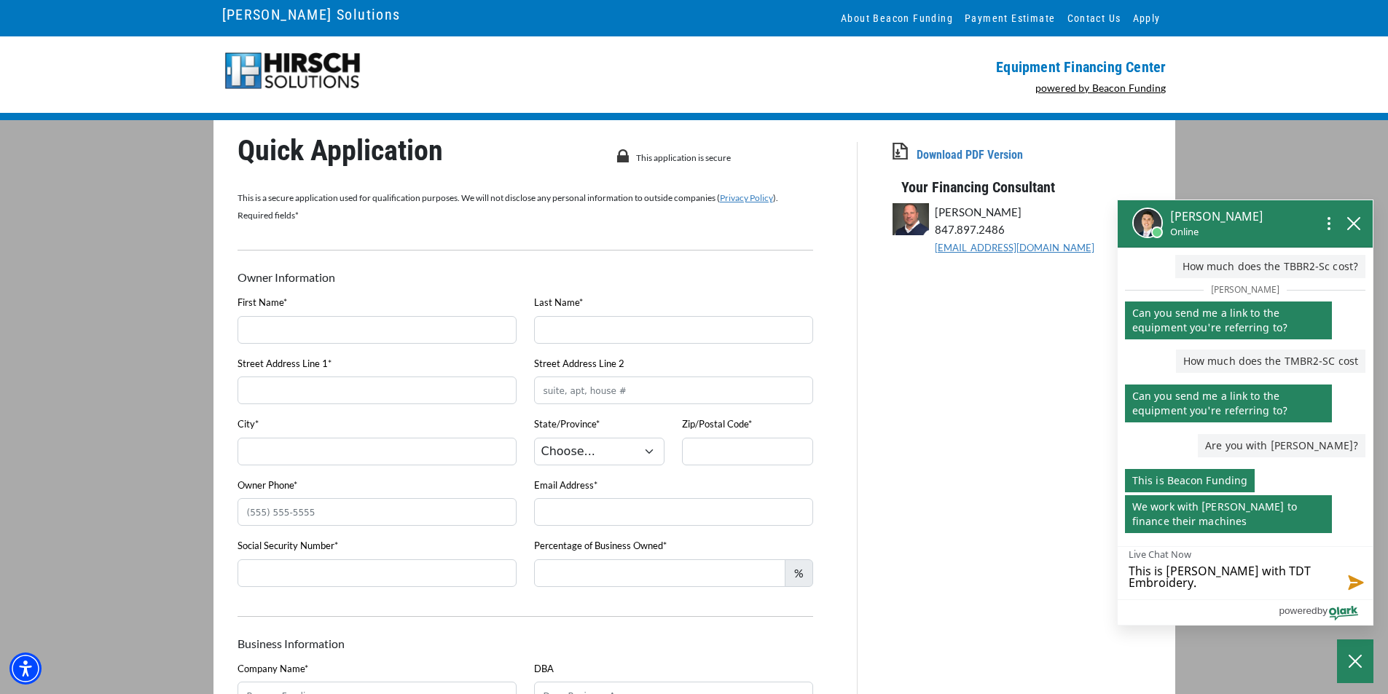
type textarea "This is Dora Snell with TDT Embroidery."
type textarea "This is Dora Snell with TDT Embroidery. I"
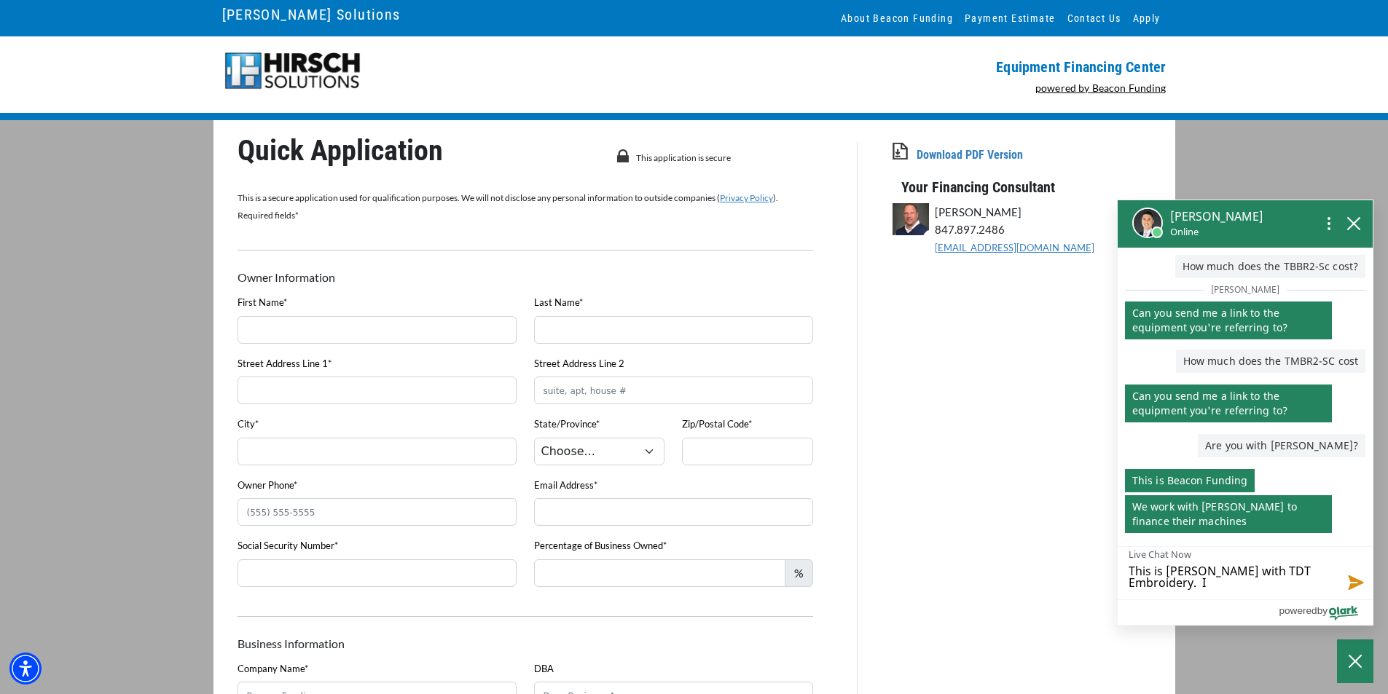
type textarea "This is Dora Snell with TDT Embroidery. I"
type textarea "This is Dora Snell with TDT Embroidery. I b"
type textarea "This is Dora Snell with TDT Embroidery. I be"
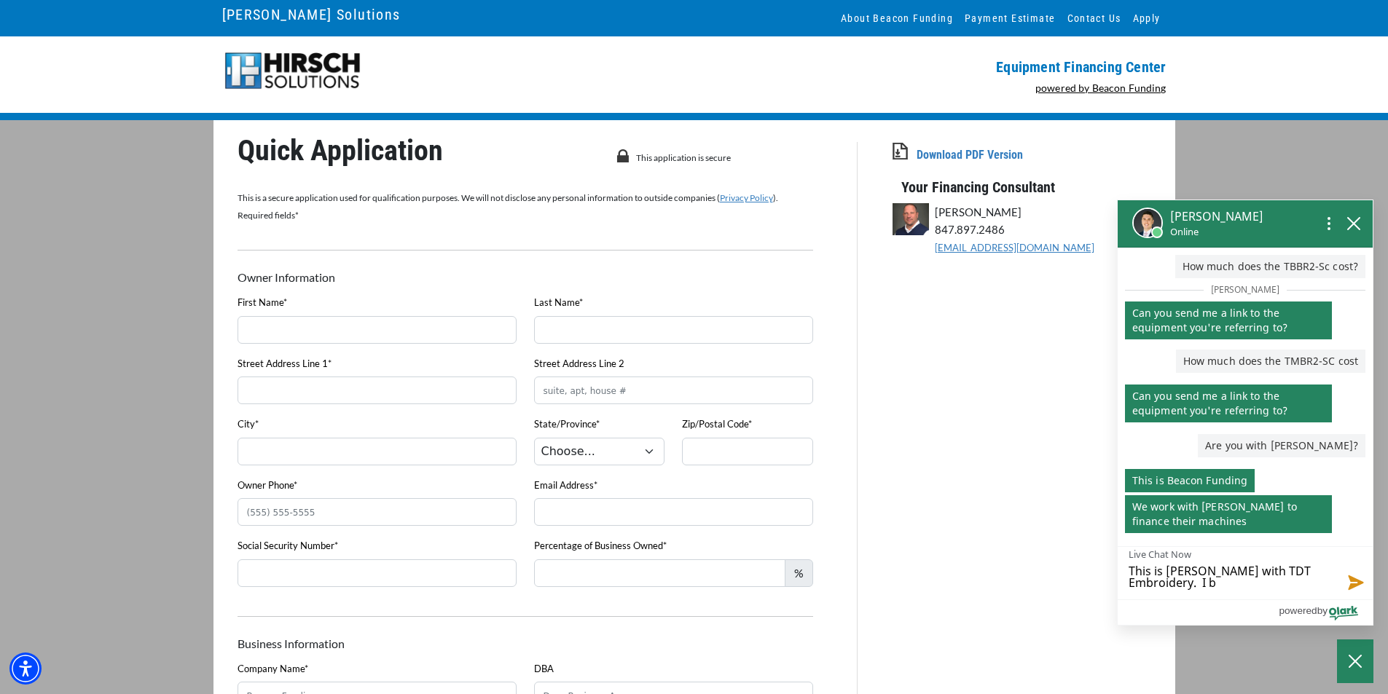
type textarea "This is Dora Snell with TDT Embroidery. I be"
type textarea "This is Dora Snell with TDT Embroidery. I bel"
type textarea "This is Dora Snell with TDT Embroidery. I beli"
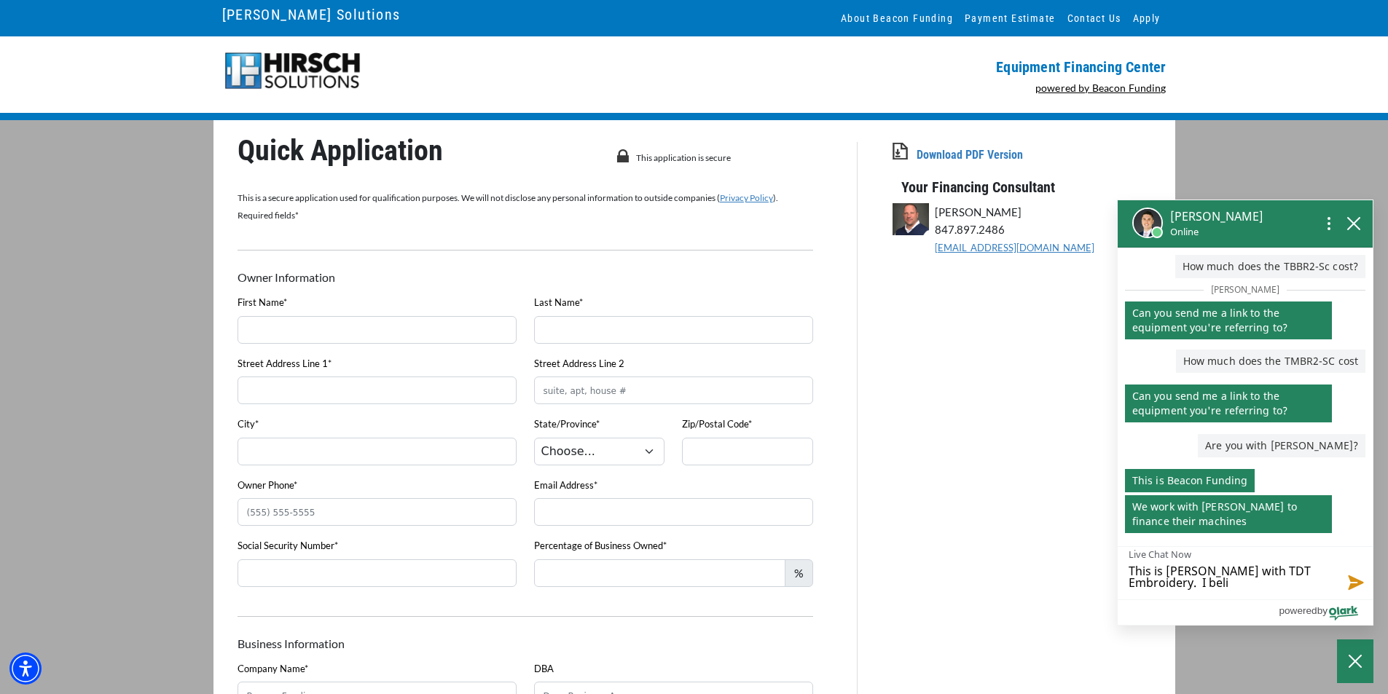
type textarea "This is Dora Snell with TDT Embroidery. I belie"
type textarea "This is Dora Snell with TDT Embroidery. I believ"
type textarea "This is Dora Snell with TDT Embroidery. I believe"
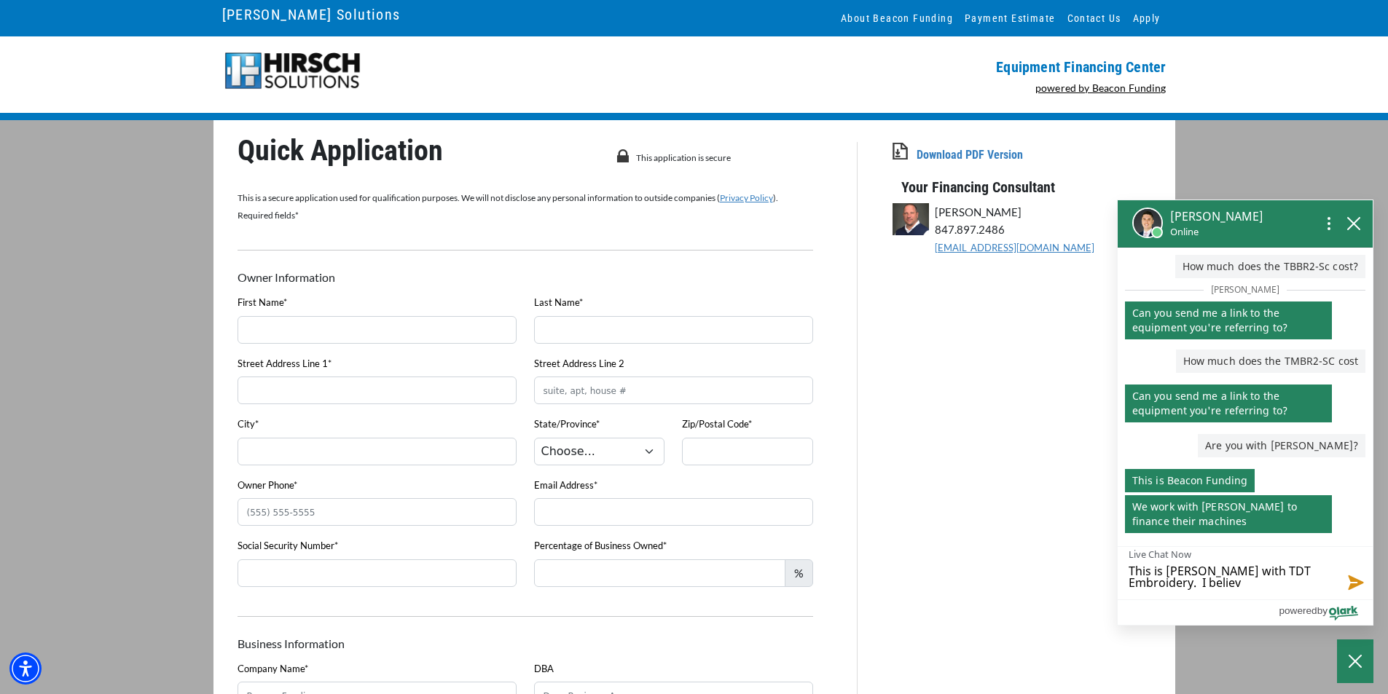
type textarea "This is Dora Snell with TDT Embroidery. I believe"
type textarea "This is Dora Snell with TDT Embroidery. I believe w"
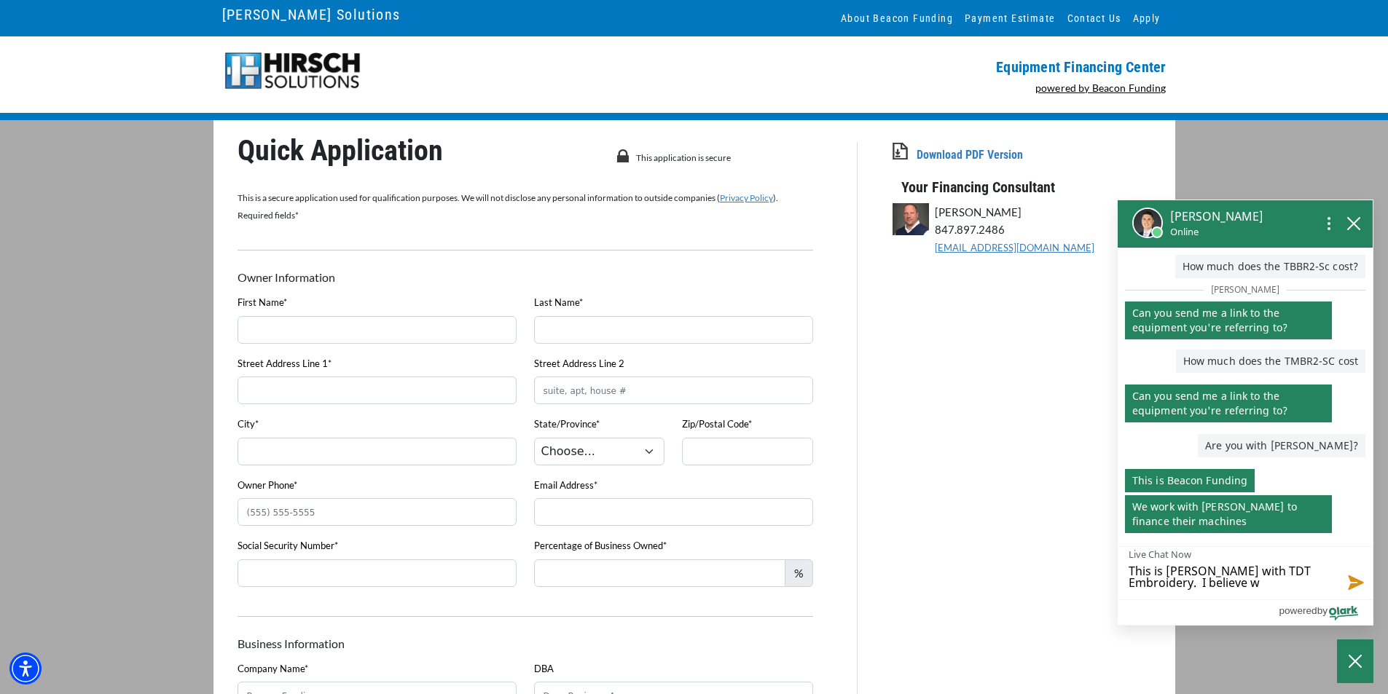
type textarea "This is Dora Snell with TDT Embroidery. I believe we"
type textarea "This is Dora Snell with TDT Embroidery. I believe we h"
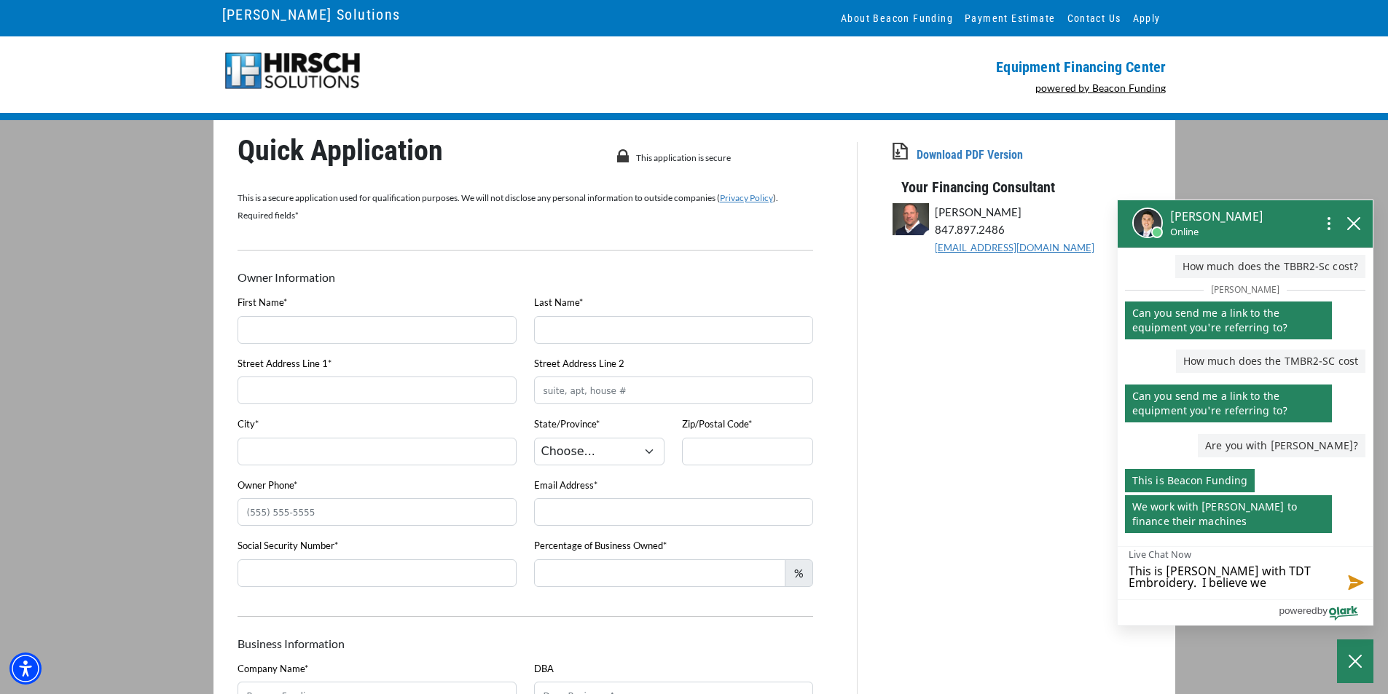
type textarea "This is Dora Snell with TDT Embroidery. I believe we h"
type textarea "This is Dora Snell with TDT Embroidery. I believe we ha"
type textarea "This is Dora Snell with TDT Embroidery. I believe we hav"
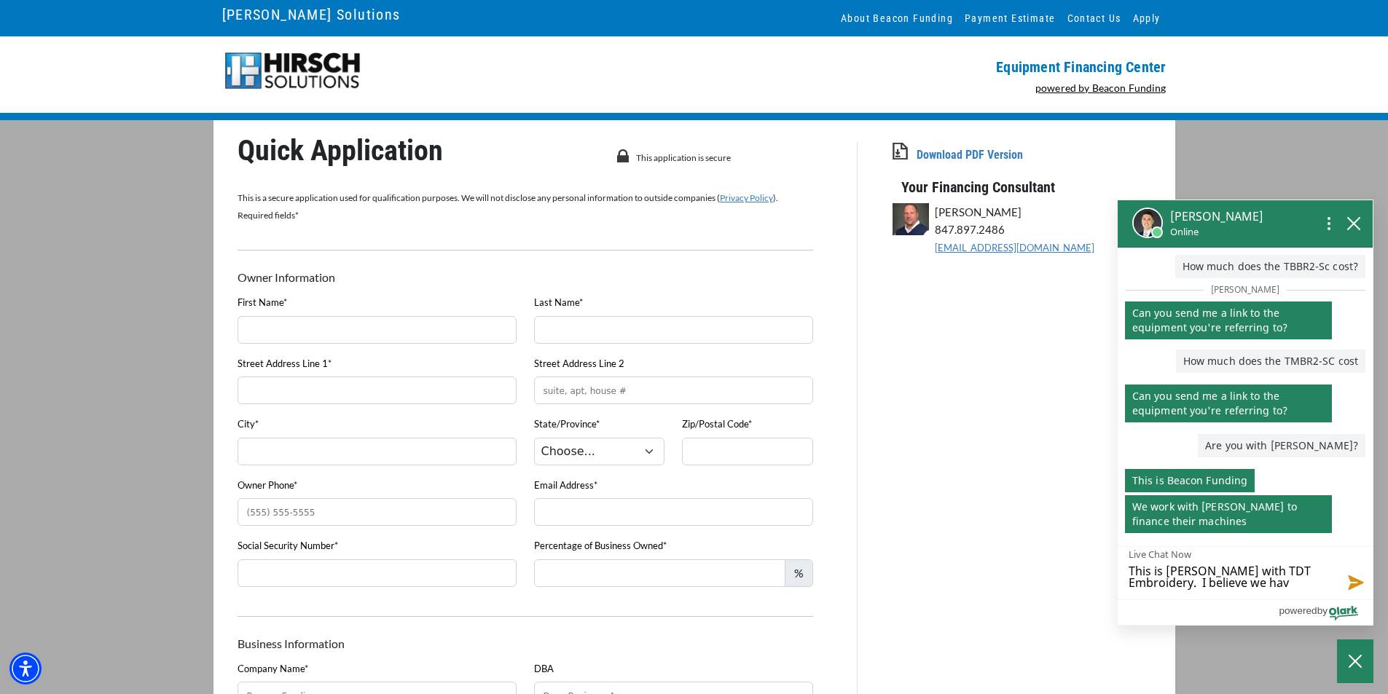
type textarea "This is Dora Snell with TDT Embroidery. I believe we have"
type textarea "This is Dora Snell with TDT Embroidery. I believe we have s"
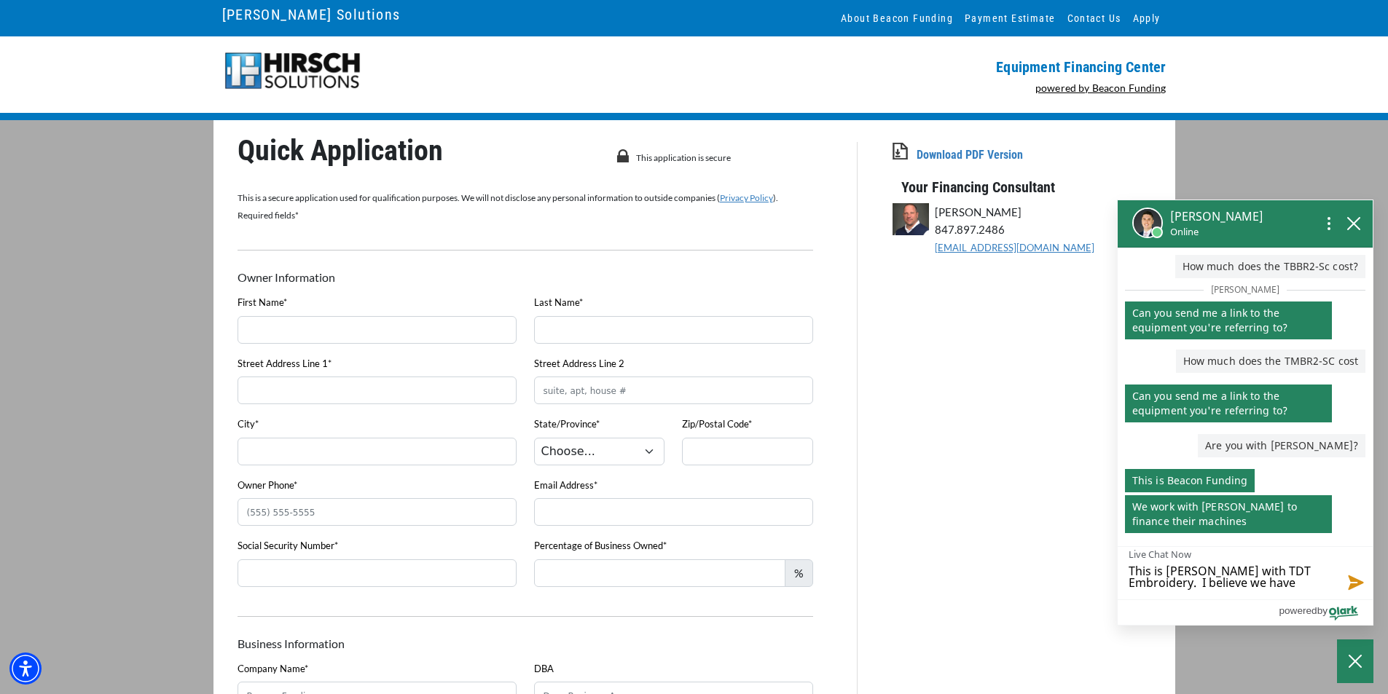
type textarea "This is Dora Snell with TDT Embroidery. I believe we have s"
type textarea "This is Dora Snell with TDT Embroidery. I believe we have sp"
type textarea "This is Dora Snell with TDT Embroidery. I believe we have spo"
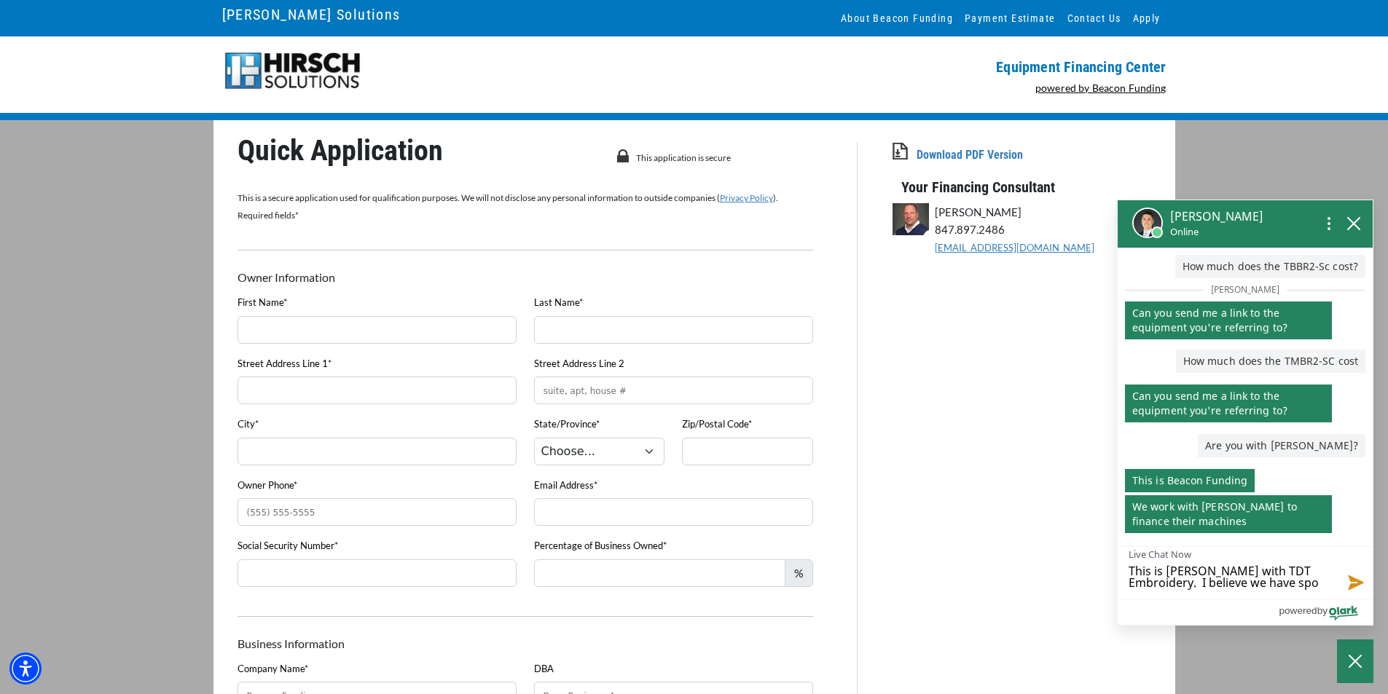
type textarea "This is Dora Snell with TDT Embroidery. I believe we have spok"
type textarea "This is Dora Snell with TDT Embroidery. I believe we have spoke"
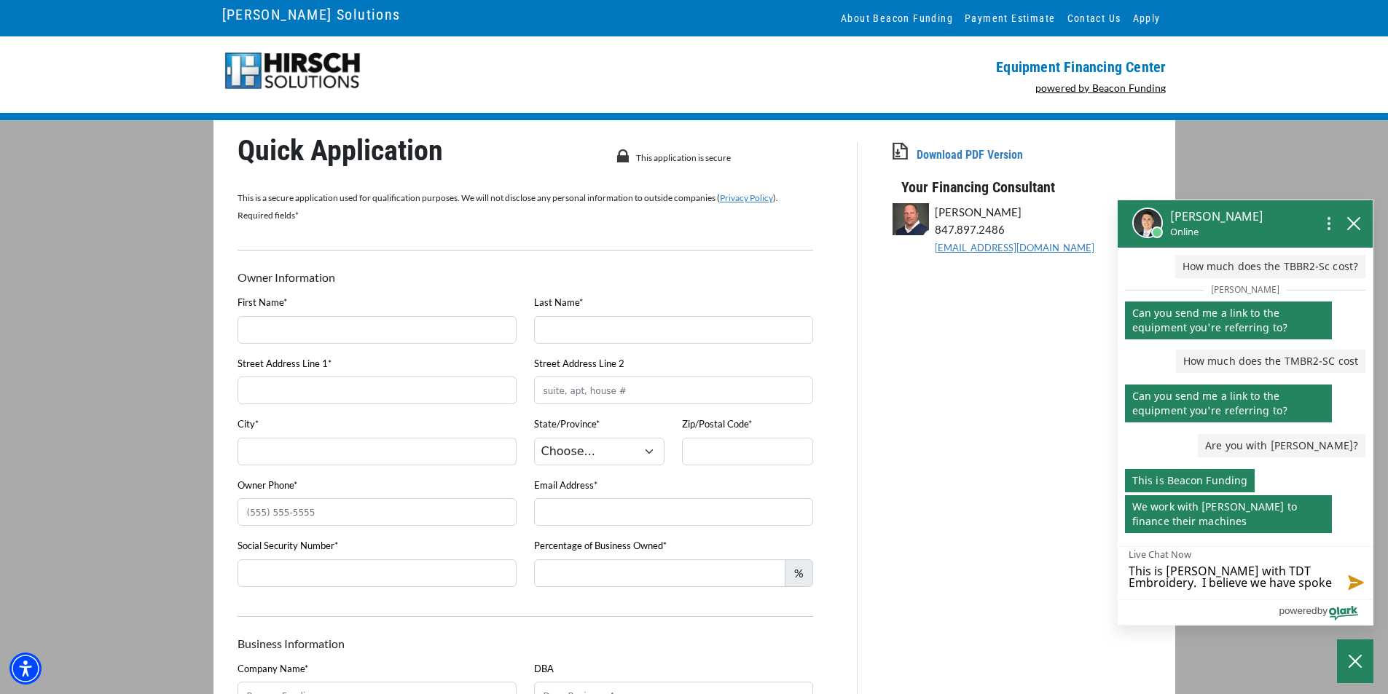
type textarea "This is Dora Snell with TDT Embroidery. I believe we have spoke"
type textarea "This is Dora Snell with TDT Embroidery. I believe we have spoke b"
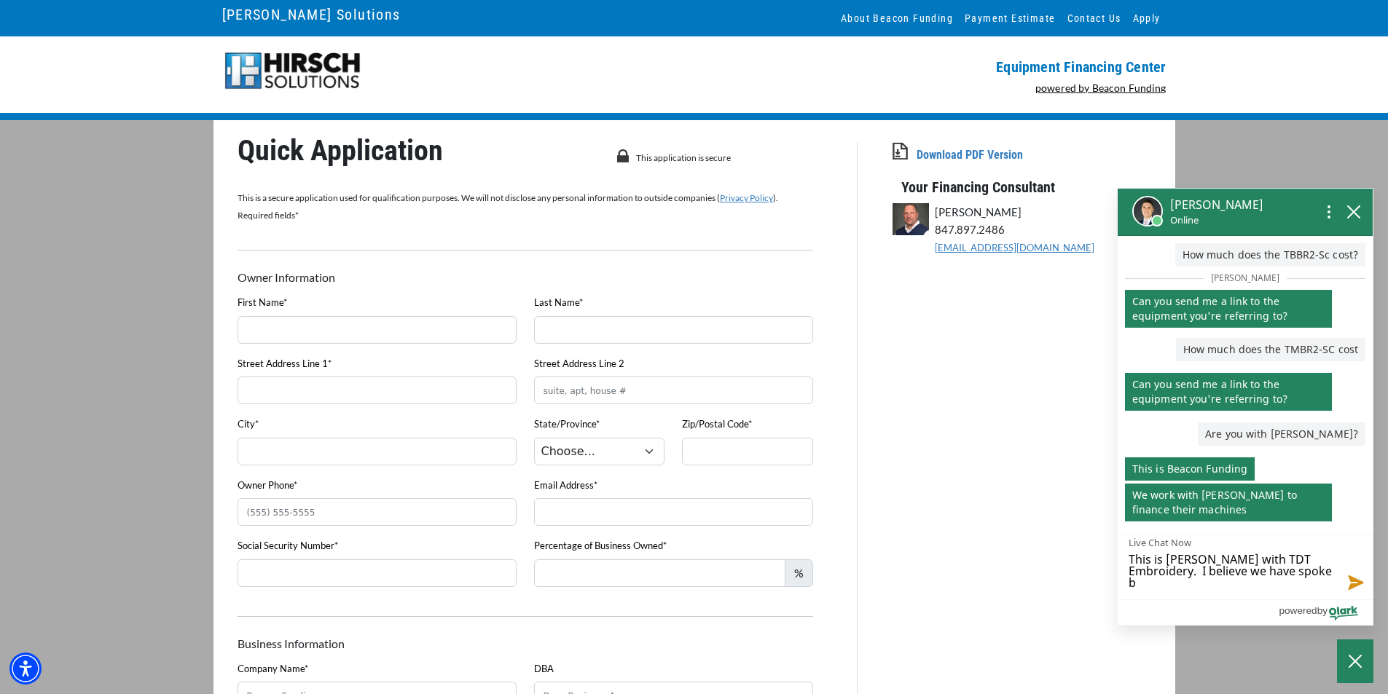
type textarea "This is Dora Snell with TDT Embroidery. I believe we have spoke be"
type textarea "This is Dora Snell with TDT Embroidery. I believe we have spoke bef"
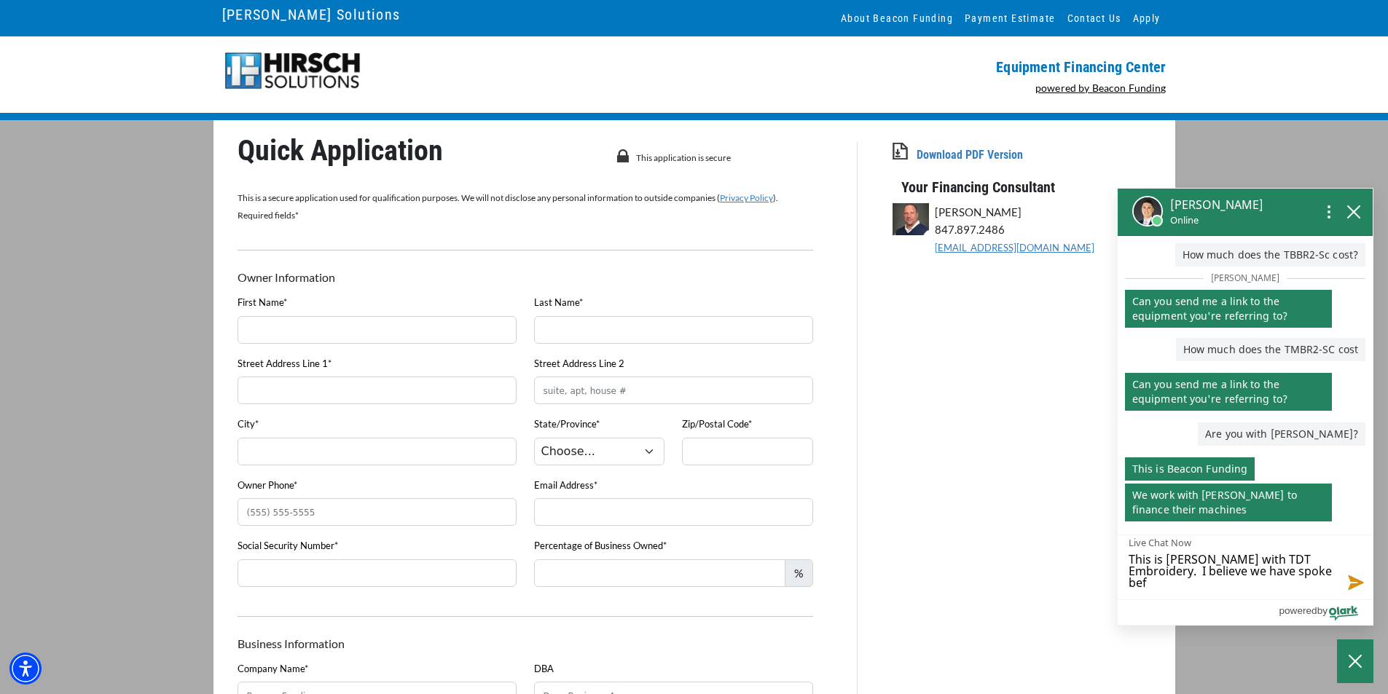
type textarea "This is Dora Snell with TDT Embroidery. I believe we have spoke befo"
type textarea "This is Dora Snell with TDT Embroidery. I believe we have spoke befor"
type textarea "This is Dora Snell with TDT Embroidery. I believe we have spoke before"
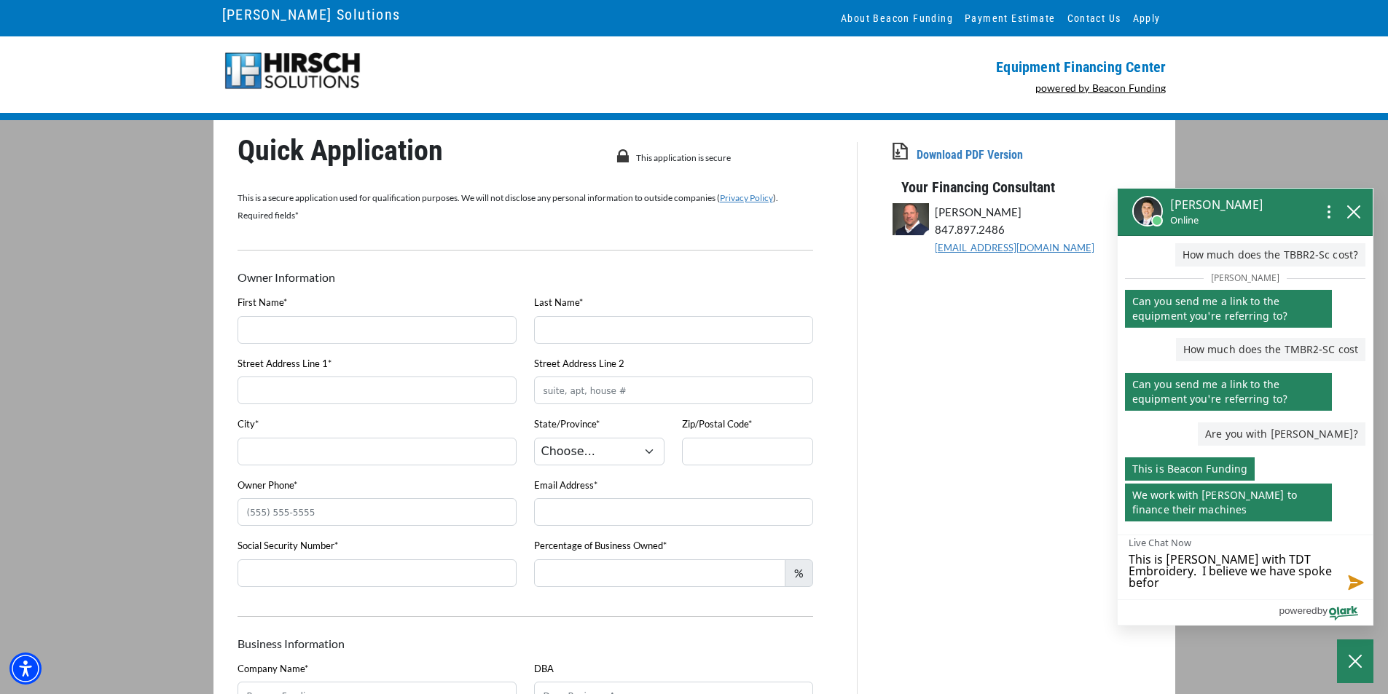
type textarea "This is Dora Snell with TDT Embroidery. I believe we have spoke before"
type textarea "This is Dora Snell with TDT Embroidery. I believe we have spoke before."
click at [1328, 570] on textarea "This is Dora Snell with TDT Embroidery. I believe we have spoke before." at bounding box center [1245, 568] width 255 height 64
type textarea "This is Dora Snell with TDT Embroidery. I believe we have spoken before."
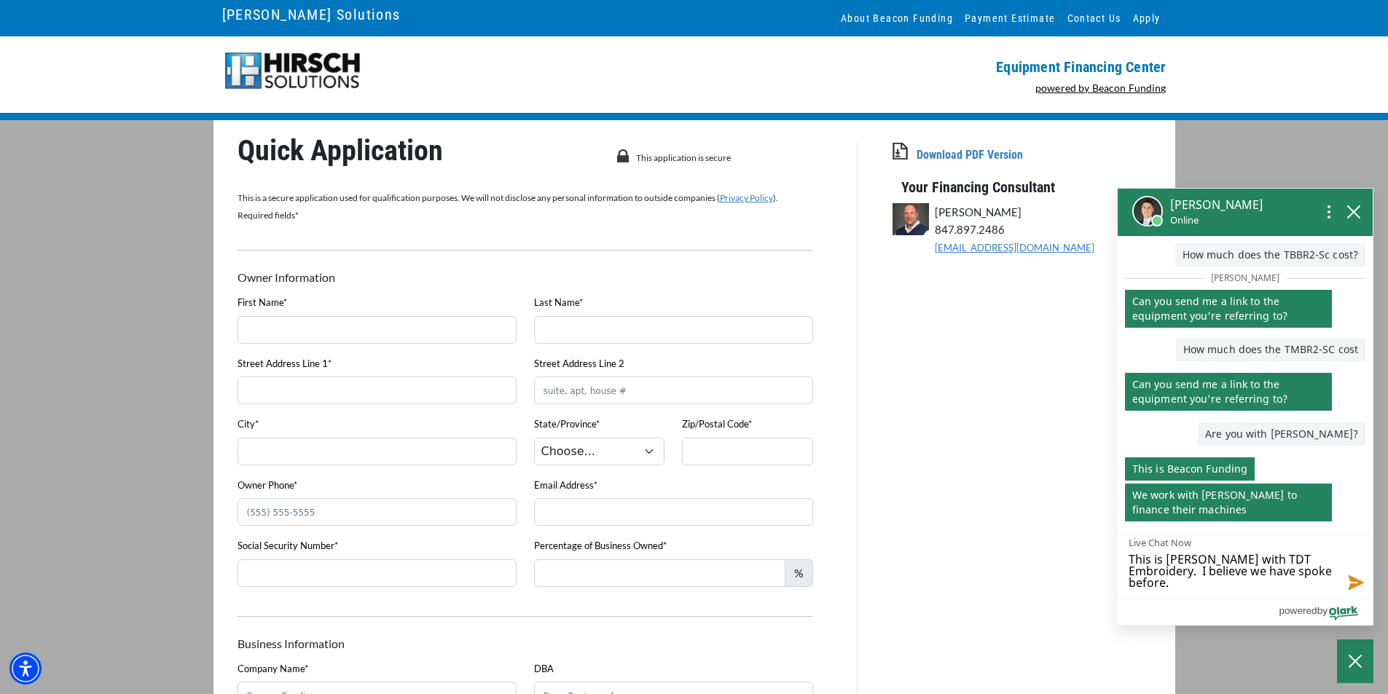
type textarea "This is Dora Snell with TDT Embroidery. I believe we have spoken before."
click at [1224, 588] on textarea "This is Dora Snell with TDT Embroidery. I believe we have spoken before." at bounding box center [1245, 568] width 255 height 64
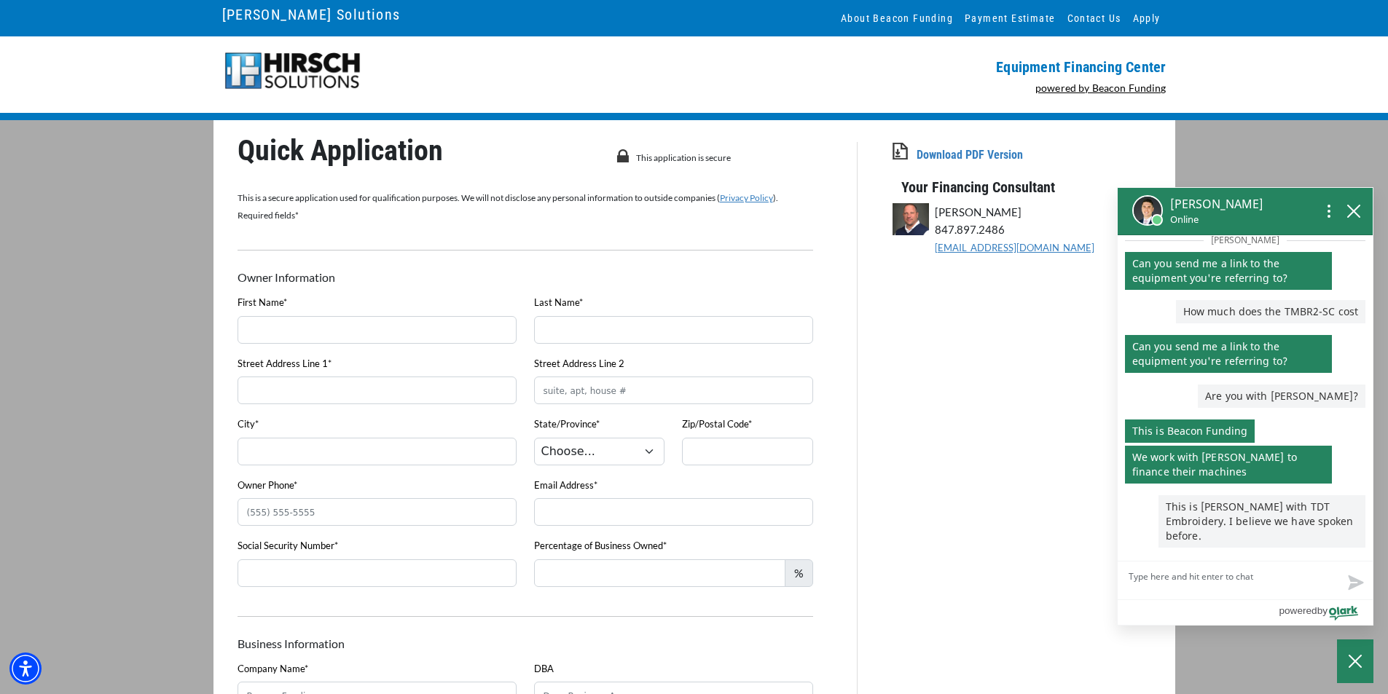
type textarea "I"
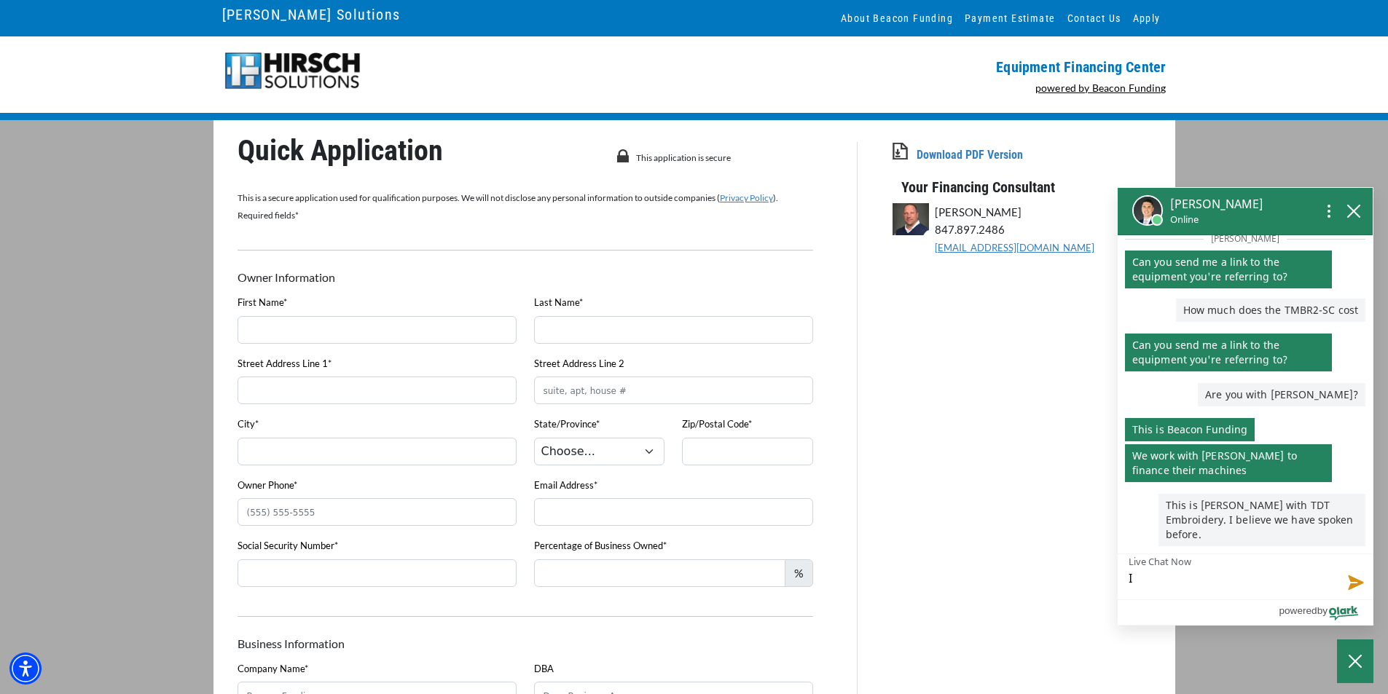
type textarea "I"
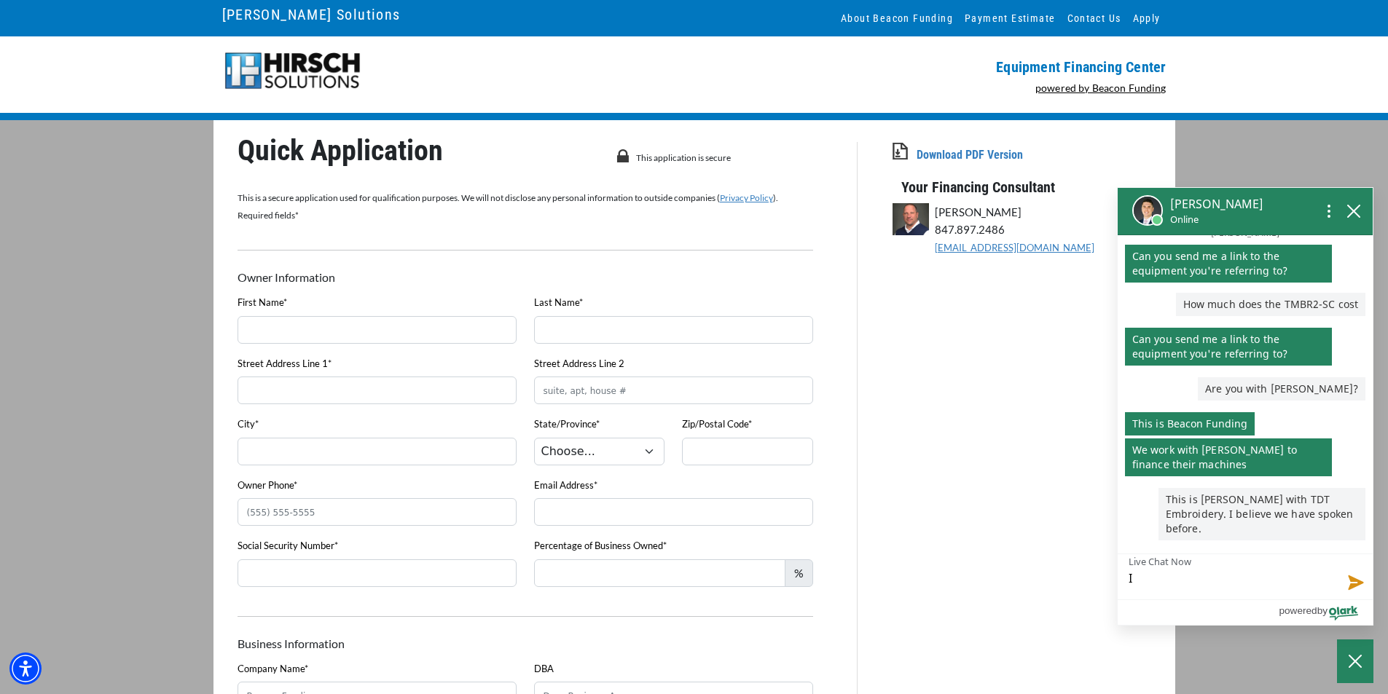
type textarea "I d"
type textarea "I do"
type textarea "I don"
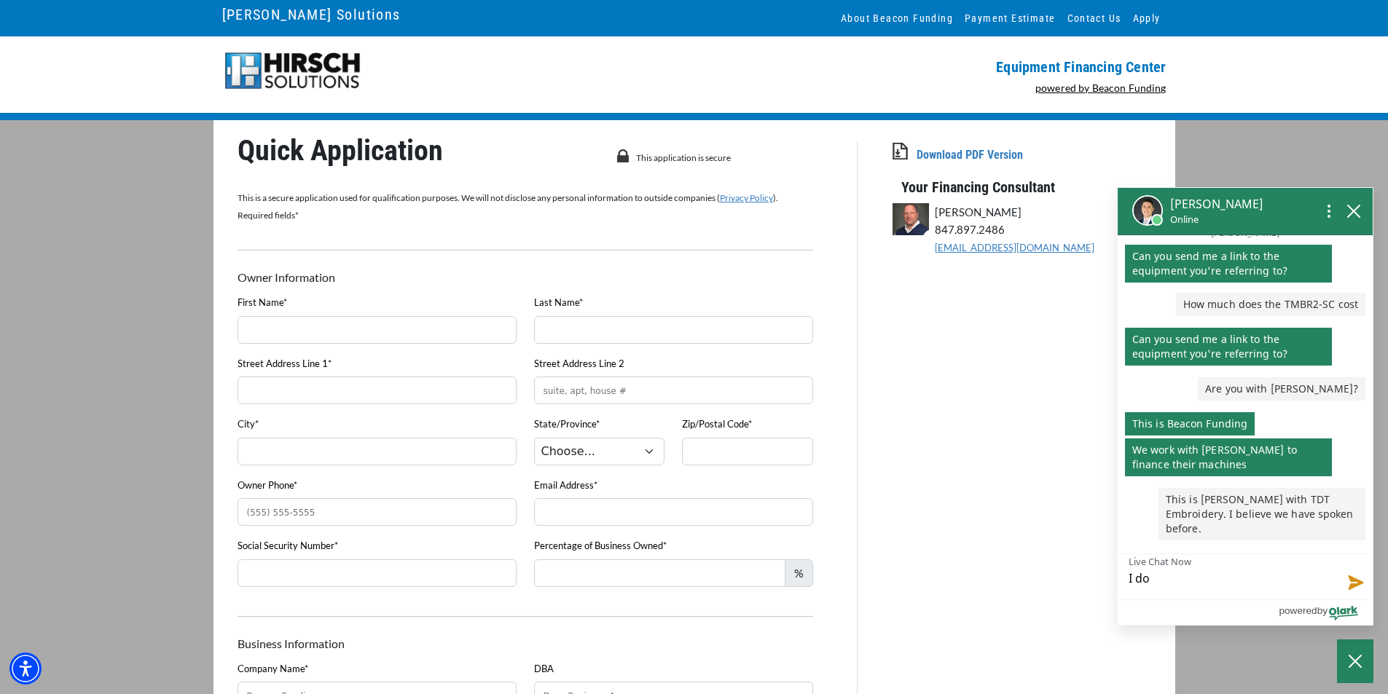
type textarea "I don"
type textarea "I don'"
type textarea "I don't"
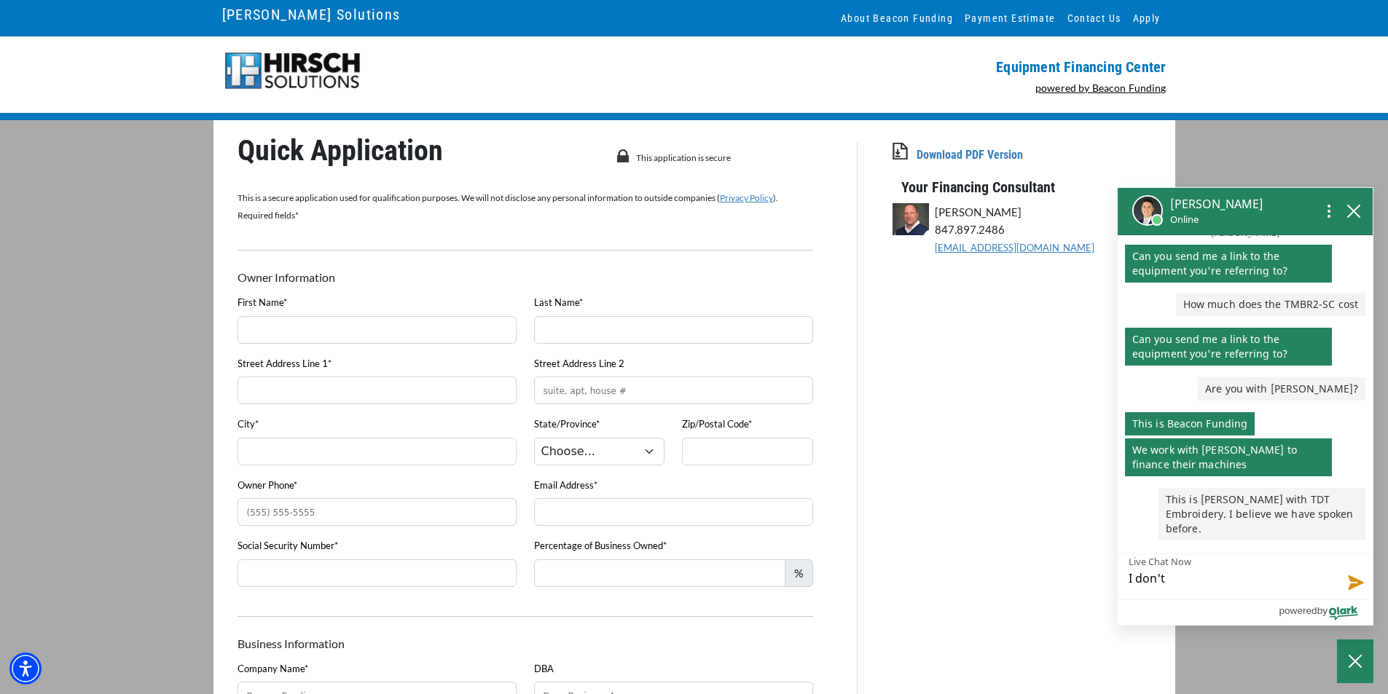
type textarea "I don't"
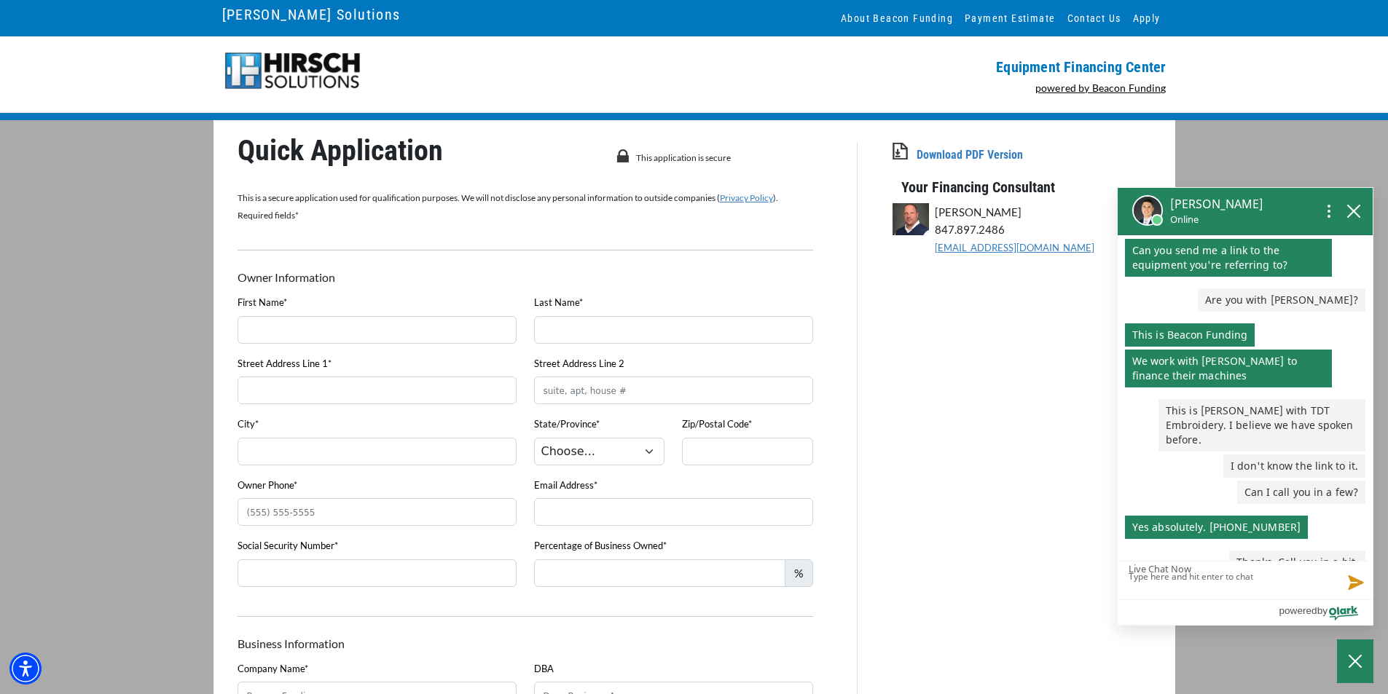
scroll to position [161, 0]
